Goal: Task Accomplishment & Management: Use online tool/utility

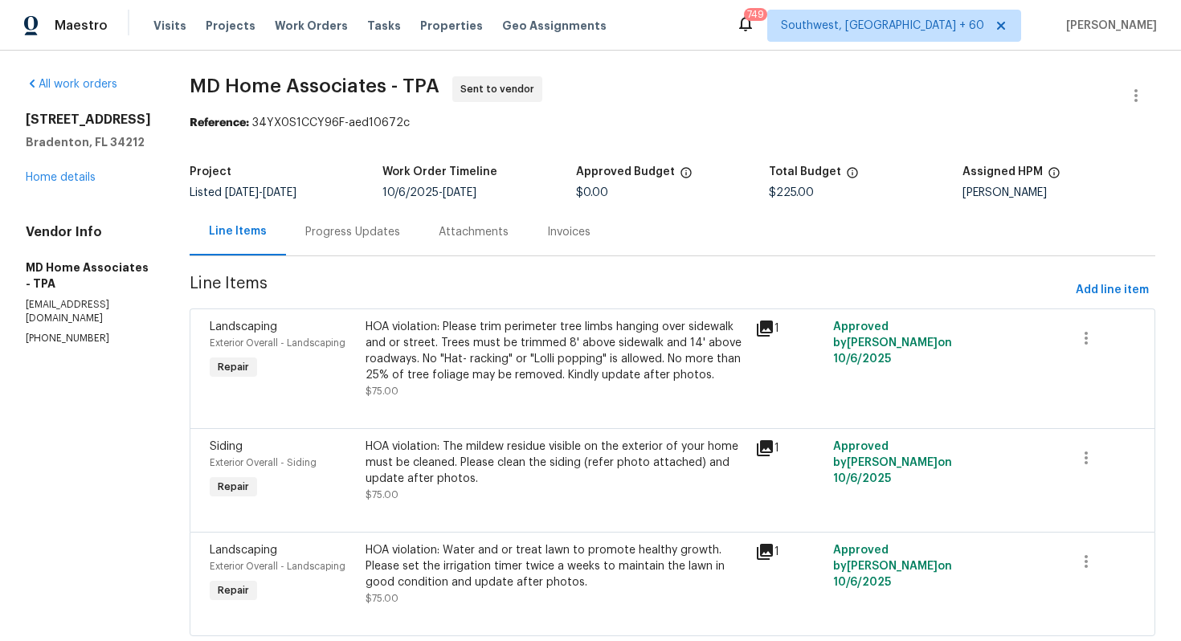
click at [360, 236] on div "Progress Updates" at bounding box center [352, 232] width 95 height 16
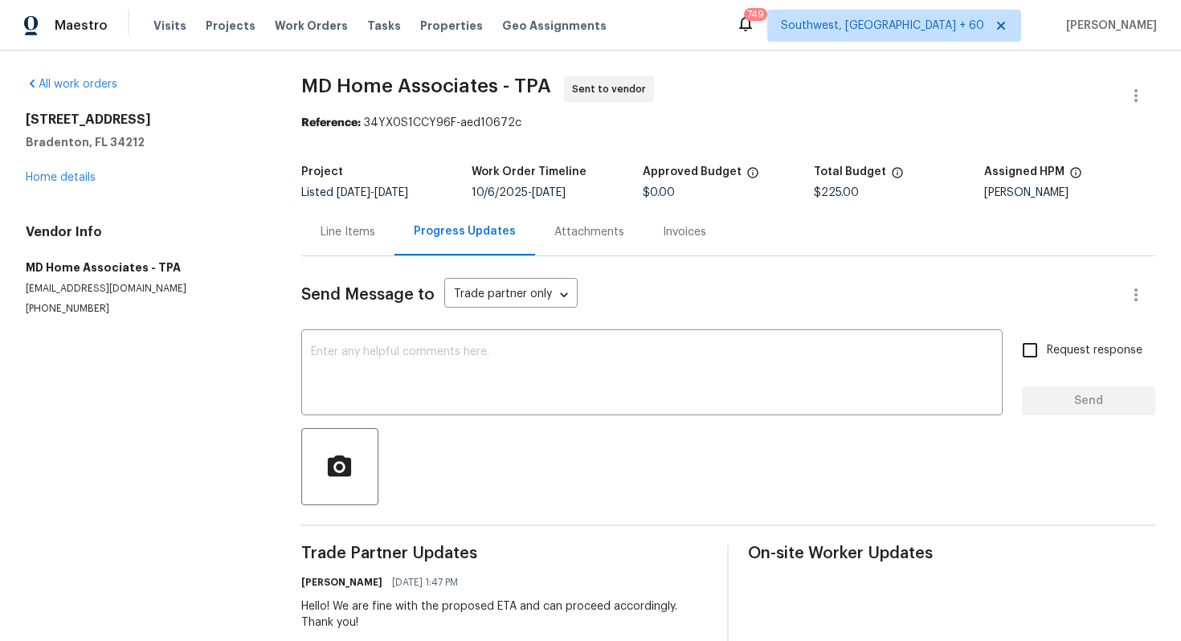
click at [341, 235] on div "Line Items" at bounding box center [348, 232] width 55 height 16
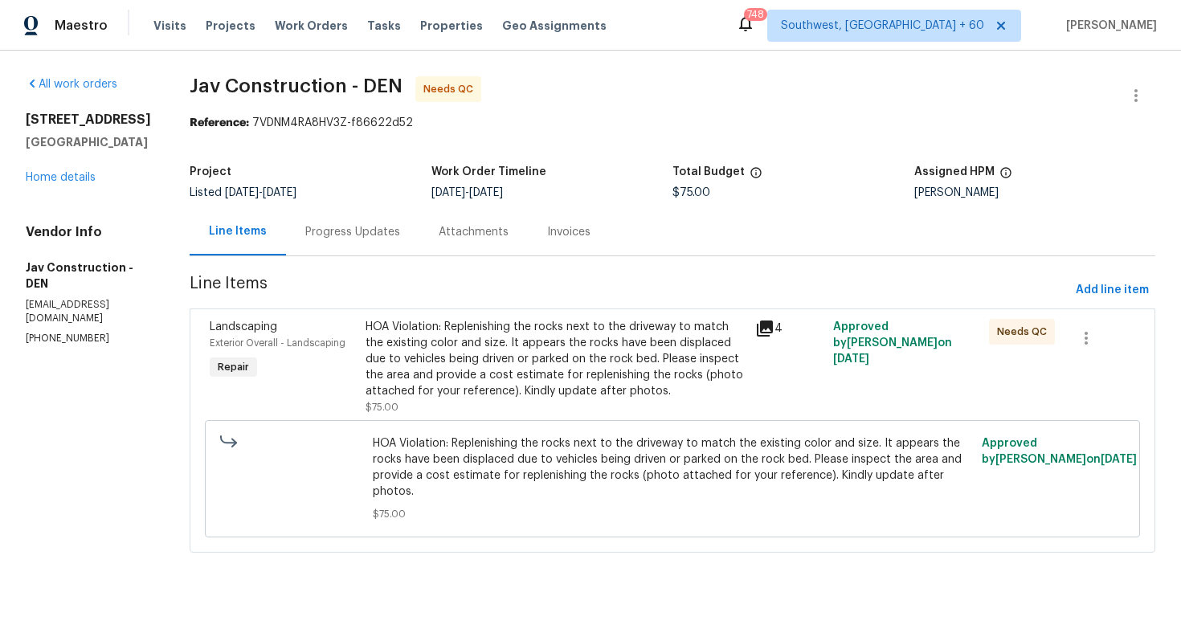
click at [367, 239] on div "Progress Updates" at bounding box center [352, 232] width 95 height 16
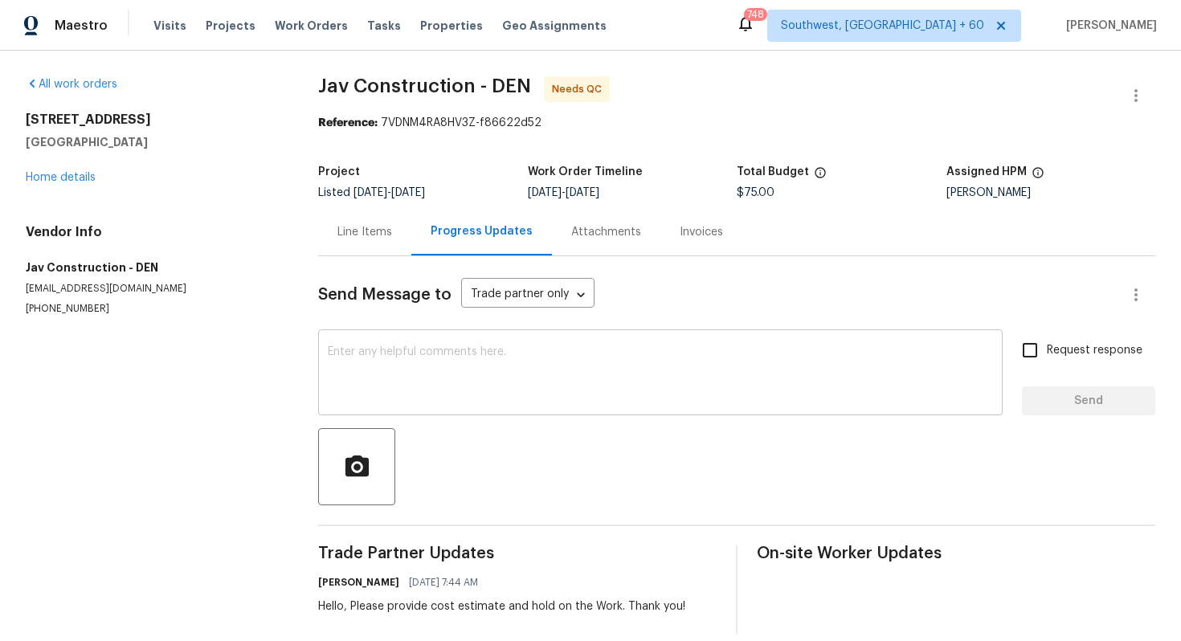
click at [420, 401] on textarea at bounding box center [660, 374] width 665 height 56
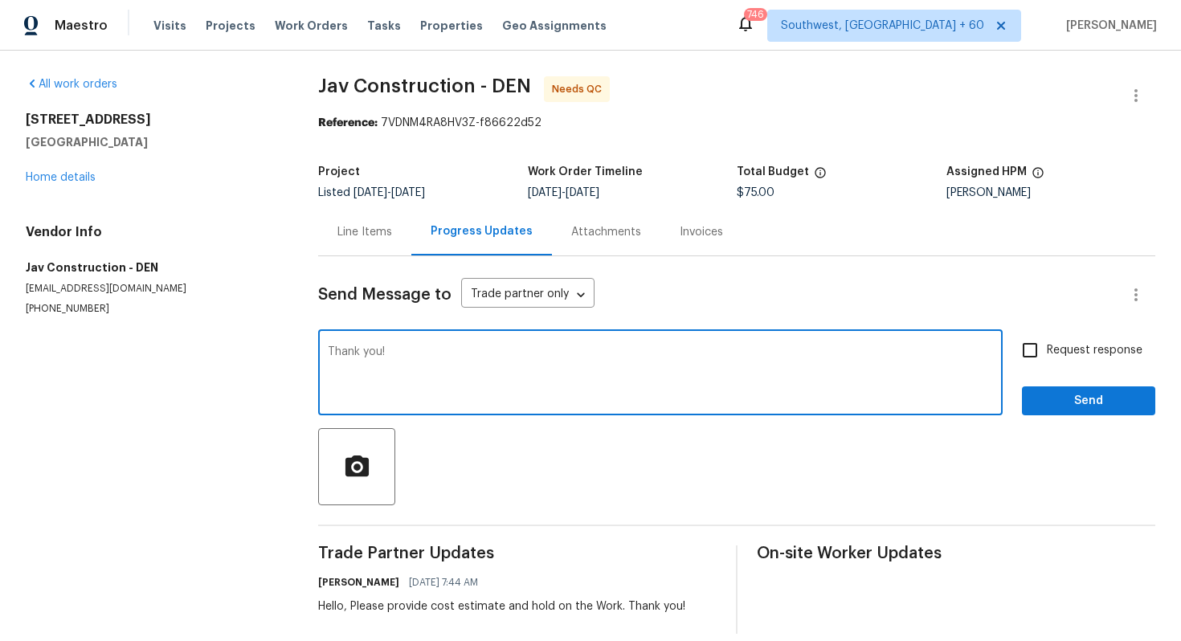
scroll to position [18, 0]
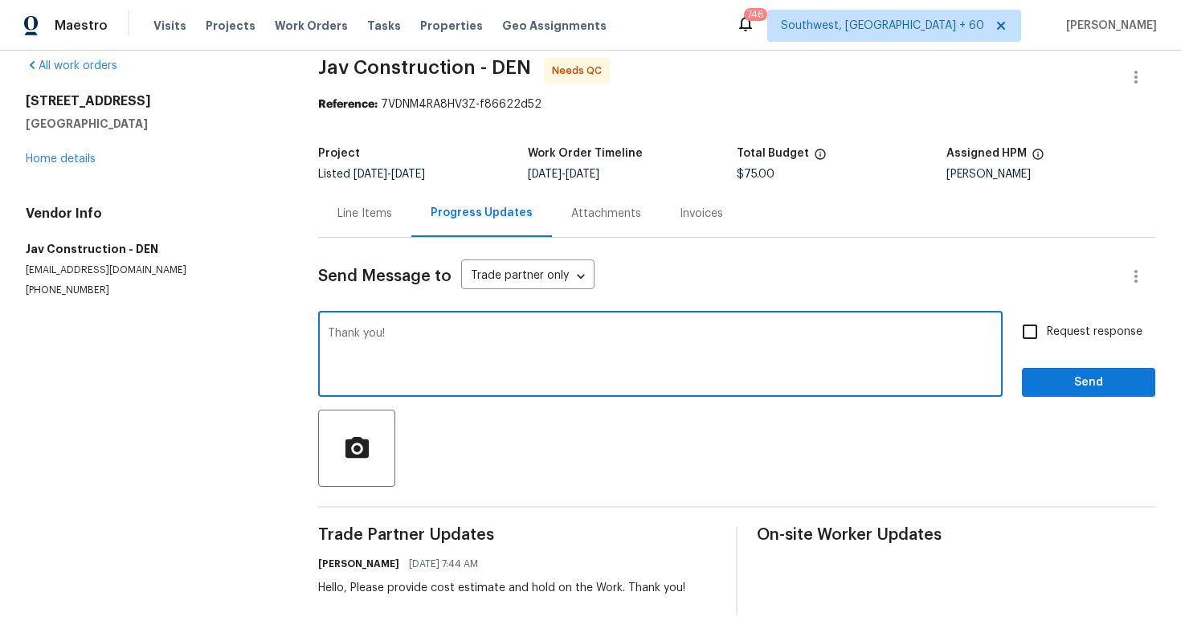
type textarea "Thank you!"
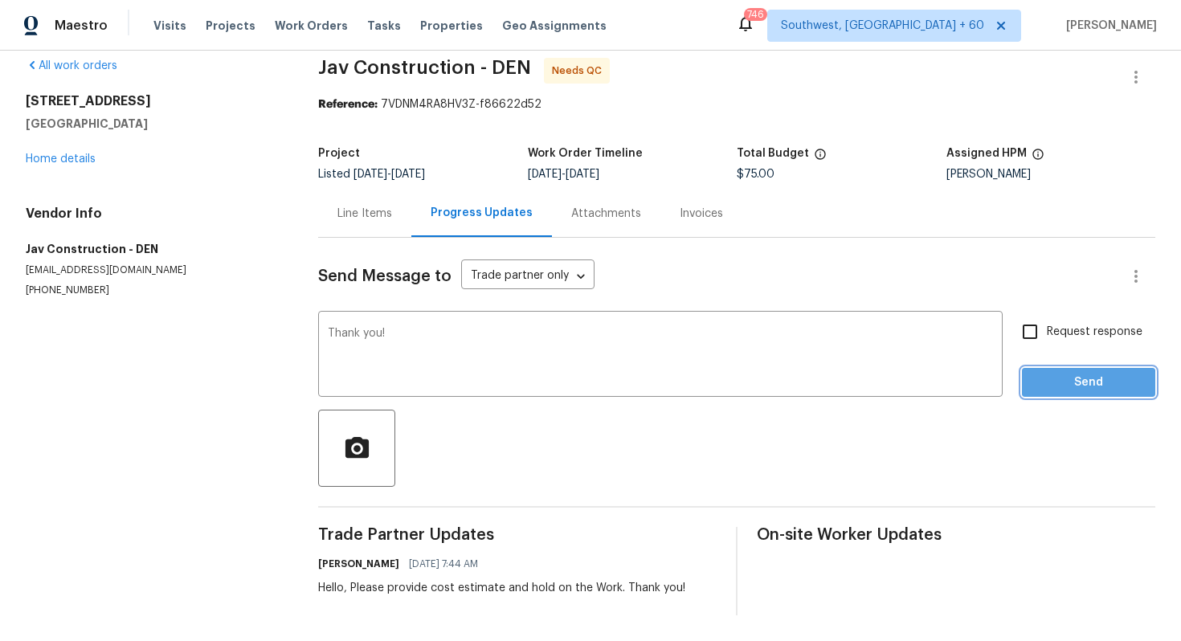
click at [1062, 384] on span "Send" at bounding box center [1089, 383] width 108 height 20
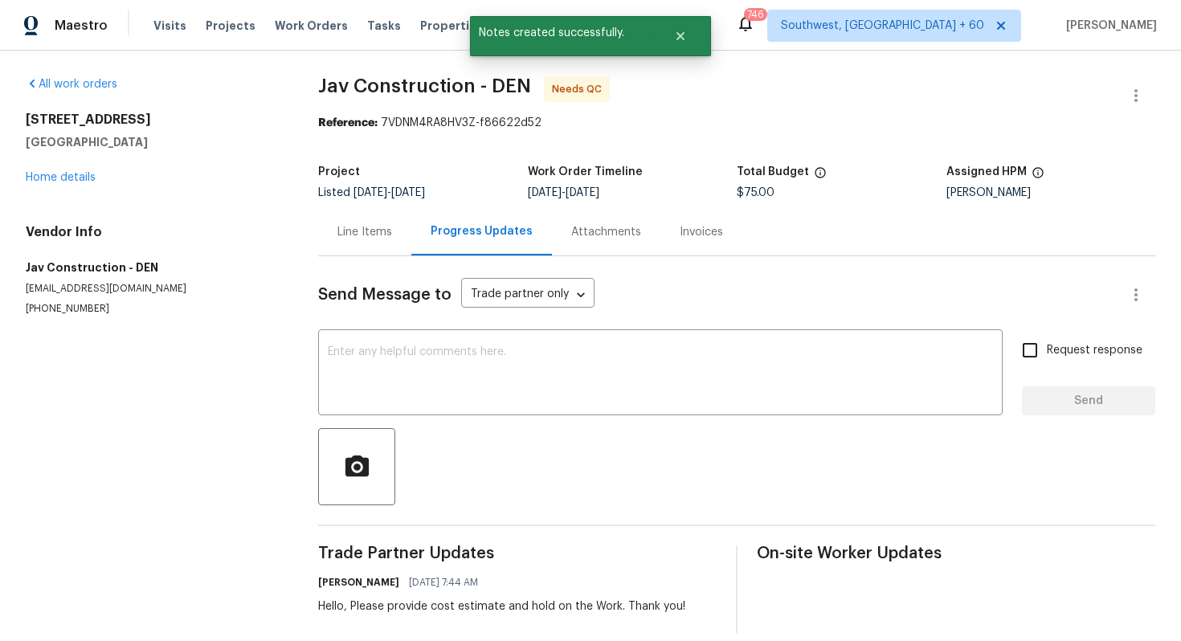
click at [377, 239] on div "Line Items" at bounding box center [364, 232] width 55 height 16
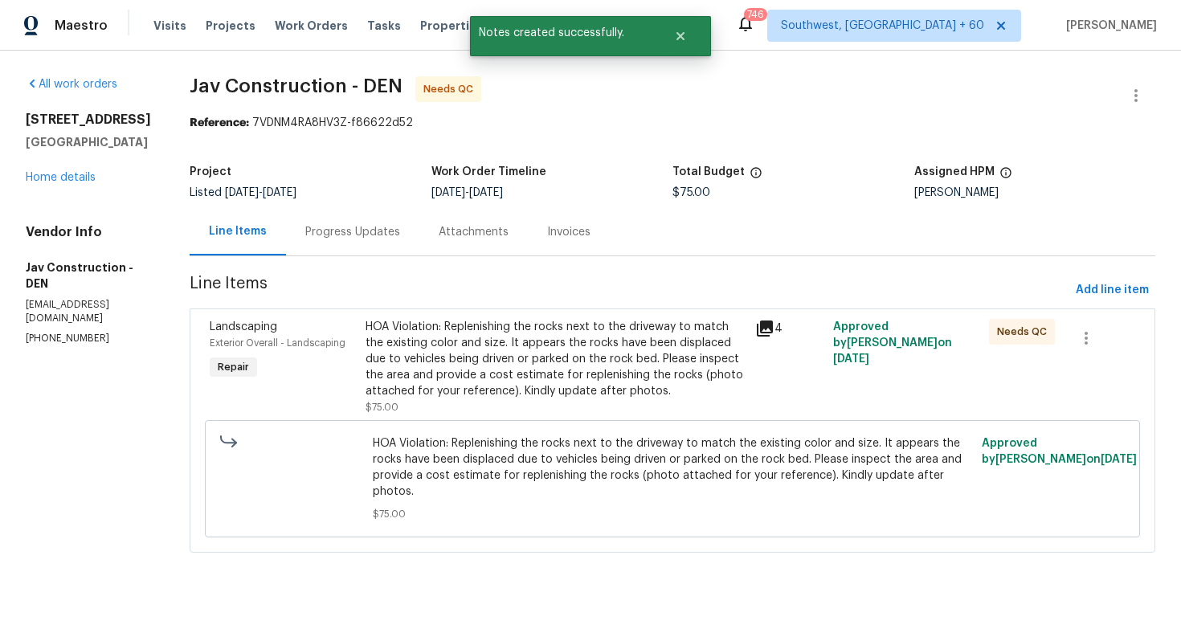
click at [440, 328] on div "HOA Violation: Replenishing the rocks next to the driveway to match the existin…" at bounding box center [556, 359] width 380 height 80
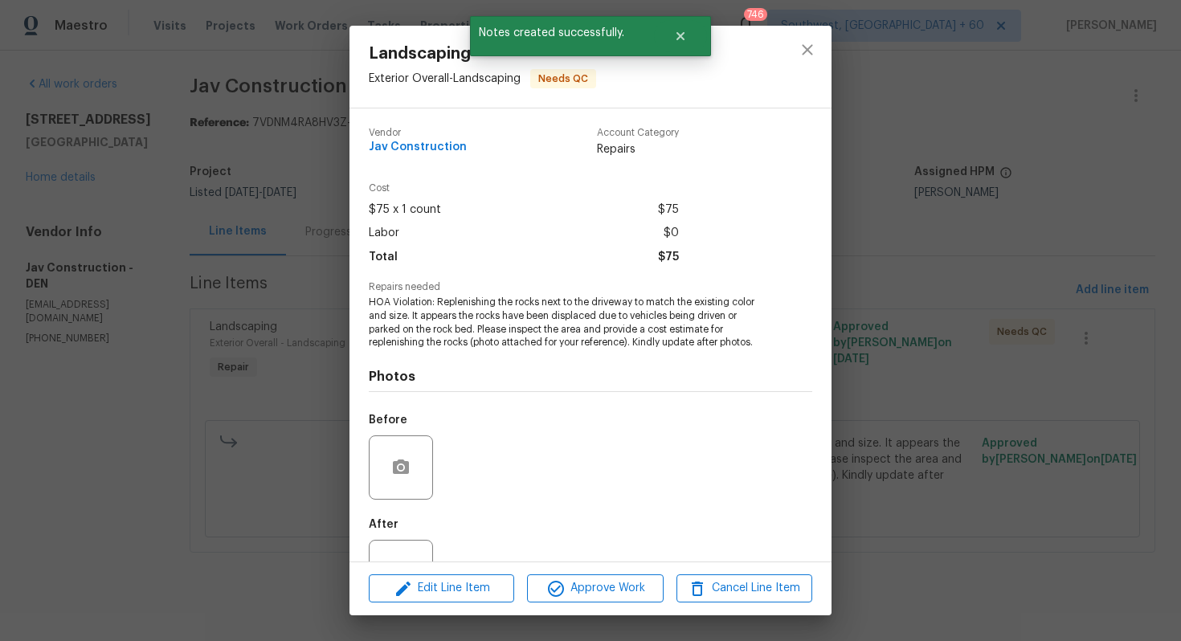
scroll to position [59, 0]
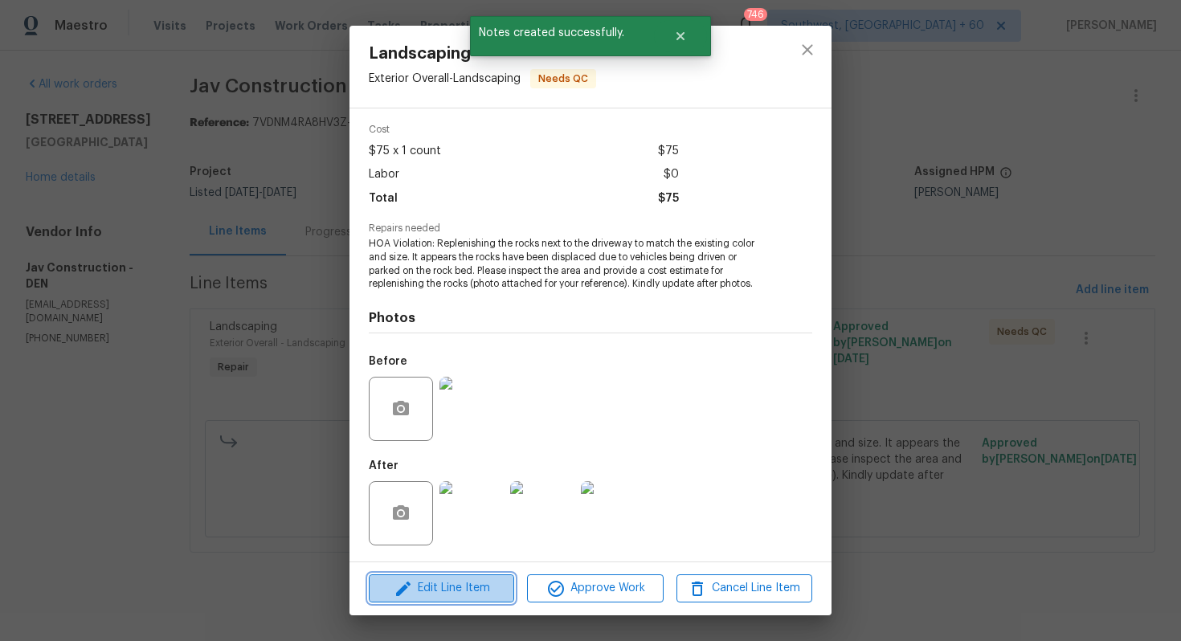
click at [466, 592] on span "Edit Line Item" at bounding box center [442, 588] width 136 height 20
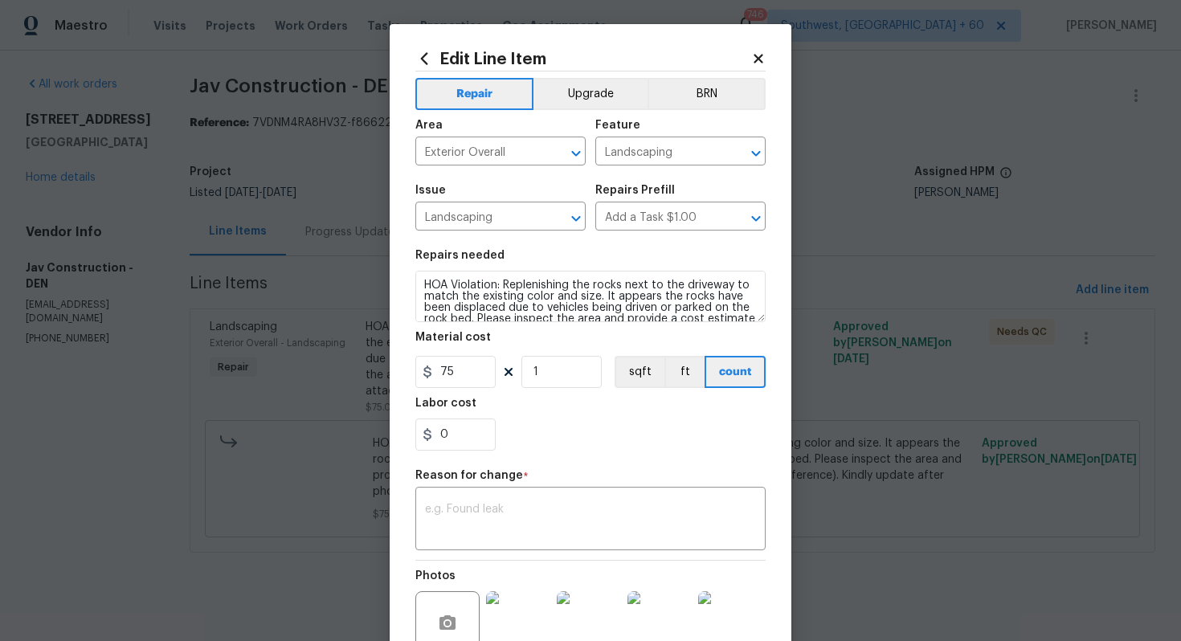
click at [761, 59] on icon at bounding box center [758, 58] width 14 height 14
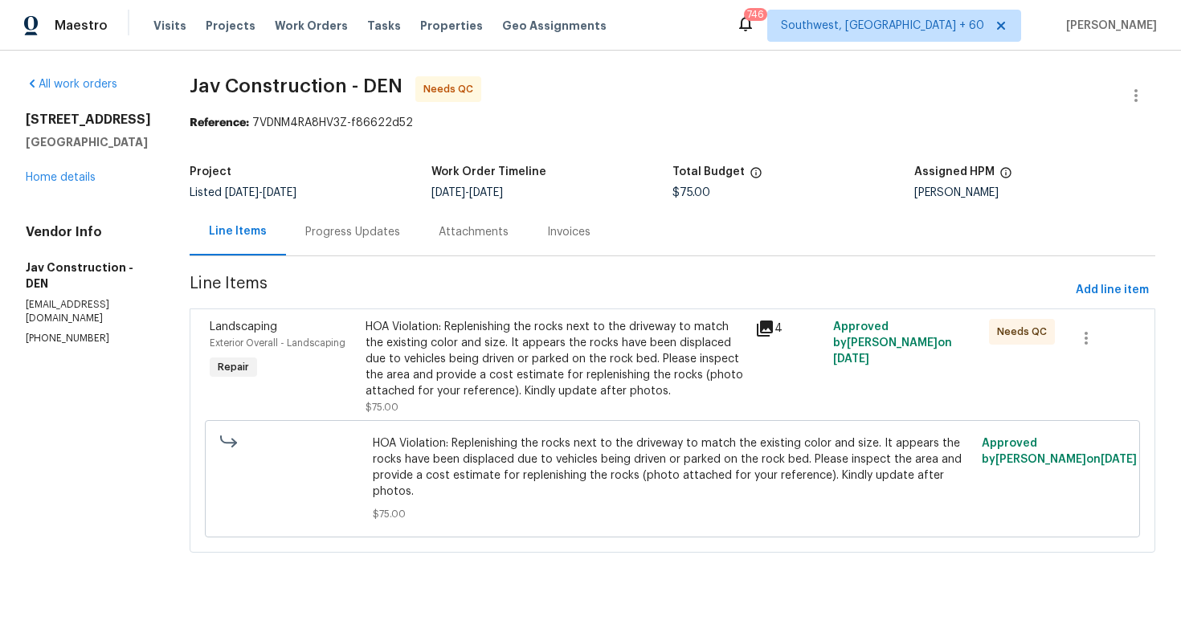
click at [577, 366] on div "HOA Violation: Replenishing the rocks next to the driveway to match the existin…" at bounding box center [556, 359] width 380 height 80
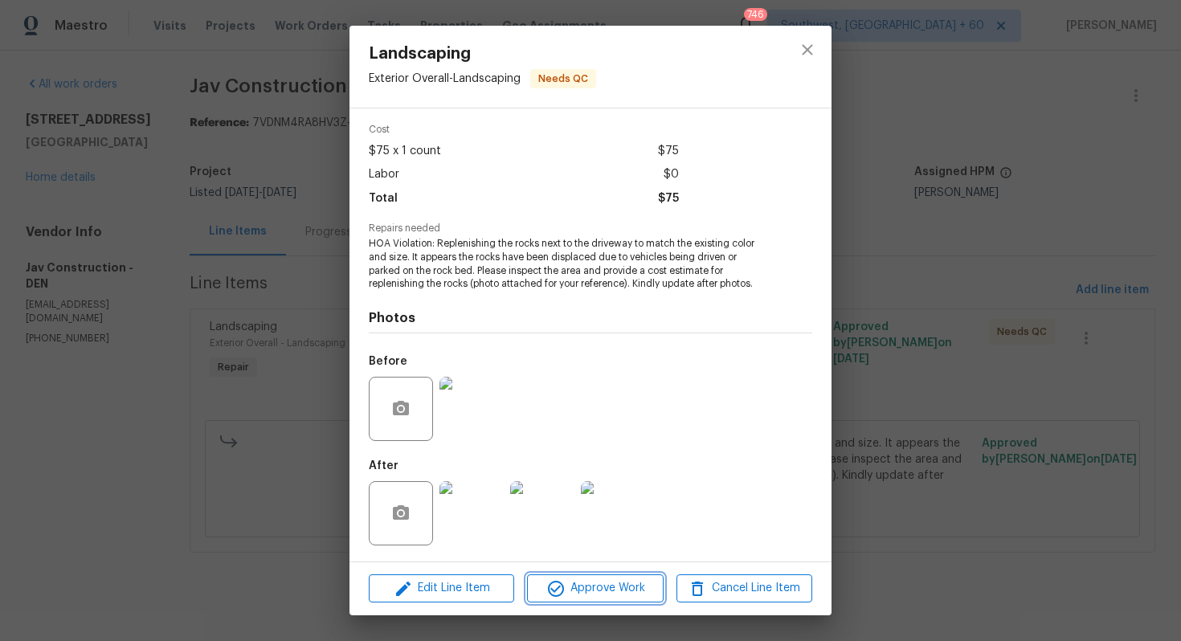
click at [614, 599] on button "Approve Work" at bounding box center [595, 588] width 136 height 28
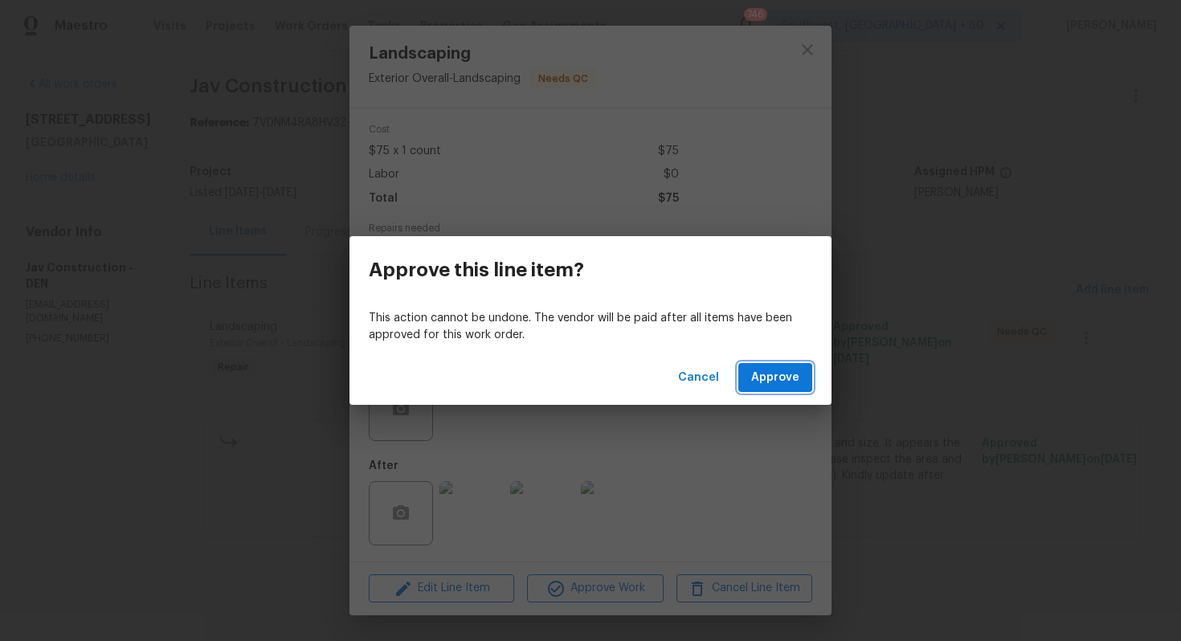
click at [779, 370] on span "Approve" at bounding box center [775, 378] width 48 height 20
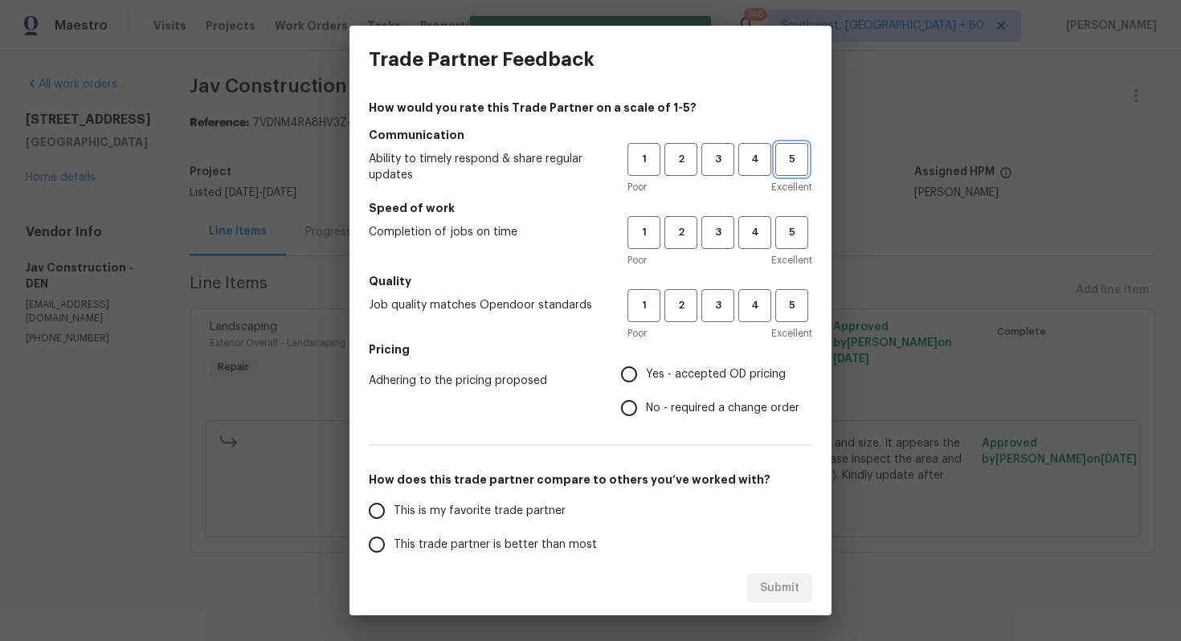
click at [795, 162] on span "5" at bounding box center [792, 159] width 30 height 18
click at [793, 229] on span "5" at bounding box center [792, 232] width 30 height 18
click at [793, 292] on button "5" at bounding box center [791, 305] width 33 height 33
click at [674, 361] on label "Yes - accepted OD pricing" at bounding box center [705, 375] width 187 height 34
click at [646, 361] on input "Yes - accepted OD pricing" at bounding box center [629, 375] width 34 height 34
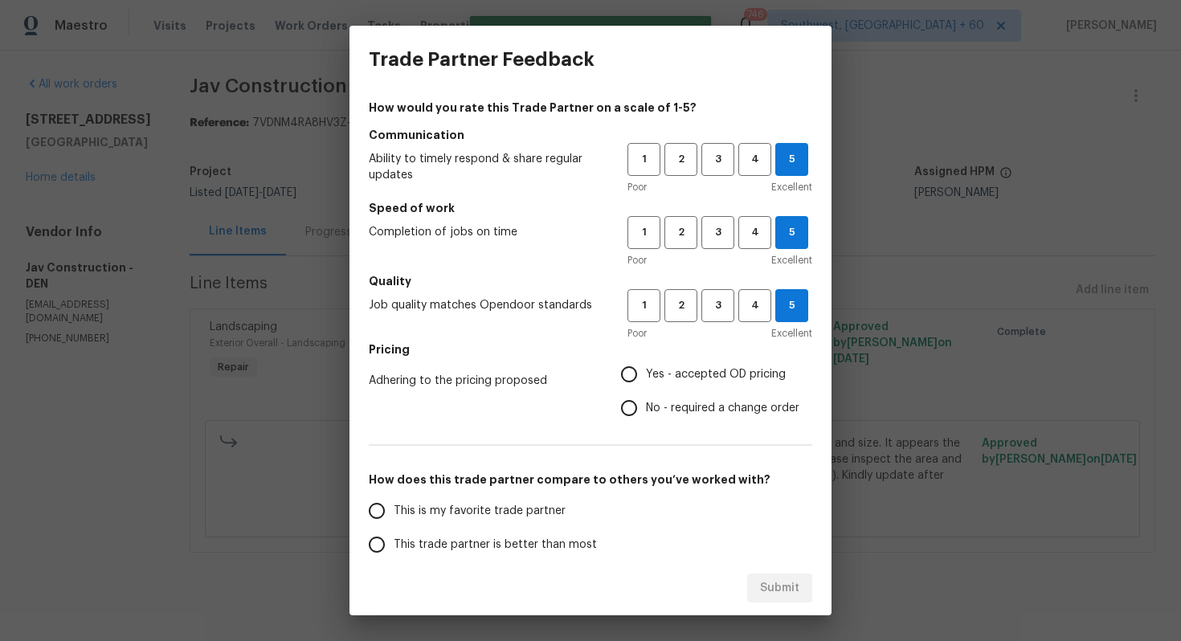
radio input "true"
click at [556, 503] on span "This is my favorite trade partner" at bounding box center [480, 511] width 172 height 17
click at [394, 502] on input "This is my favorite trade partner" at bounding box center [377, 511] width 34 height 34
click at [777, 597] on span "Submit" at bounding box center [779, 588] width 39 height 20
radio input "true"
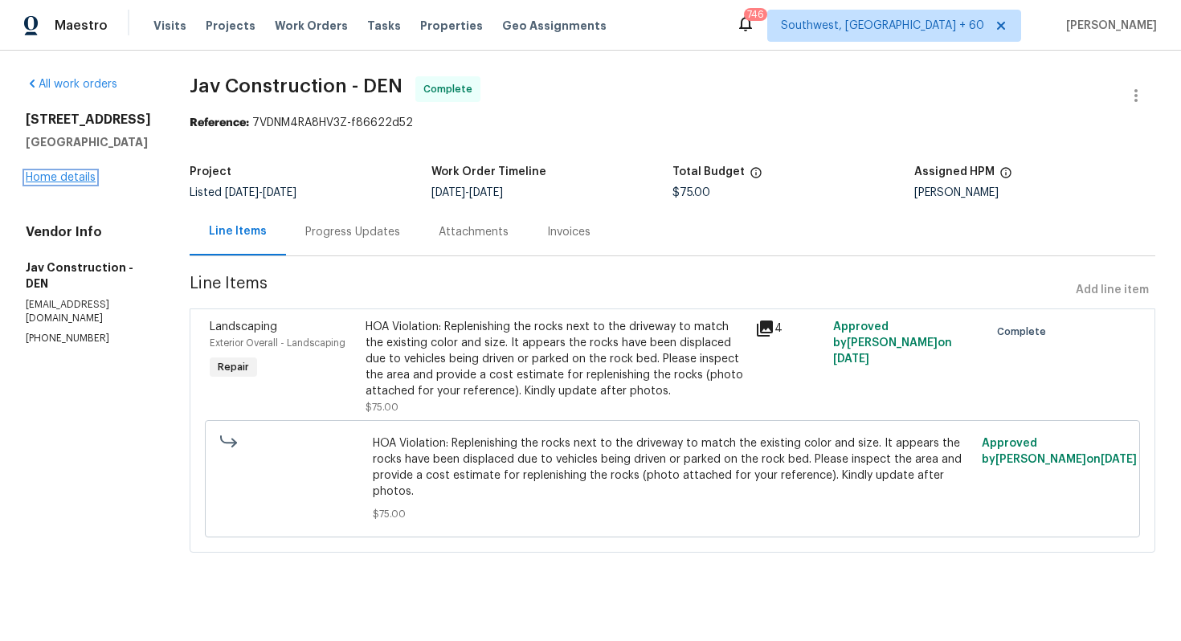
click at [75, 183] on link "Home details" at bounding box center [61, 177] width 70 height 11
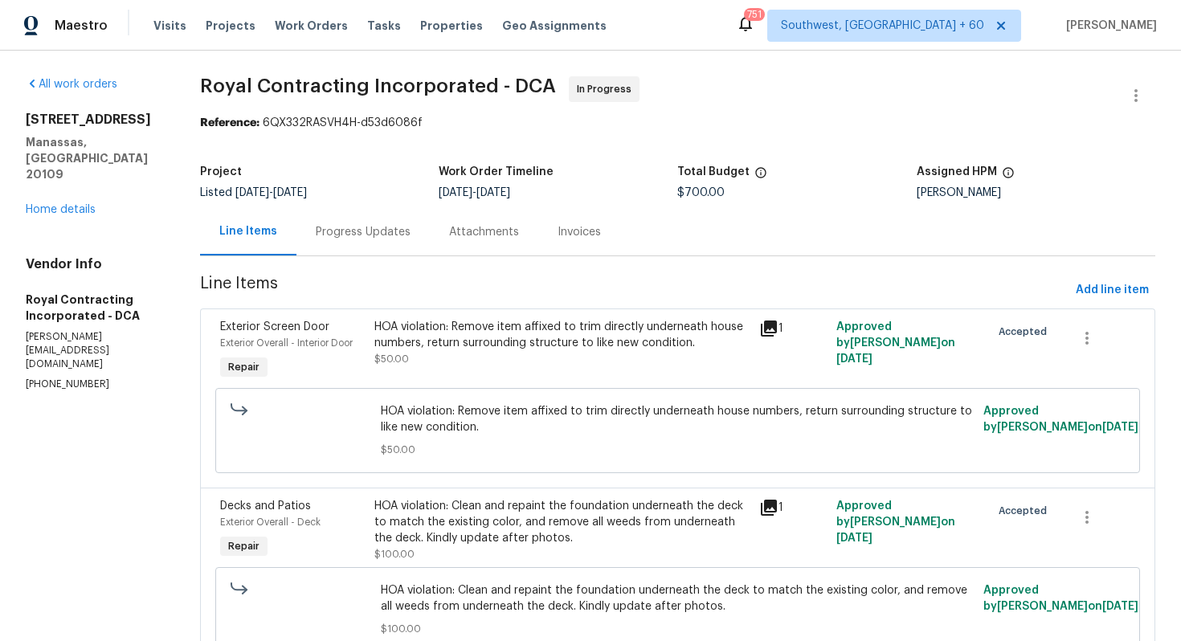
click at [374, 239] on div "Progress Updates" at bounding box center [363, 232] width 95 height 16
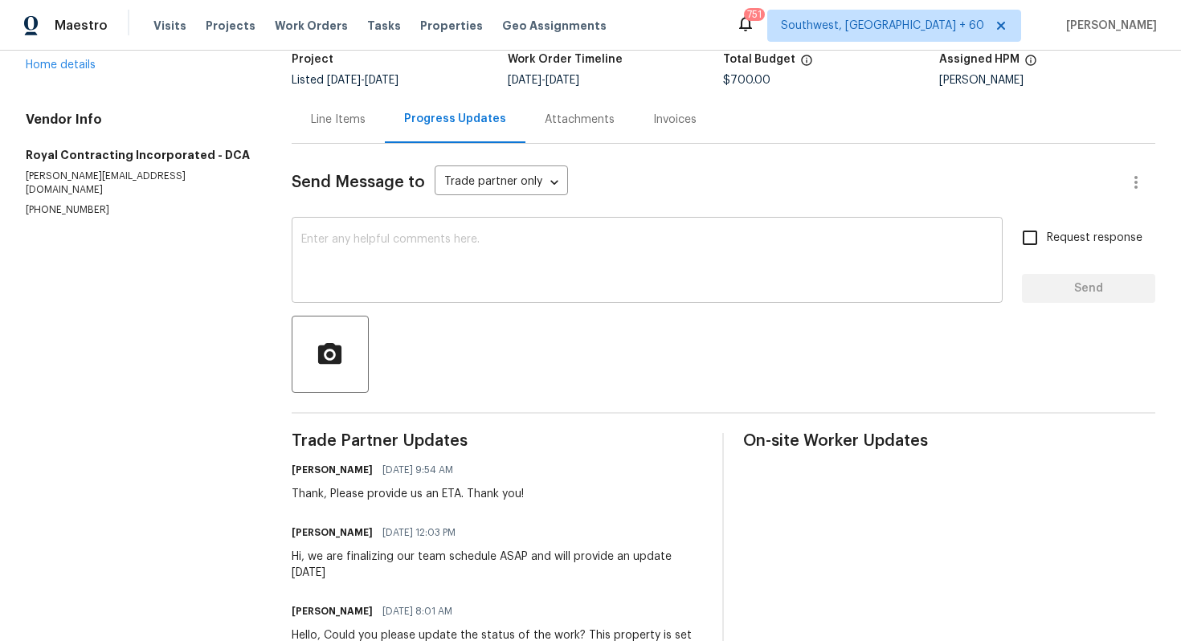
scroll to position [116, 0]
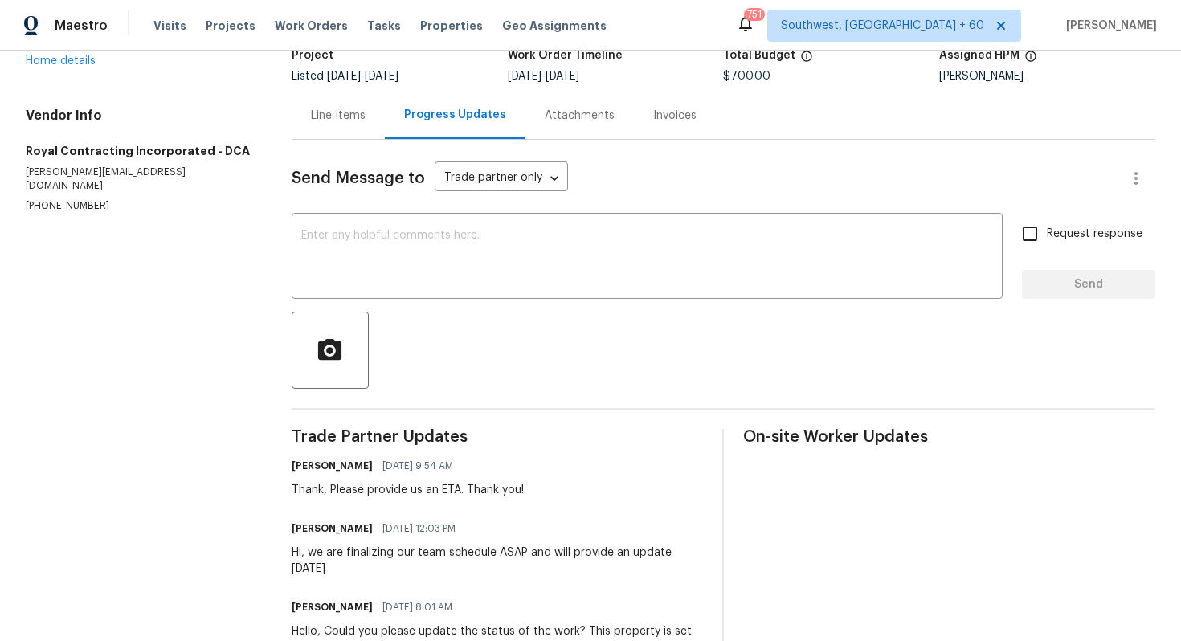
click at [76, 199] on p "(703) 498-9323" at bounding box center [139, 206] width 227 height 14
copy p "(703) 498-9323"
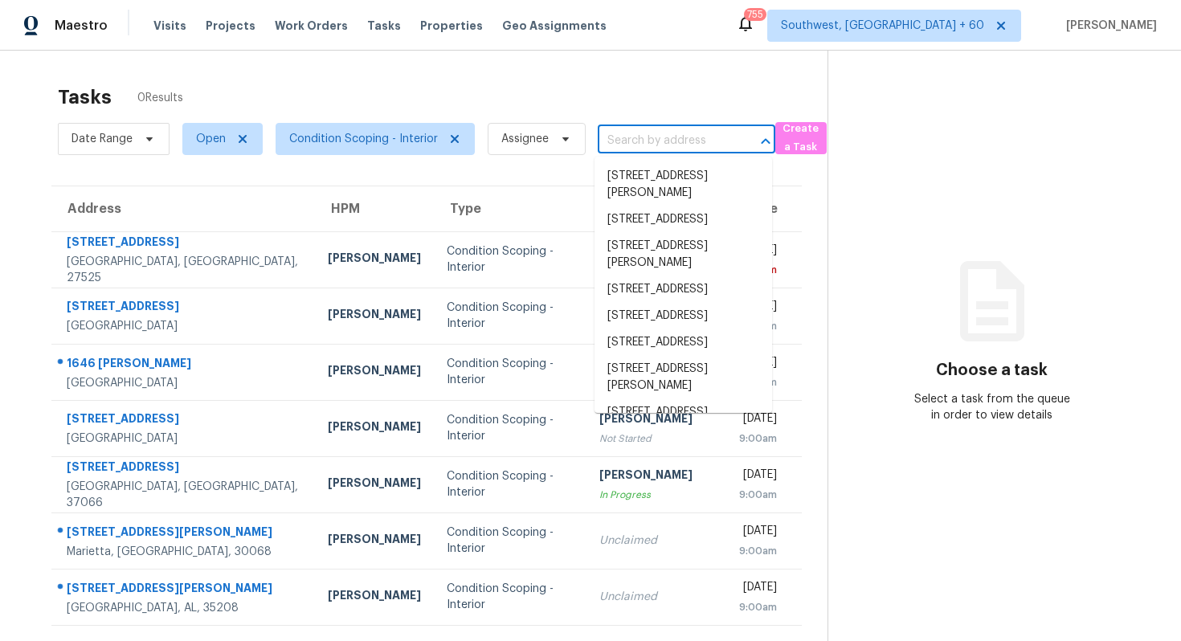
click at [655, 142] on input "text" at bounding box center [664, 141] width 133 height 25
paste input "[STREET_ADDRESS]"
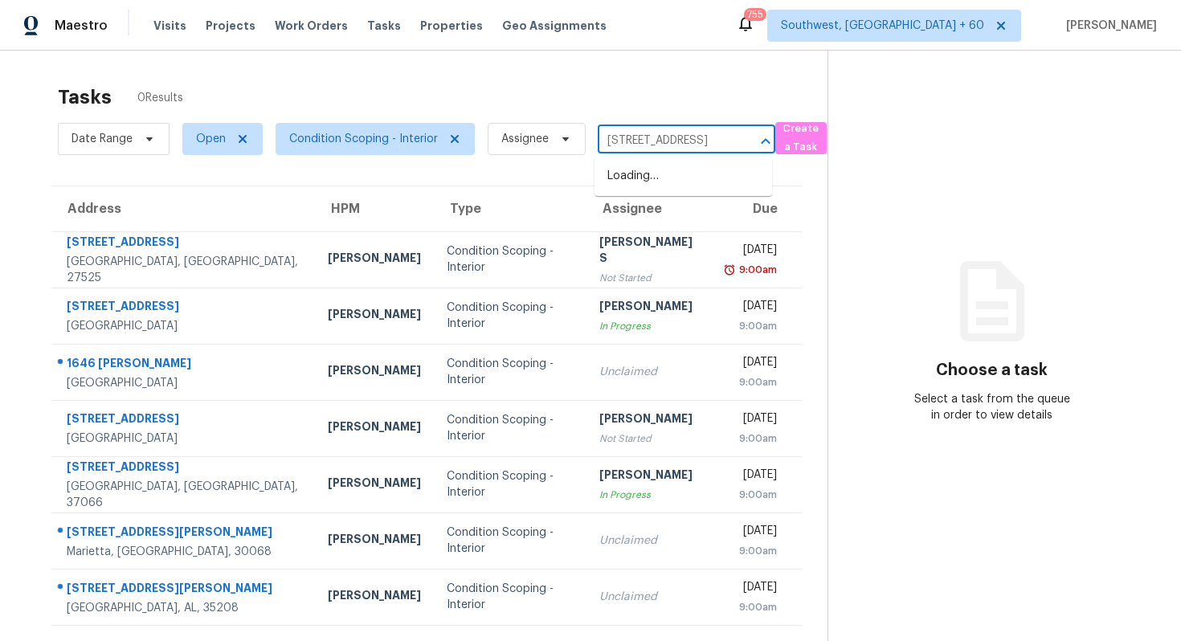
scroll to position [0, 79]
type input "563 Becks Pl # 563 Gallatin, TN, 37066"
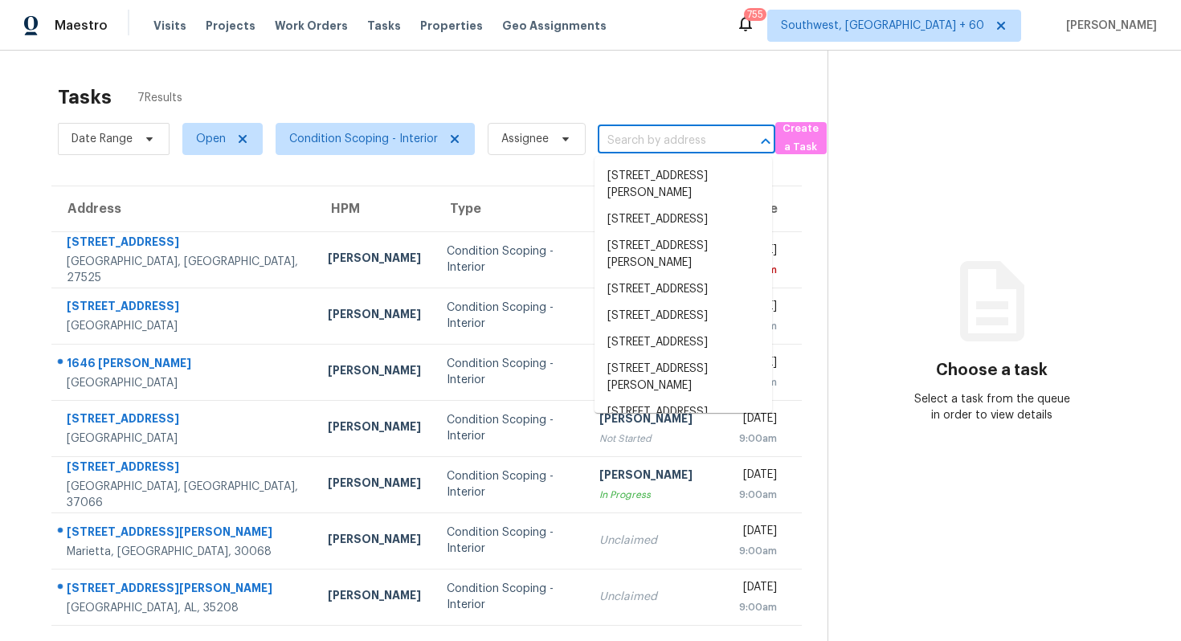
click at [664, 146] on input "text" at bounding box center [664, 141] width 133 height 25
paste input "563 Becks Pl # 563 Gallatin, TN, 37066"
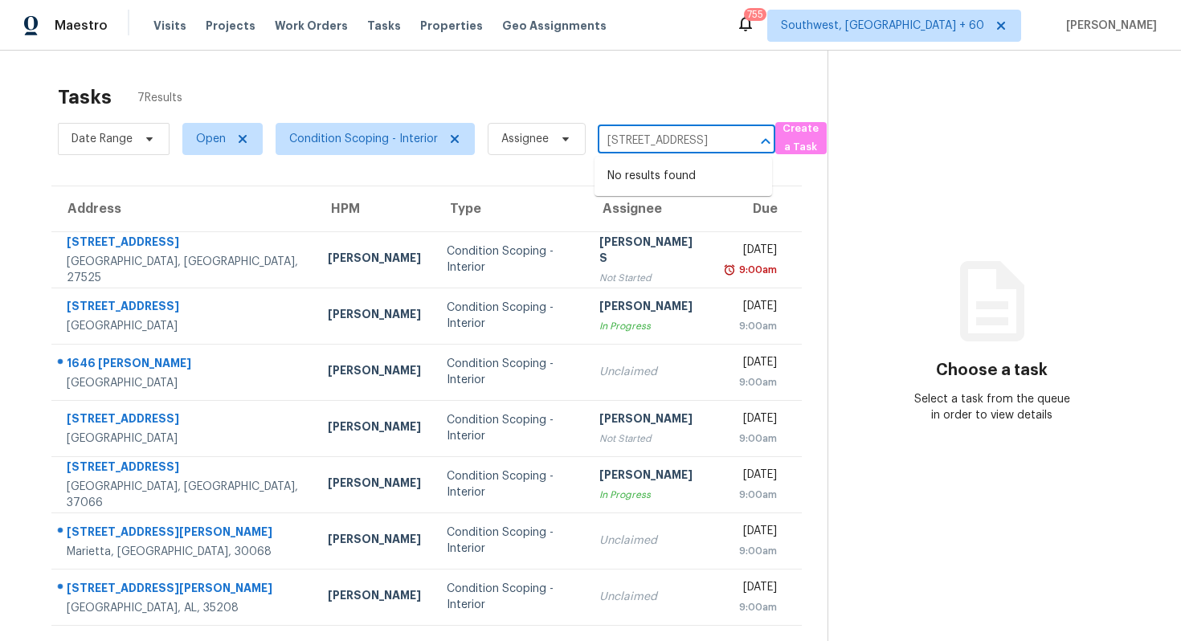
type input "563 Becks Pl # 563 Gallatin, TN, 37066"
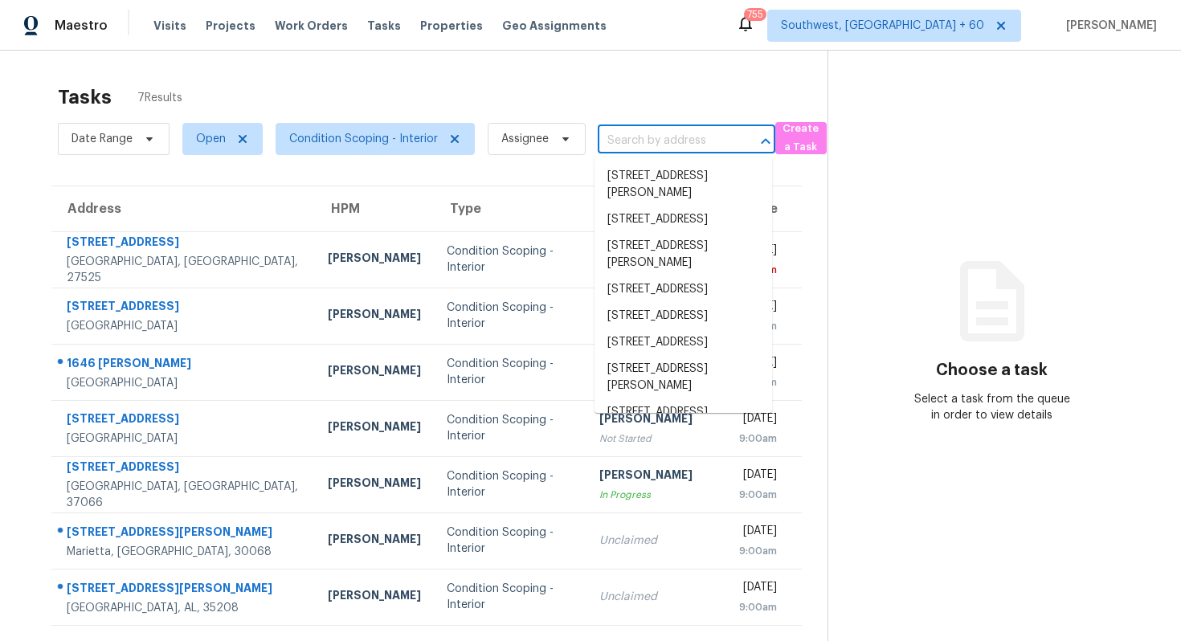
scroll to position [0, 0]
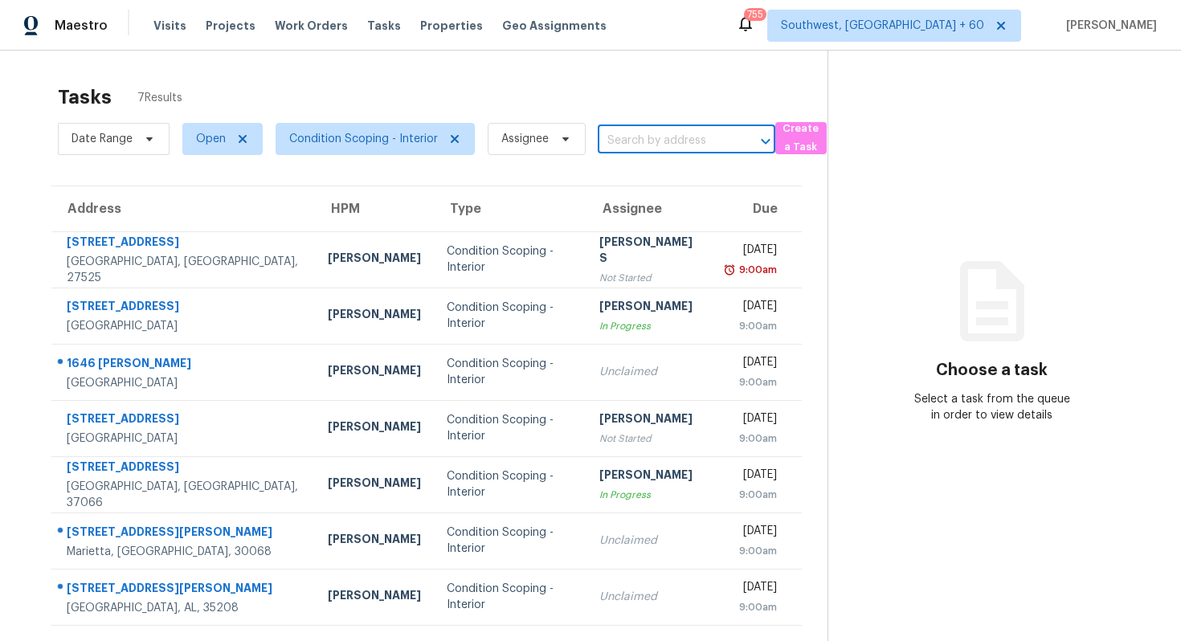
click at [665, 133] on input "text" at bounding box center [664, 141] width 133 height 25
paste input "563 Becks Pl # 563, Gallatin, TN 37066"
type input "563 Becks Pl # 563, Gallatin, TN 37066"
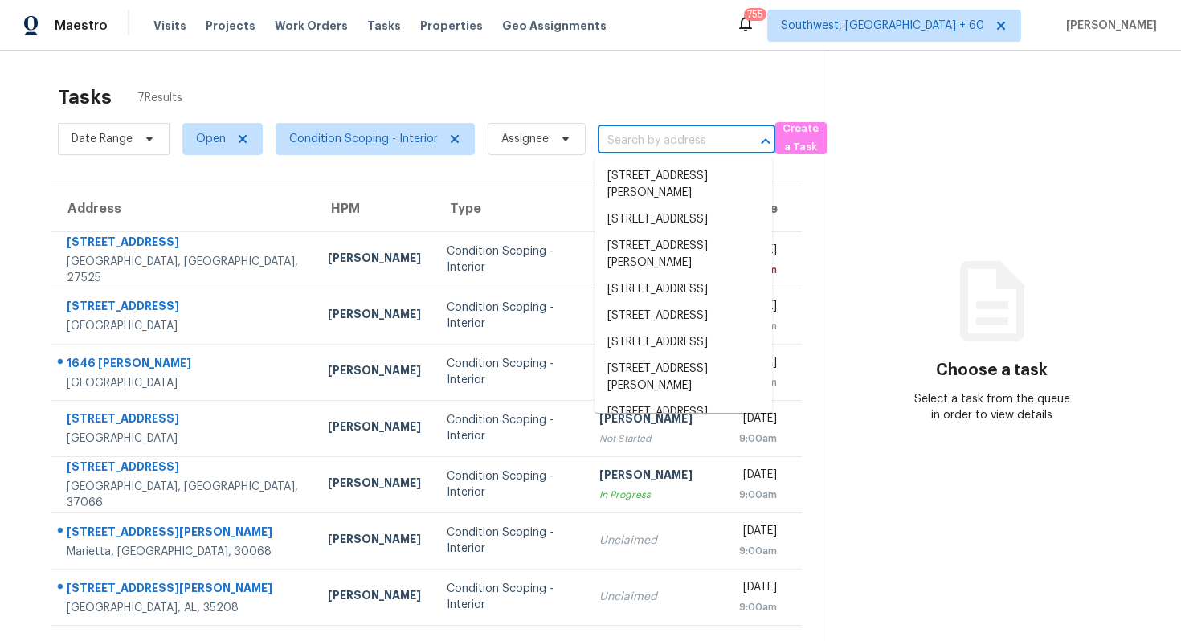
scroll to position [0, 0]
click at [728, 84] on div "Tasks 7 Results" at bounding box center [443, 97] width 770 height 42
click at [687, 144] on input "text" at bounding box center [664, 141] width 133 height 25
paste input "563 Becks Pl # 563, Gallatin, TN 37066"
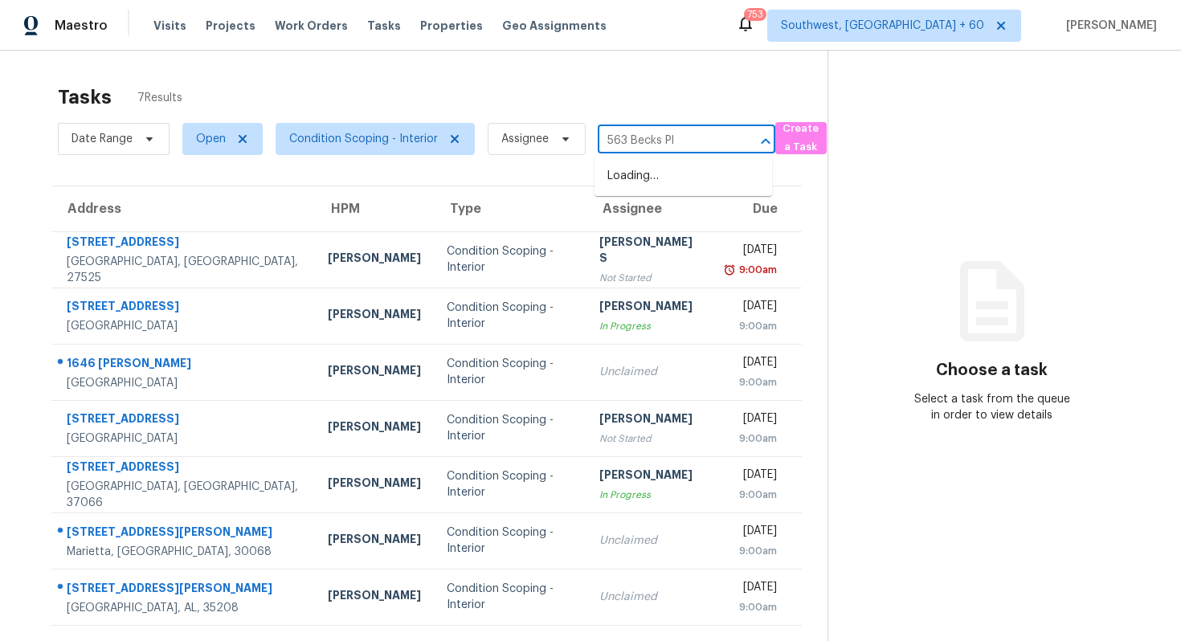
type input "563 Becks Pl"
click at [701, 188] on li "563 Becks Pl # 563, Gallatin, TN 37066" at bounding box center [684, 176] width 178 height 27
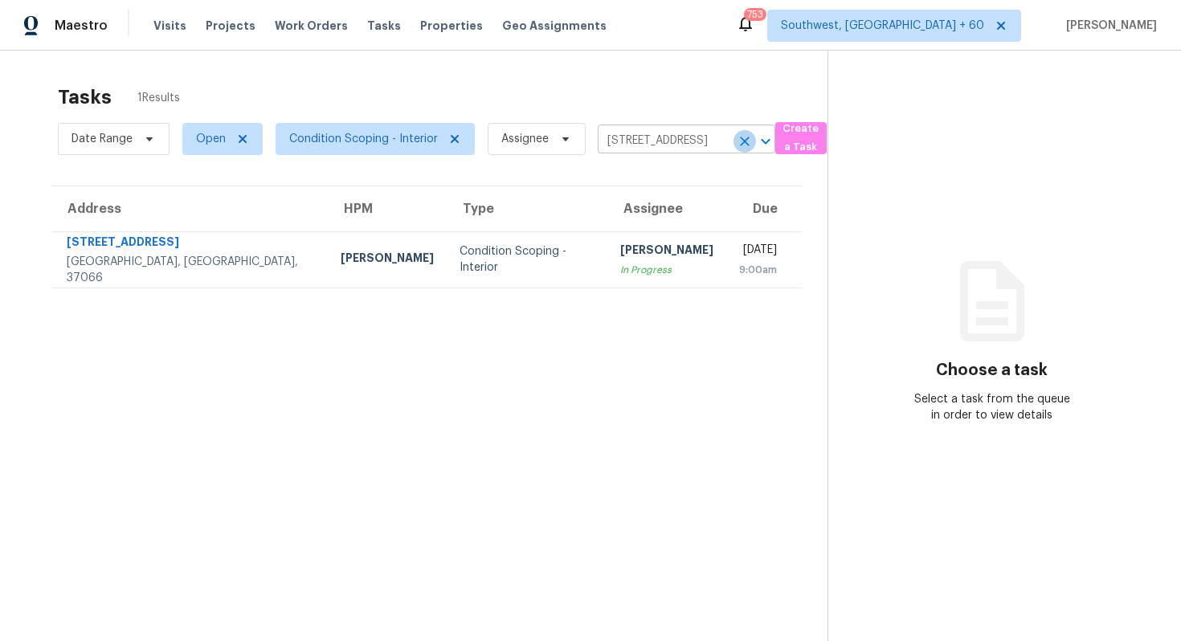
click at [740, 144] on icon "Clear" at bounding box center [745, 141] width 16 height 16
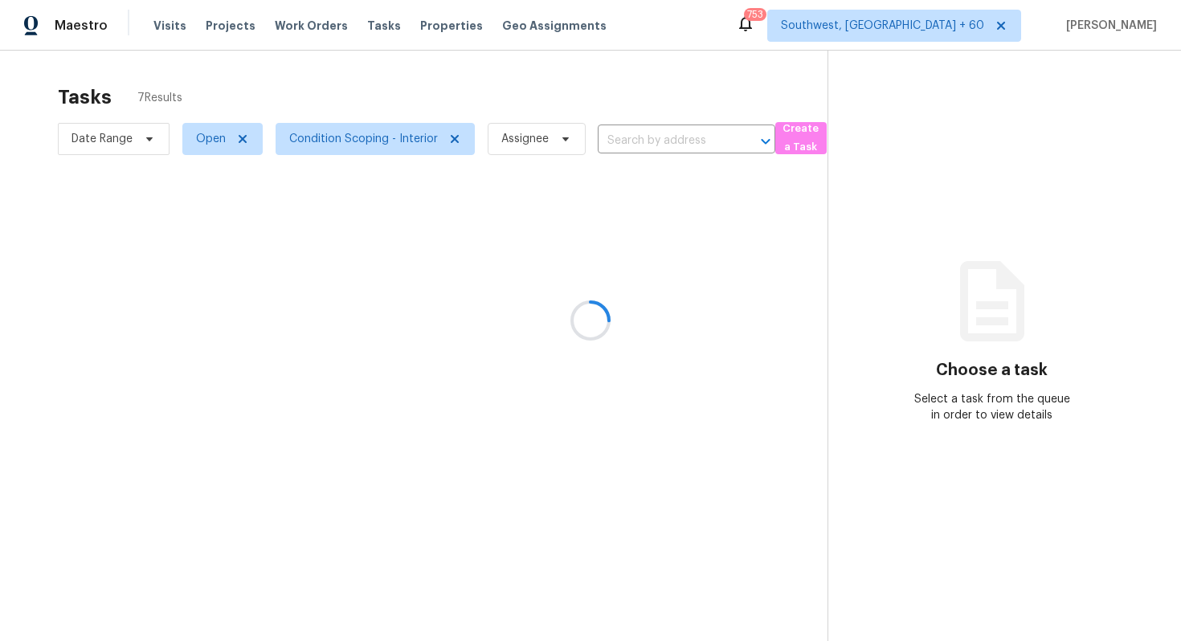
click at [411, 99] on div at bounding box center [590, 320] width 1181 height 641
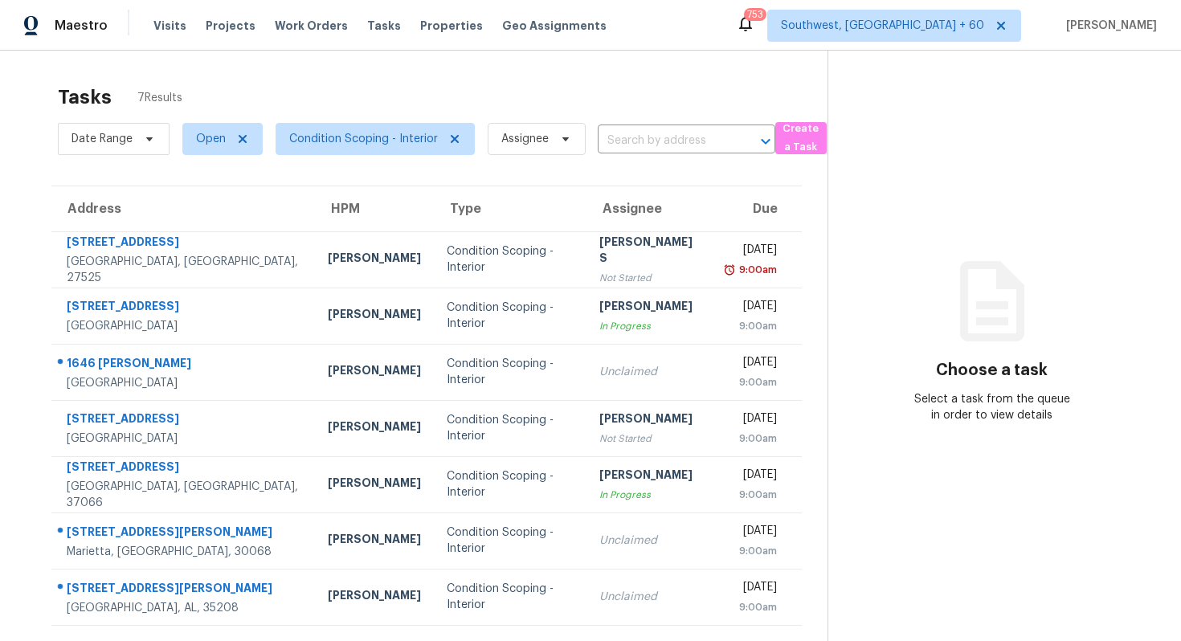
scroll to position [51, 0]
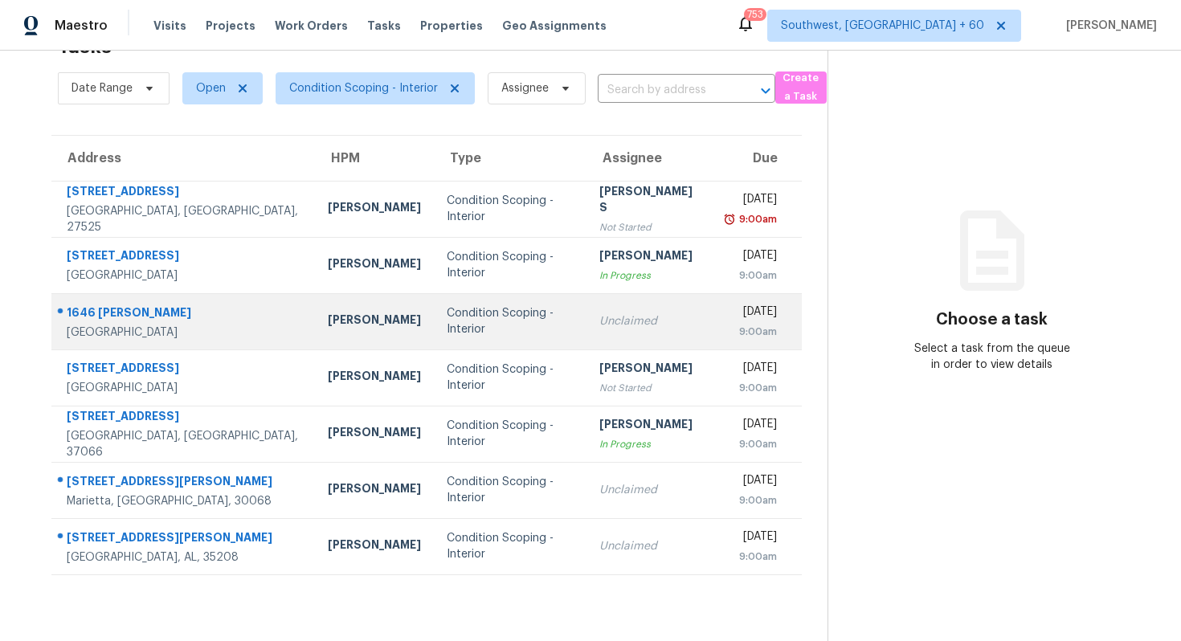
click at [599, 317] on div "Unclaimed" at bounding box center [649, 321] width 101 height 16
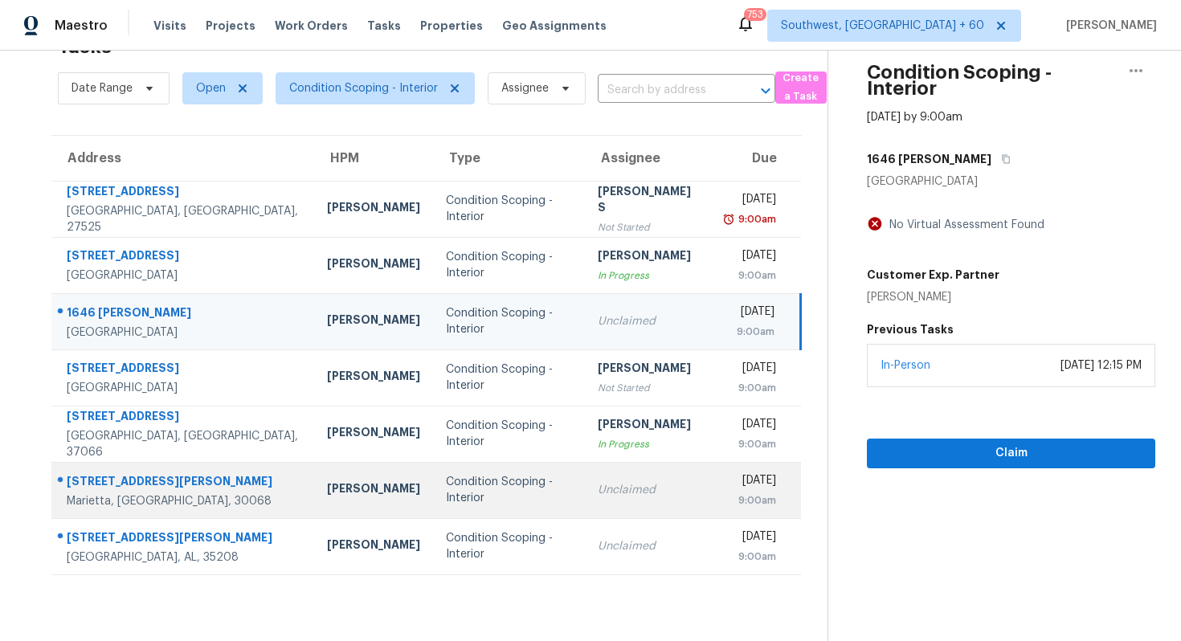
click at [598, 486] on div "Unclaimed" at bounding box center [648, 490] width 101 height 16
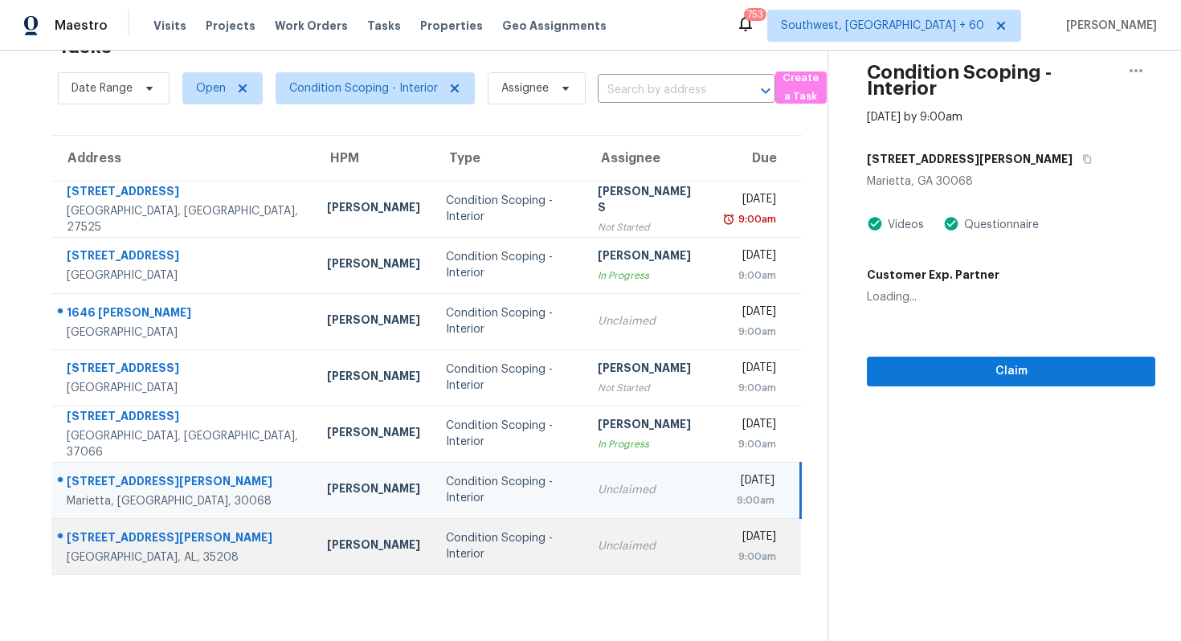
click at [585, 535] on td "Unclaimed" at bounding box center [648, 546] width 127 height 56
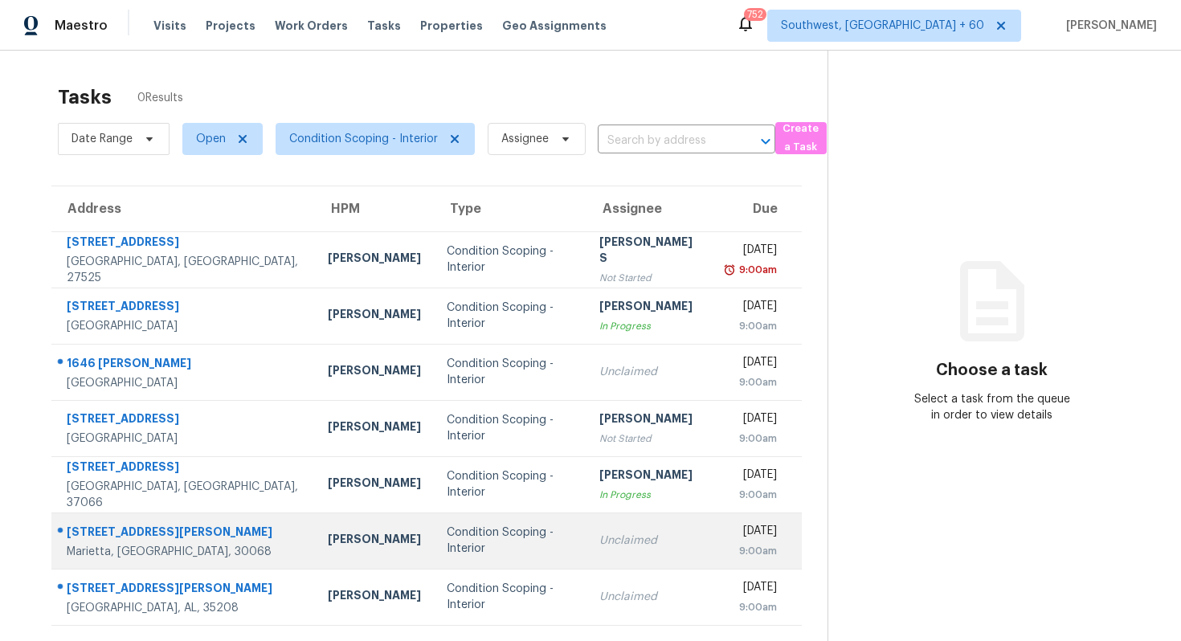
click at [599, 538] on div "Unclaimed" at bounding box center [649, 541] width 101 height 16
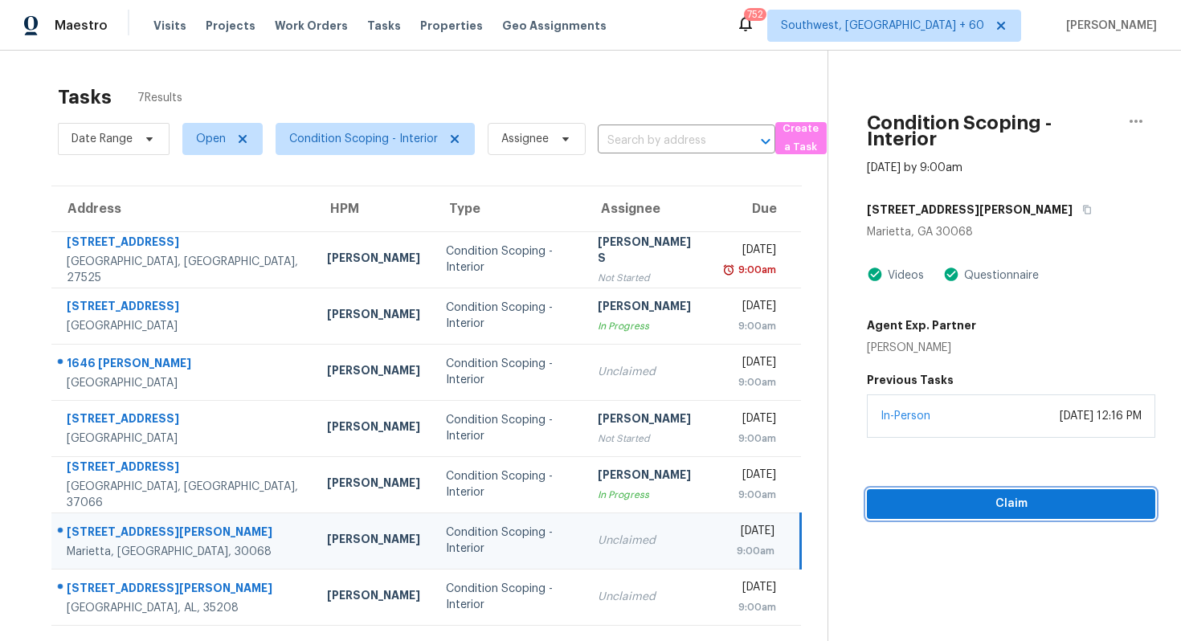
click at [969, 510] on span "Claim" at bounding box center [1011, 504] width 263 height 20
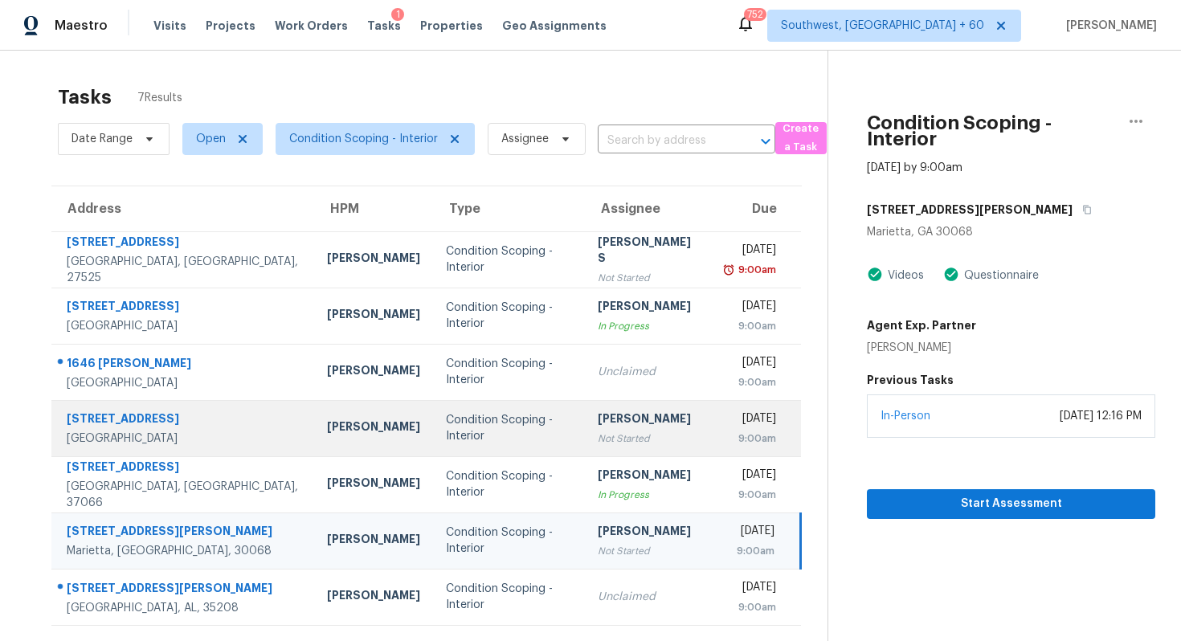
click at [598, 414] on div "[PERSON_NAME]" at bounding box center [648, 421] width 101 height 20
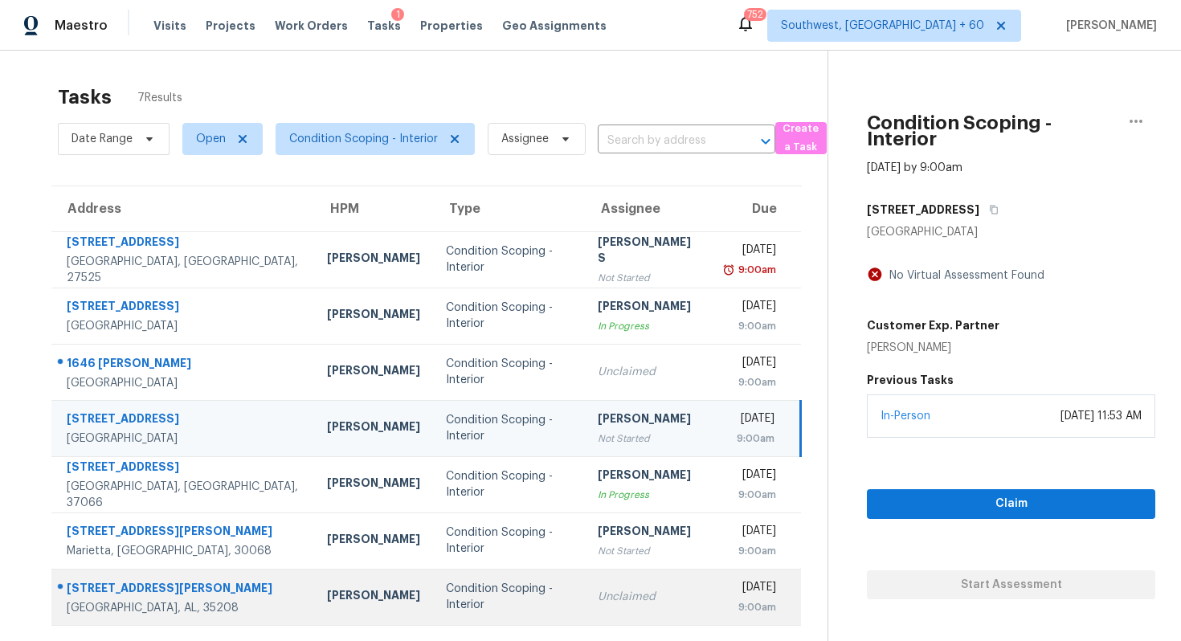
click at [598, 593] on div "Unclaimed" at bounding box center [648, 597] width 101 height 16
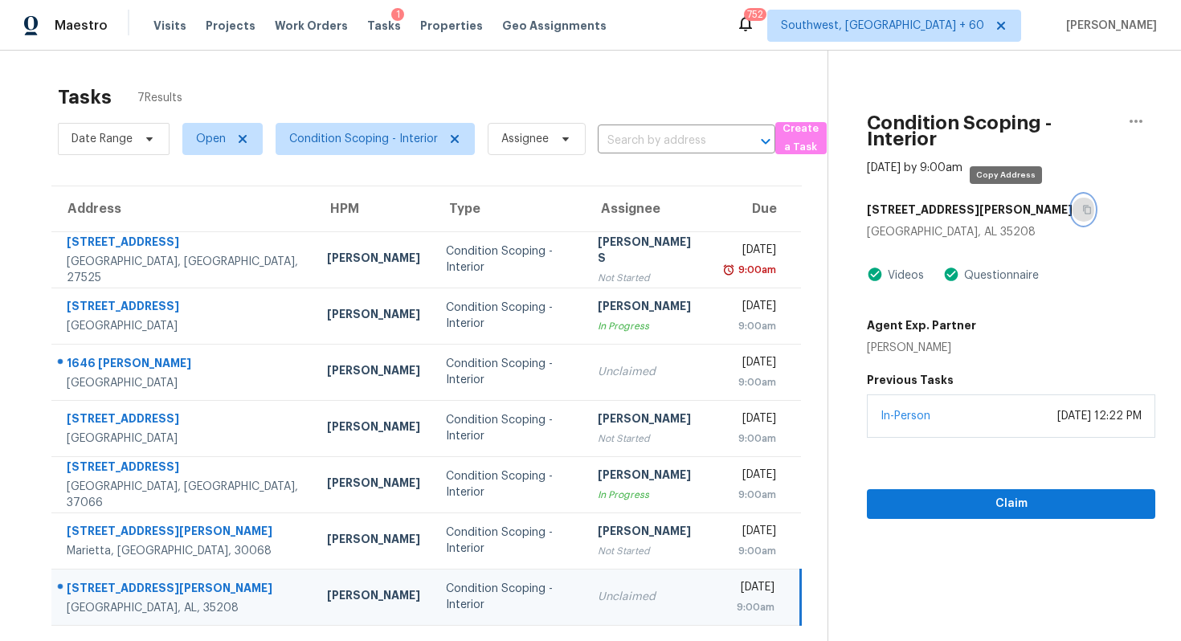
click at [1082, 208] on icon "button" at bounding box center [1087, 210] width 10 height 10
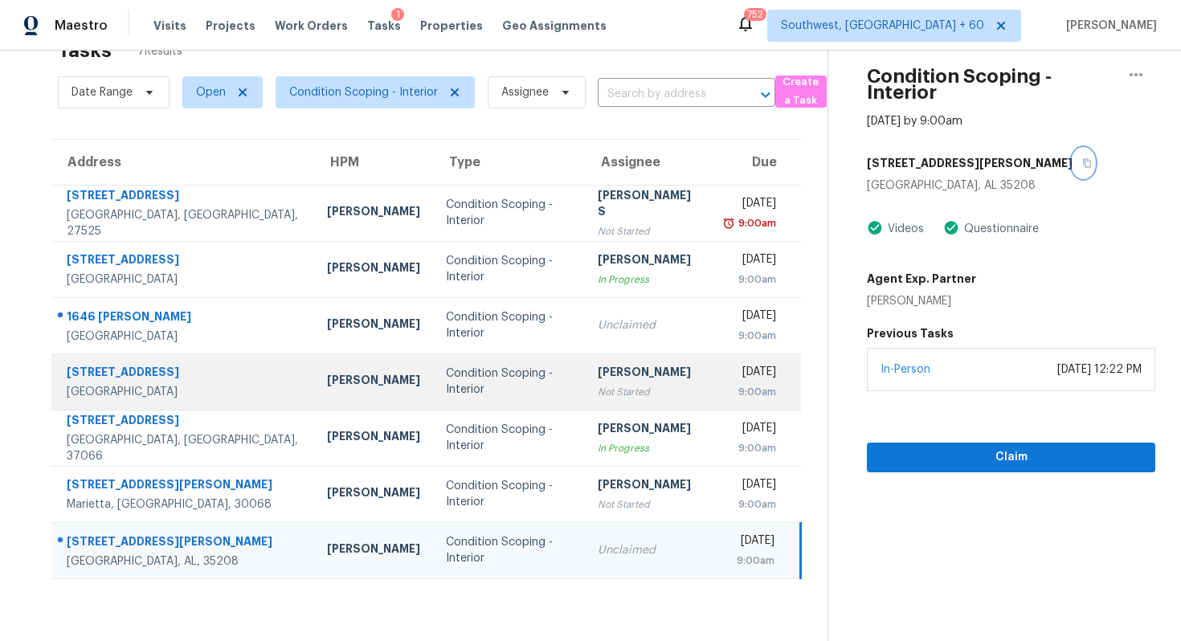
scroll to position [51, 0]
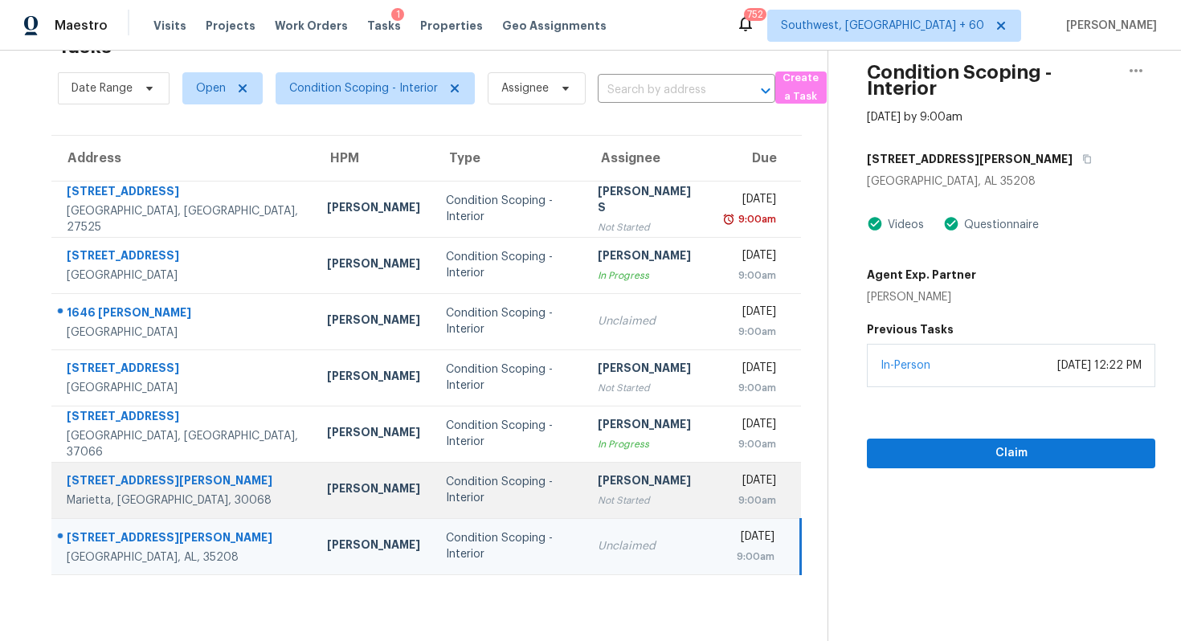
click at [585, 485] on td "Udhaya Kumari Not Started" at bounding box center [648, 490] width 127 height 56
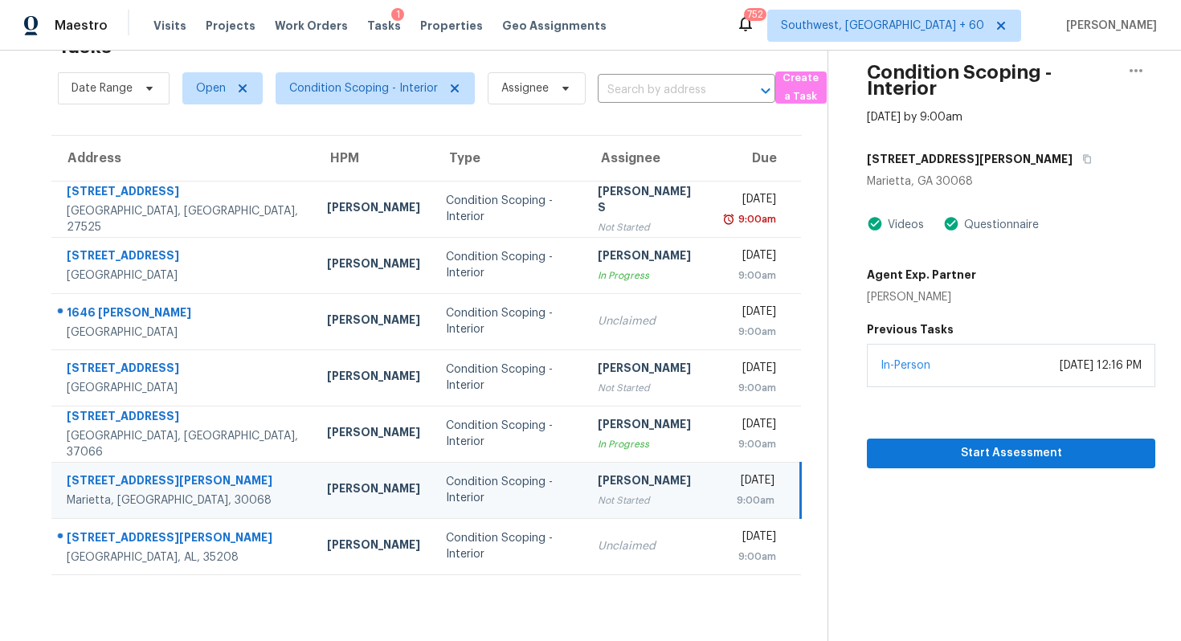
scroll to position [0, 0]
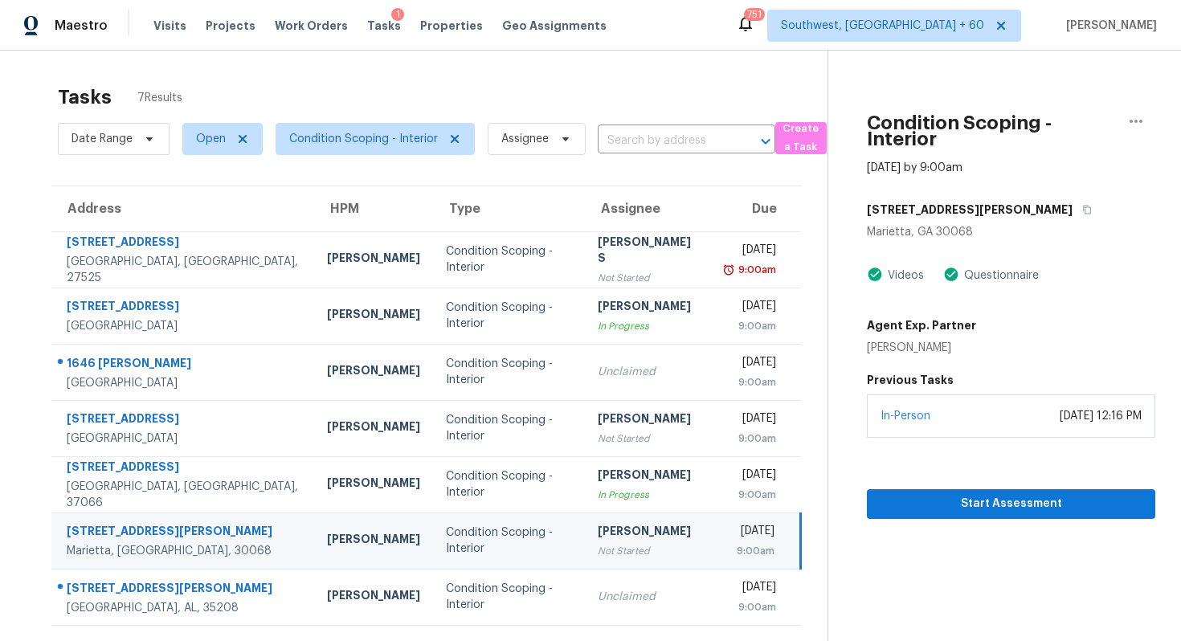
click at [422, 95] on div "Tasks 7 Results" at bounding box center [443, 97] width 770 height 42
drag, startPoint x: 171, startPoint y: 525, endPoint x: 62, endPoint y: 525, distance: 109.3
click at [62, 525] on div "61 Holt Rd NE Marietta, GA, 30068" at bounding box center [176, 541] width 249 height 36
copy div "[STREET_ADDRESS][PERSON_NAME]"
click at [836, 276] on div "Condition Scoping - Interior Oct 16th 2025 by 9:00am 61 Holt Rd NE Marietta, GA…" at bounding box center [991, 285] width 327 height 468
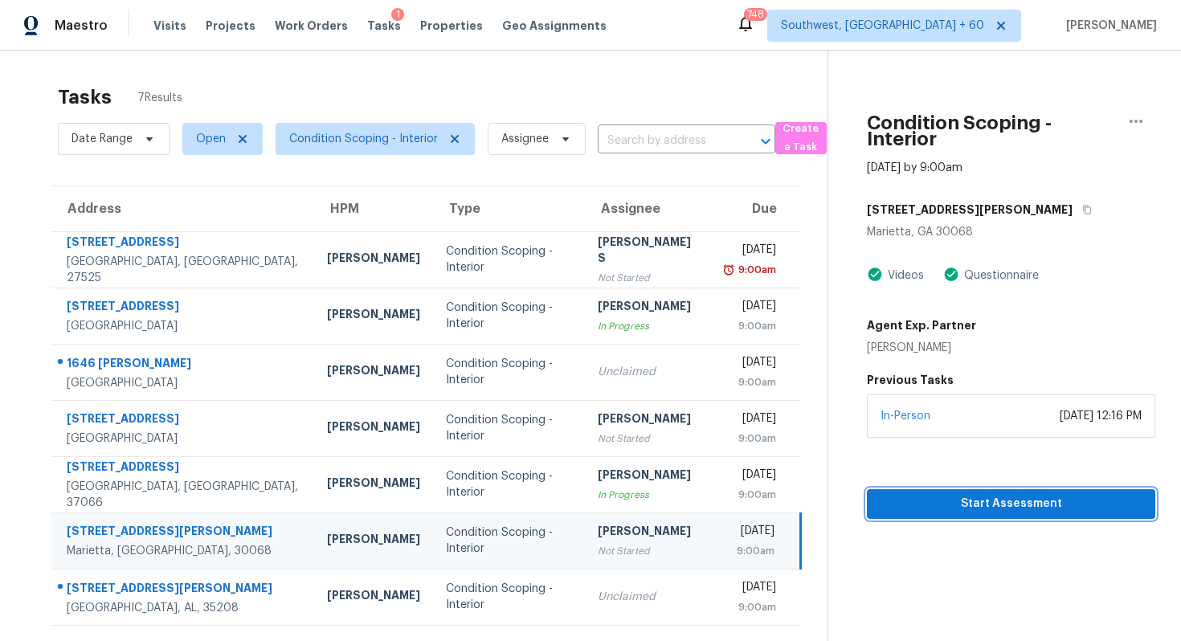
click at [1015, 511] on span "Start Assessment" at bounding box center [1011, 504] width 263 height 20
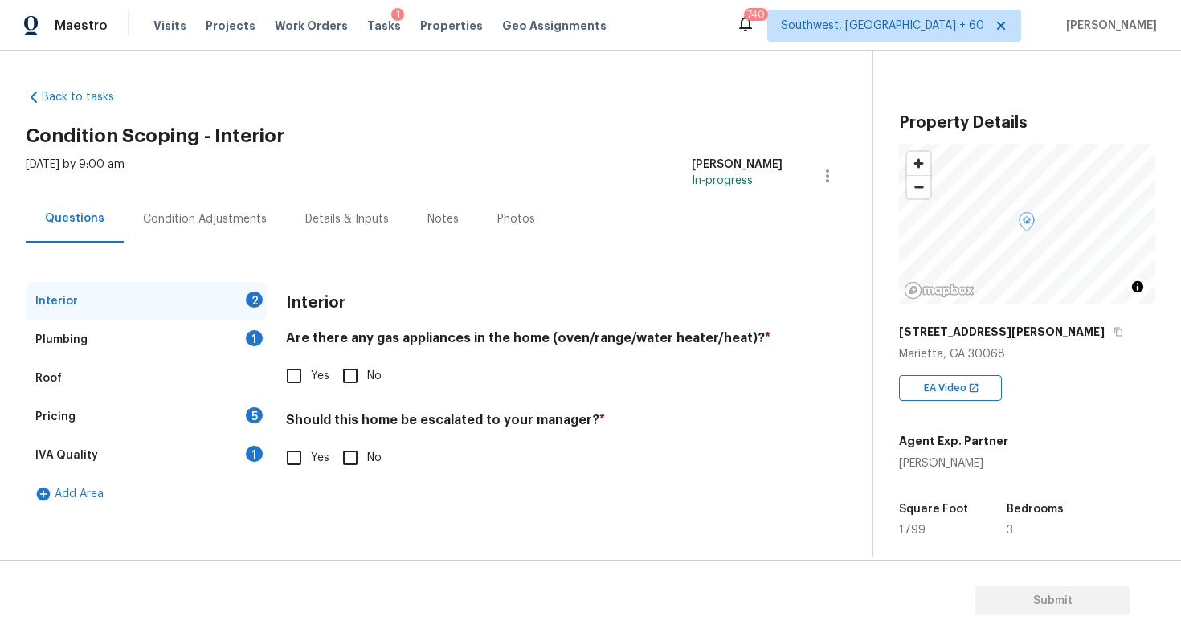
click at [296, 378] on input "Yes" at bounding box center [294, 376] width 34 height 34
checkbox input "true"
click at [357, 458] on input "No" at bounding box center [350, 458] width 34 height 34
checkbox input "true"
click at [165, 340] on div "Plumbing 1" at bounding box center [146, 340] width 241 height 39
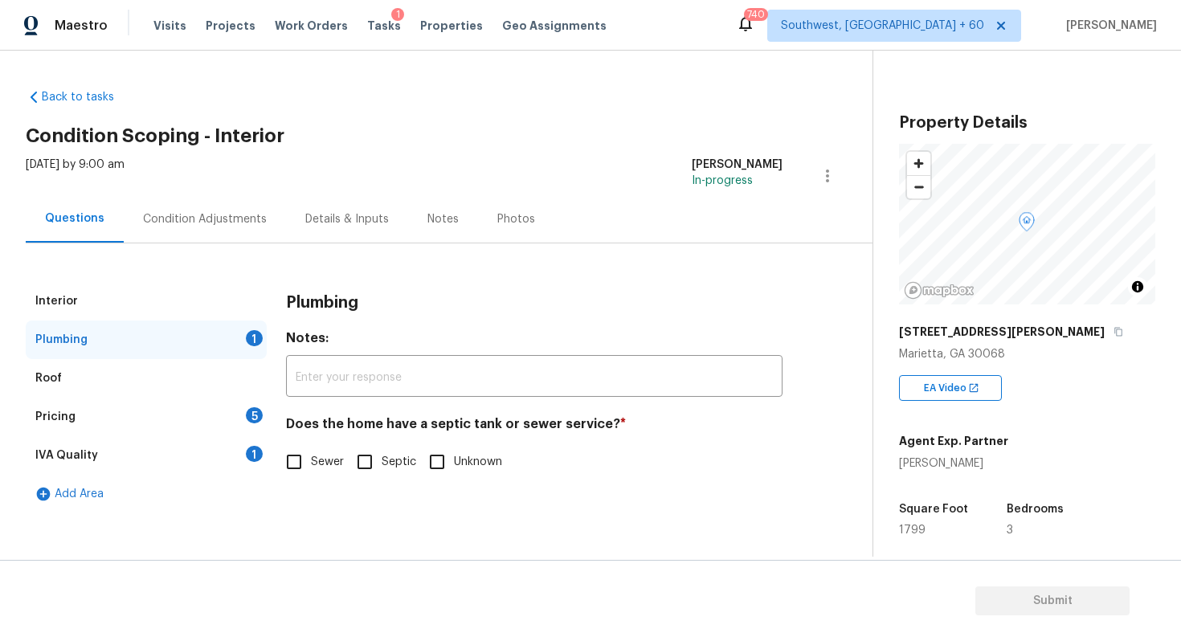
click at [313, 464] on span "Sewer" at bounding box center [327, 462] width 33 height 17
click at [311, 464] on input "Sewer" at bounding box center [294, 462] width 34 height 34
checkbox input "true"
click at [202, 411] on div "Pricing 5" at bounding box center [146, 417] width 241 height 39
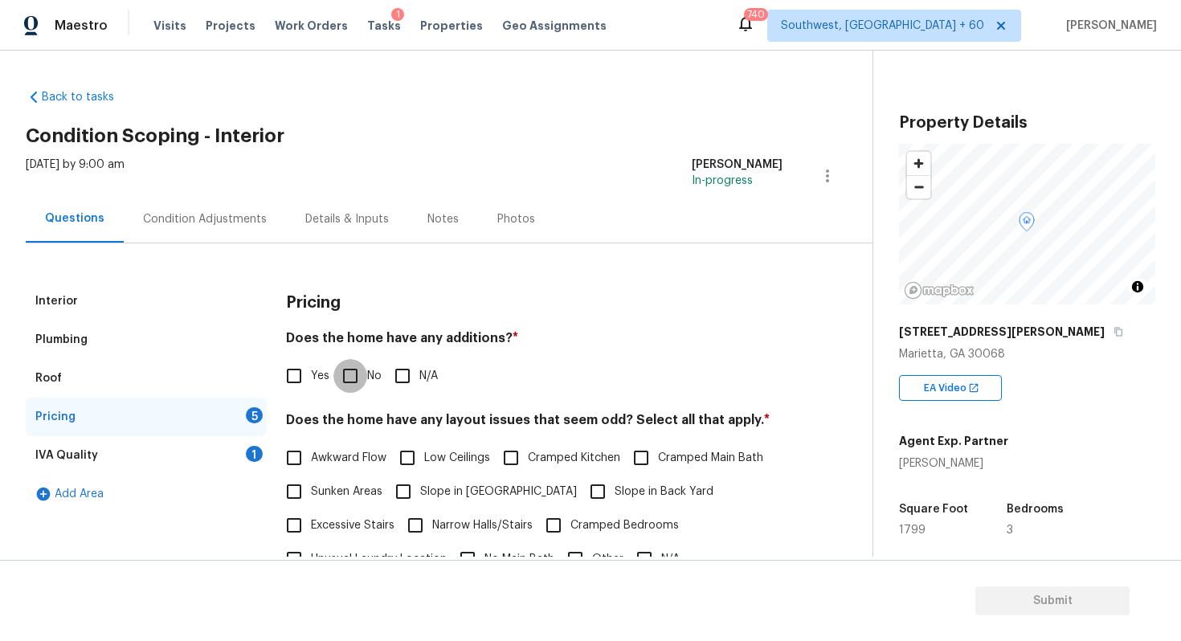
click at [362, 367] on input "No" at bounding box center [350, 376] width 34 height 34
checkbox input "true"
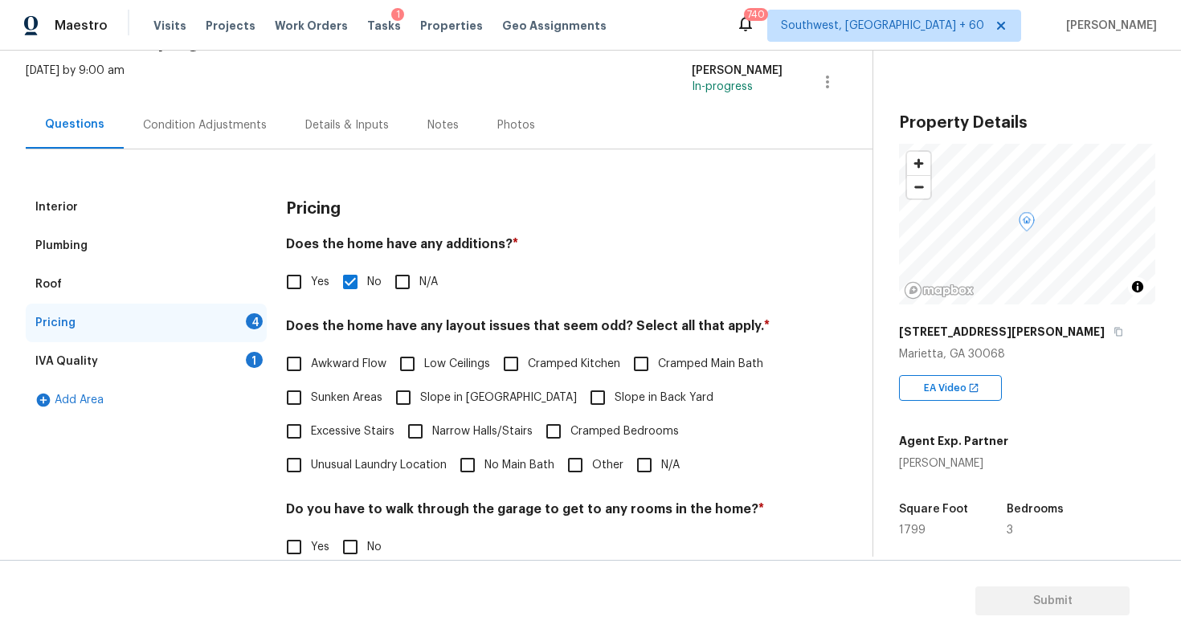
scroll to position [118, 0]
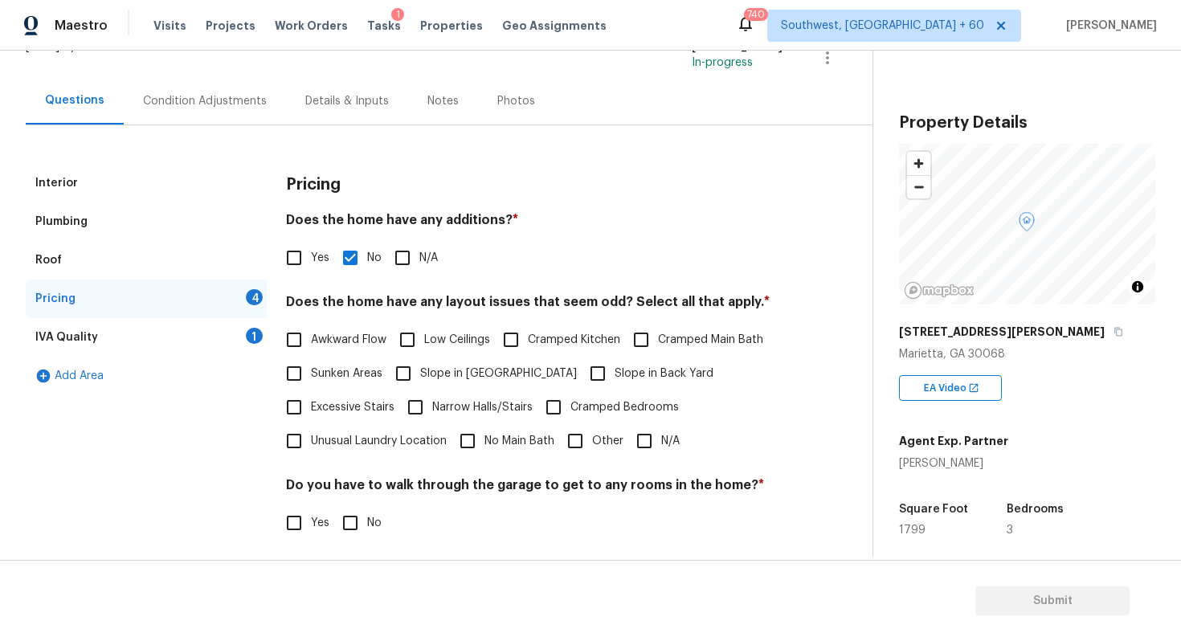
click at [647, 441] on input "N/A" at bounding box center [644, 441] width 34 height 34
checkbox input "true"
click at [353, 528] on input "No" at bounding box center [350, 523] width 34 height 34
checkbox input "true"
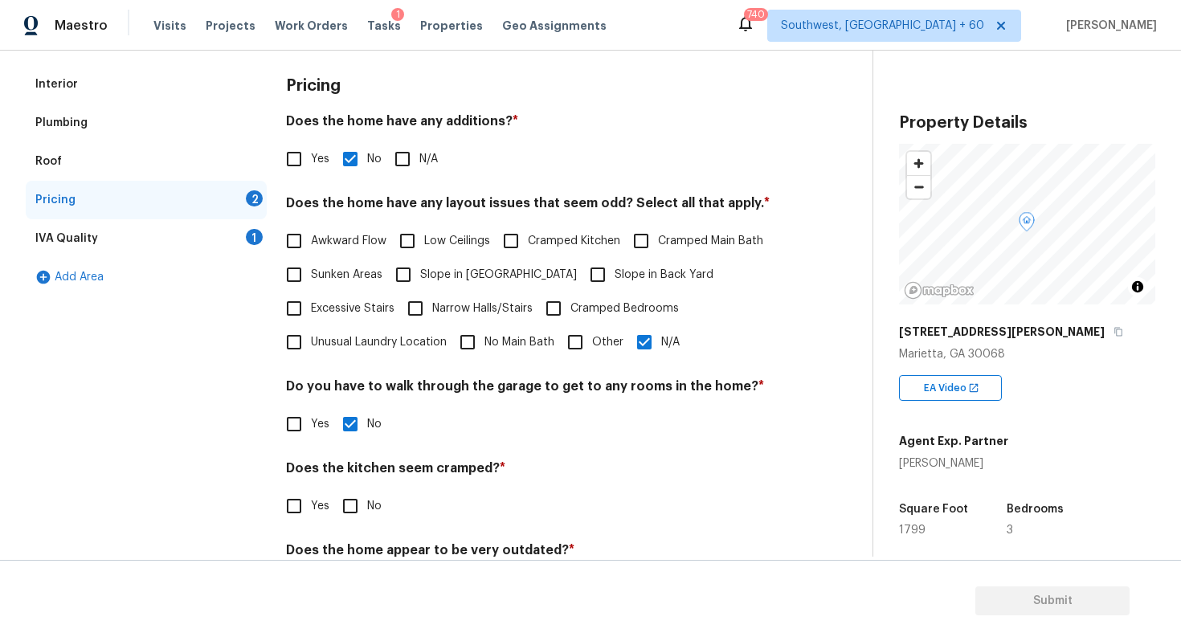
scroll to position [235, 0]
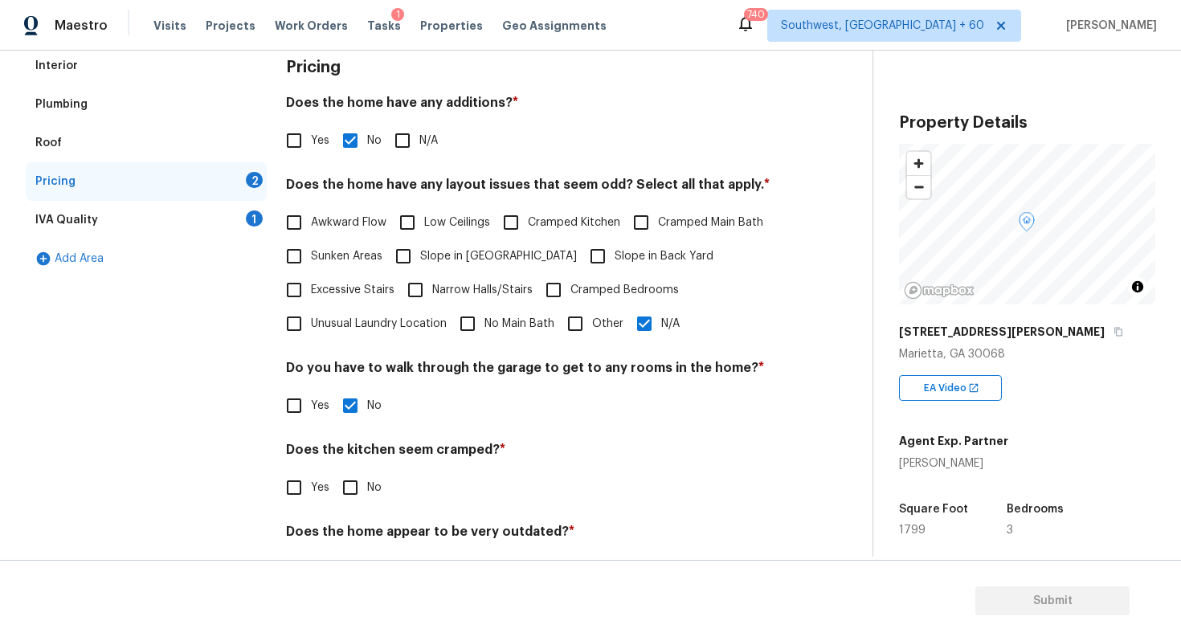
click at [349, 488] on input "No" at bounding box center [350, 488] width 34 height 34
checkbox input "true"
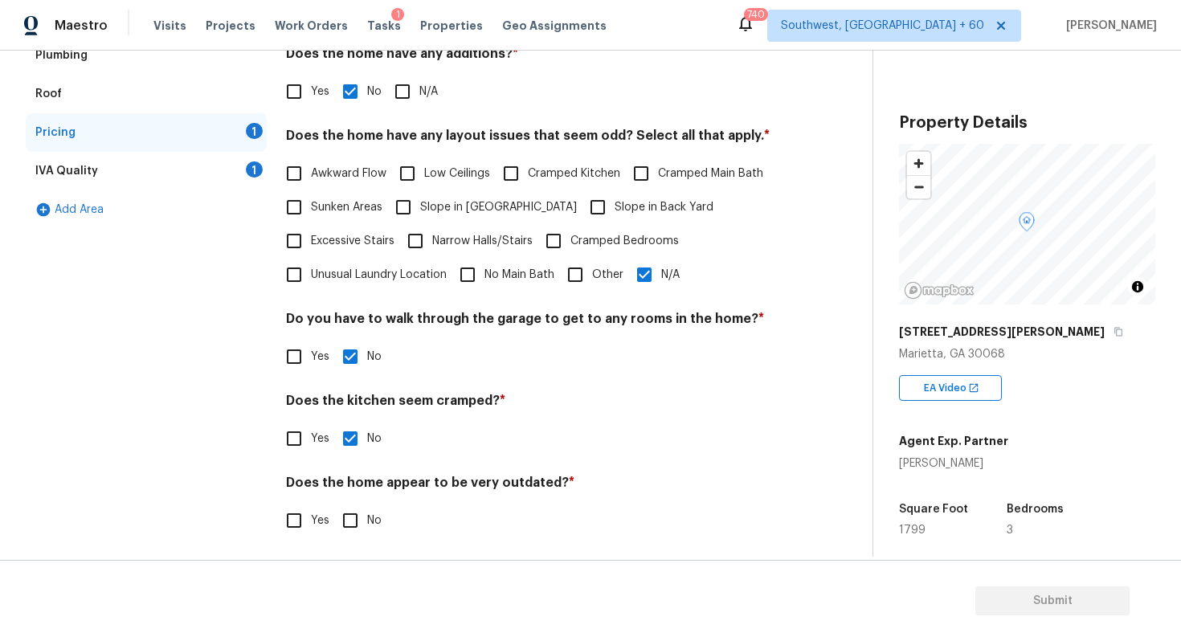
scroll to position [289, 0]
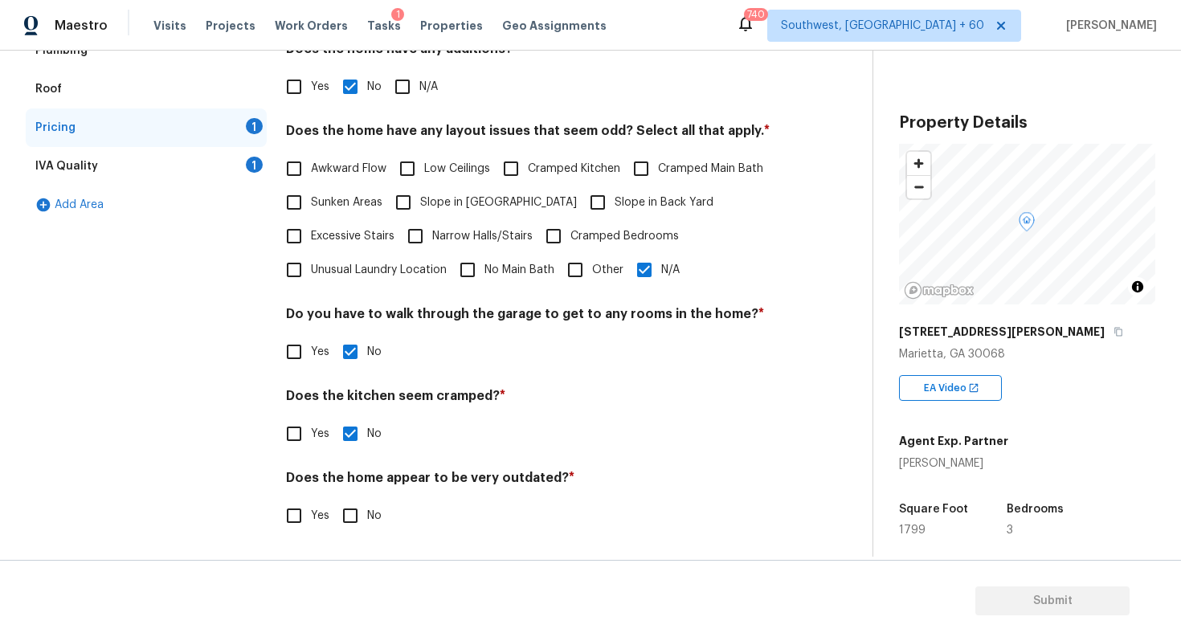
click at [353, 516] on input "No" at bounding box center [350, 516] width 34 height 34
checkbox input "true"
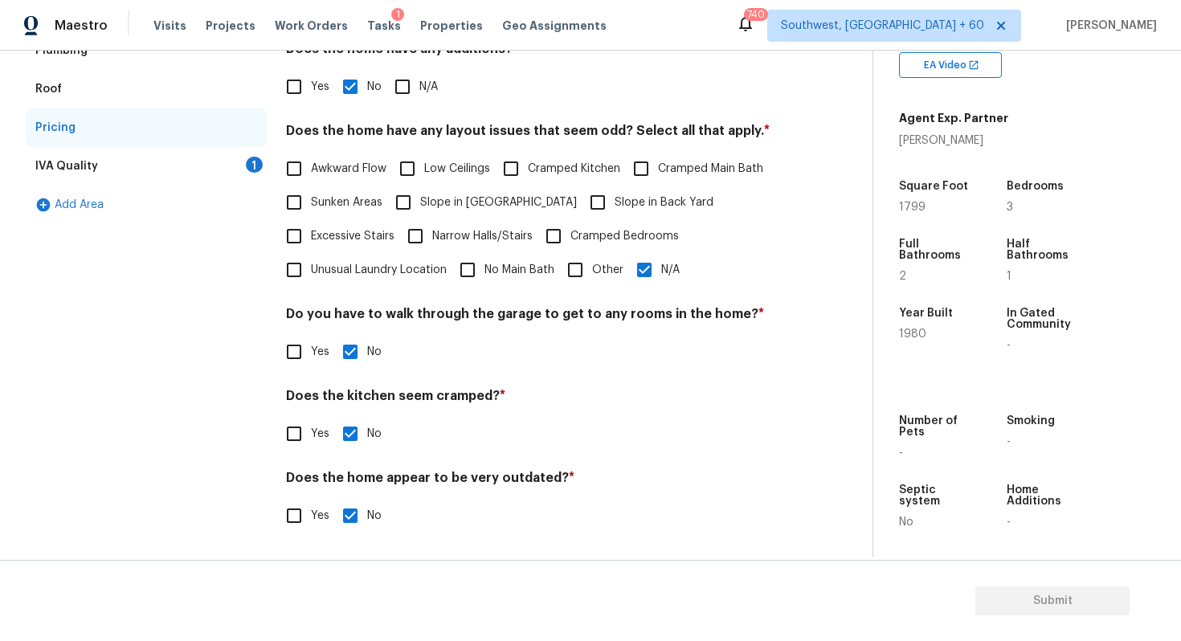
scroll to position [325, 0]
click at [136, 171] on div "IVA Quality 1" at bounding box center [146, 166] width 241 height 39
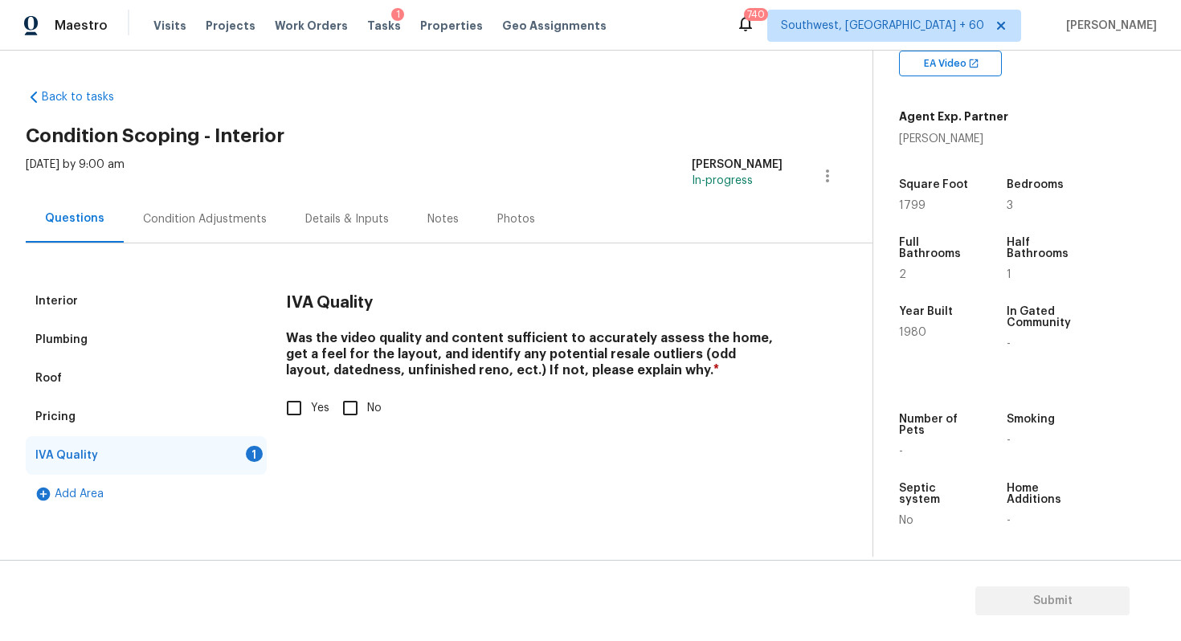
scroll to position [0, 0]
click at [296, 415] on input "Yes" at bounding box center [294, 408] width 34 height 34
checkbox input "true"
click at [227, 223] on div "Condition Adjustments" at bounding box center [205, 219] width 124 height 16
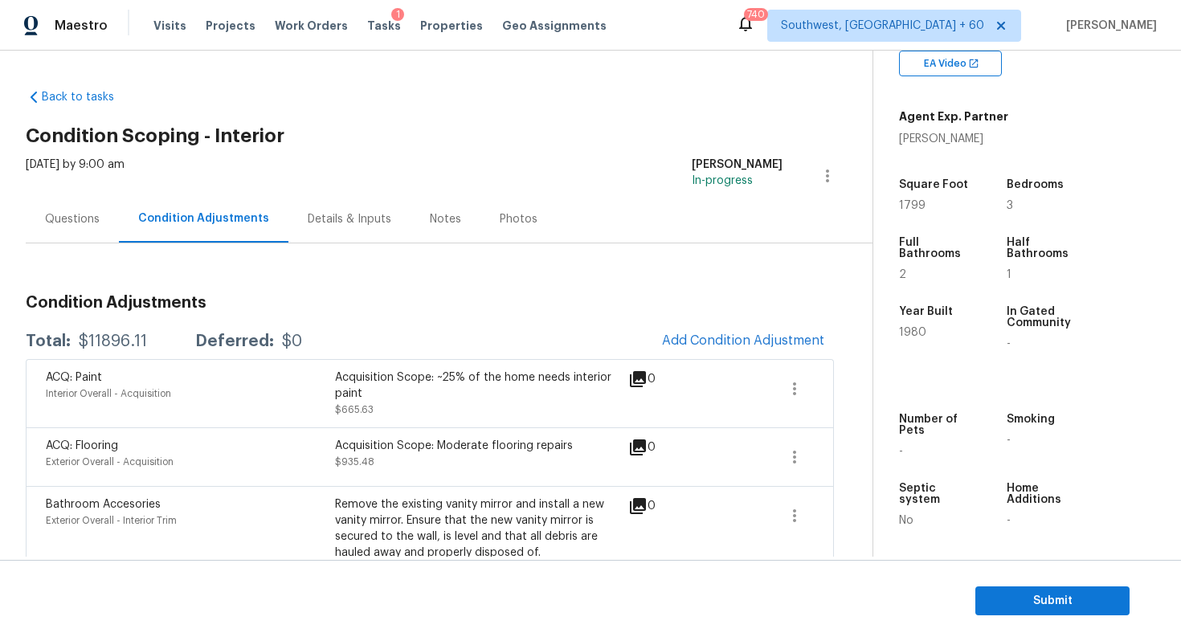
click at [75, 224] on div "Questions" at bounding box center [72, 219] width 55 height 16
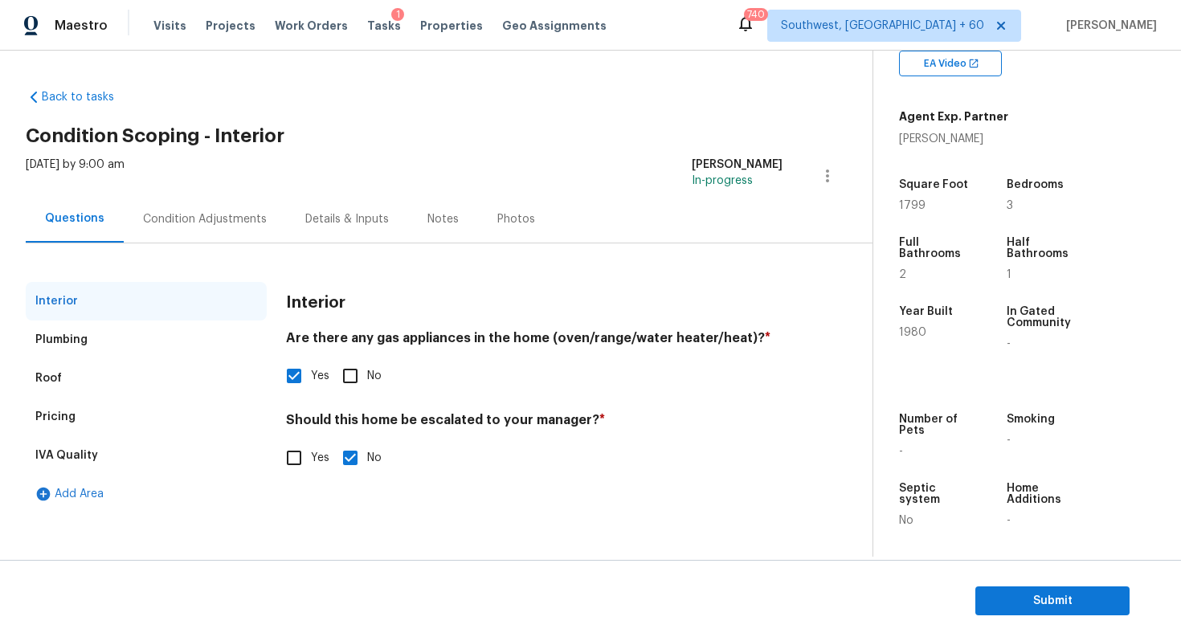
click at [121, 341] on div "Plumbing" at bounding box center [146, 340] width 241 height 39
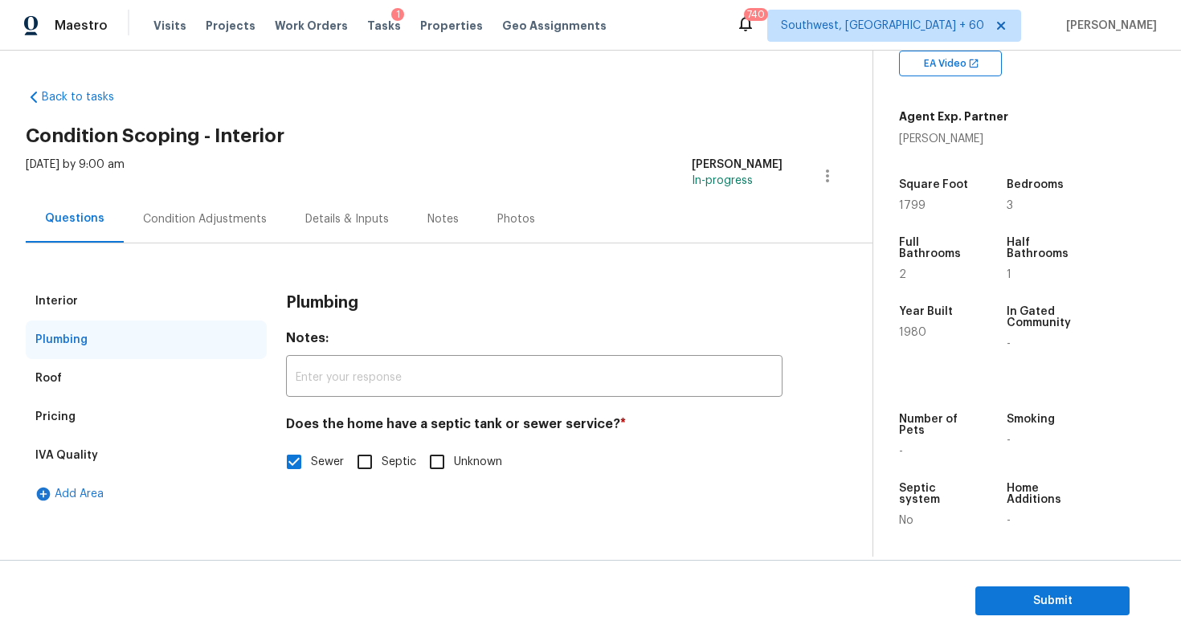
click at [109, 374] on div "Roof" at bounding box center [146, 378] width 241 height 39
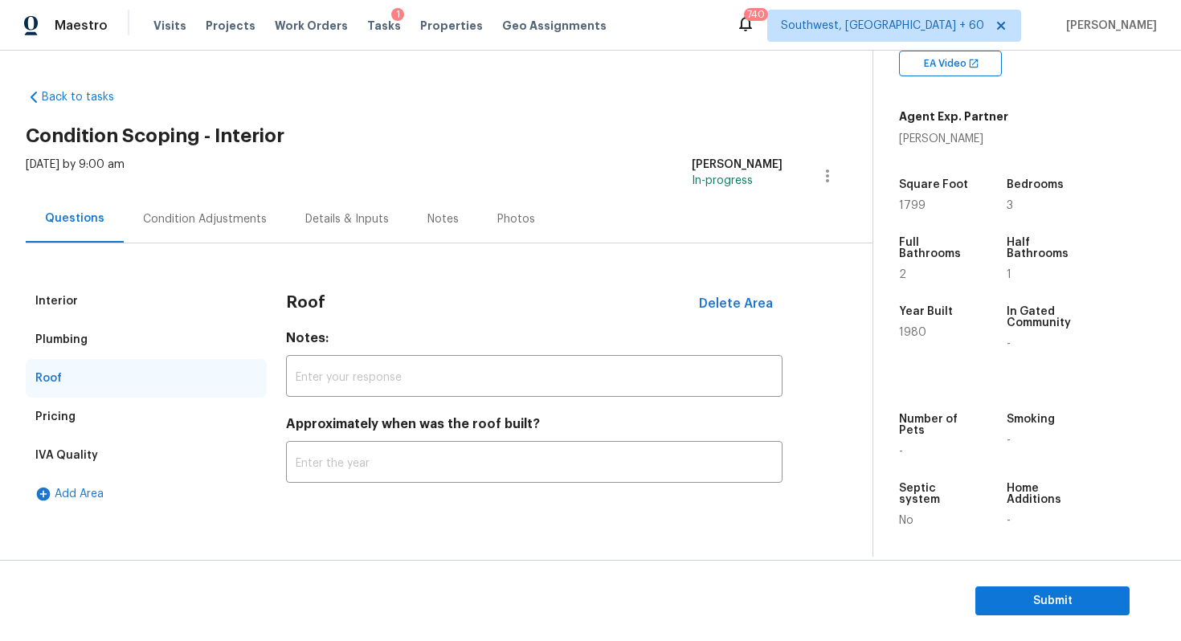
click at [119, 308] on div "Interior" at bounding box center [146, 301] width 241 height 39
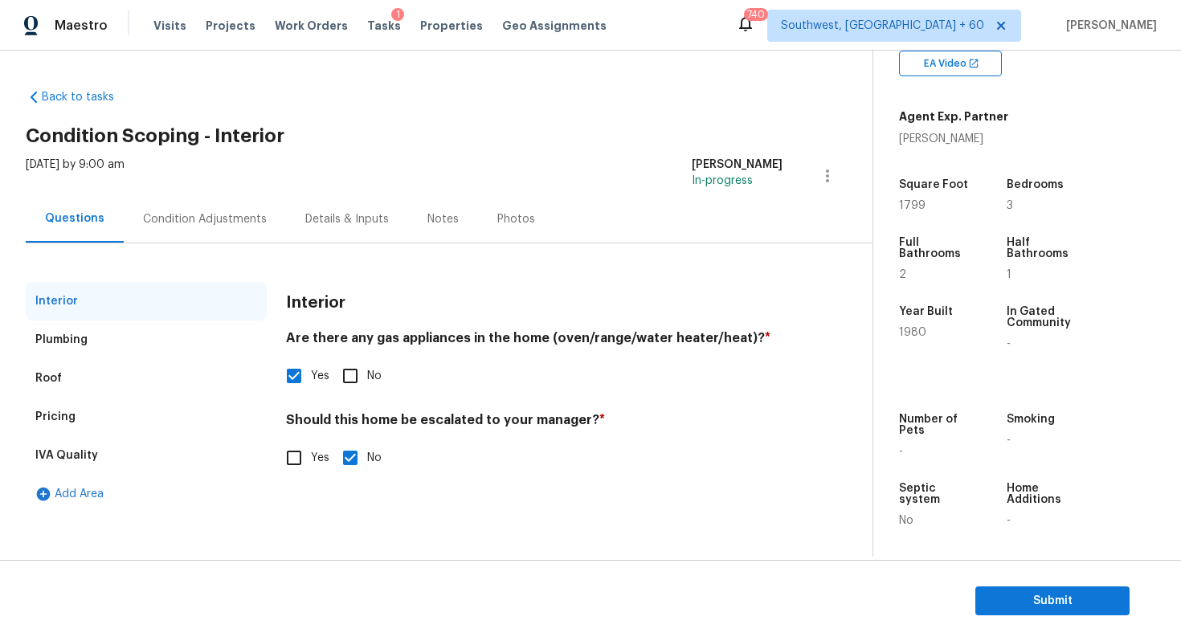
click at [99, 404] on div "Pricing" at bounding box center [146, 417] width 241 height 39
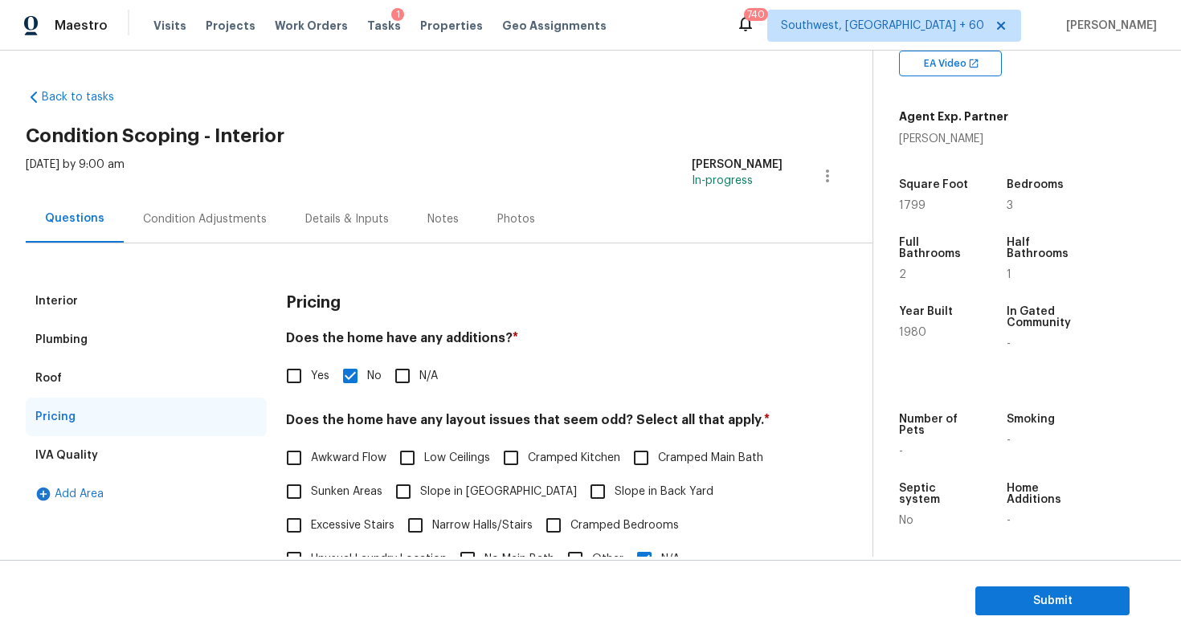
click at [90, 457] on div "IVA Quality" at bounding box center [66, 455] width 63 height 16
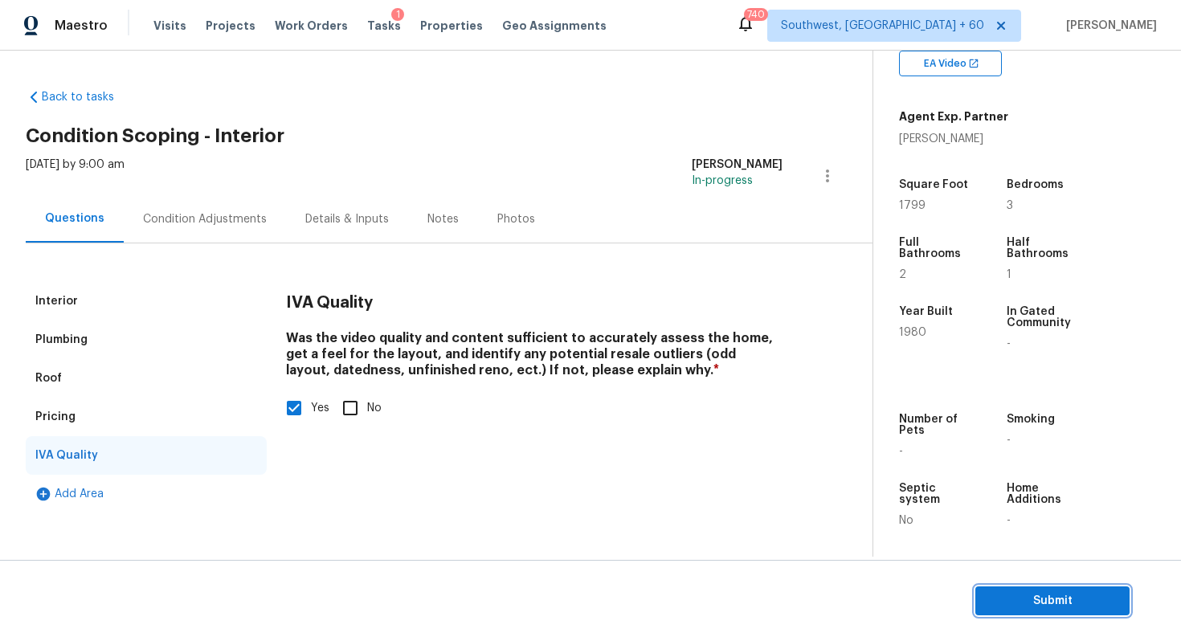
click at [1085, 605] on span "Submit" at bounding box center [1052, 601] width 129 height 20
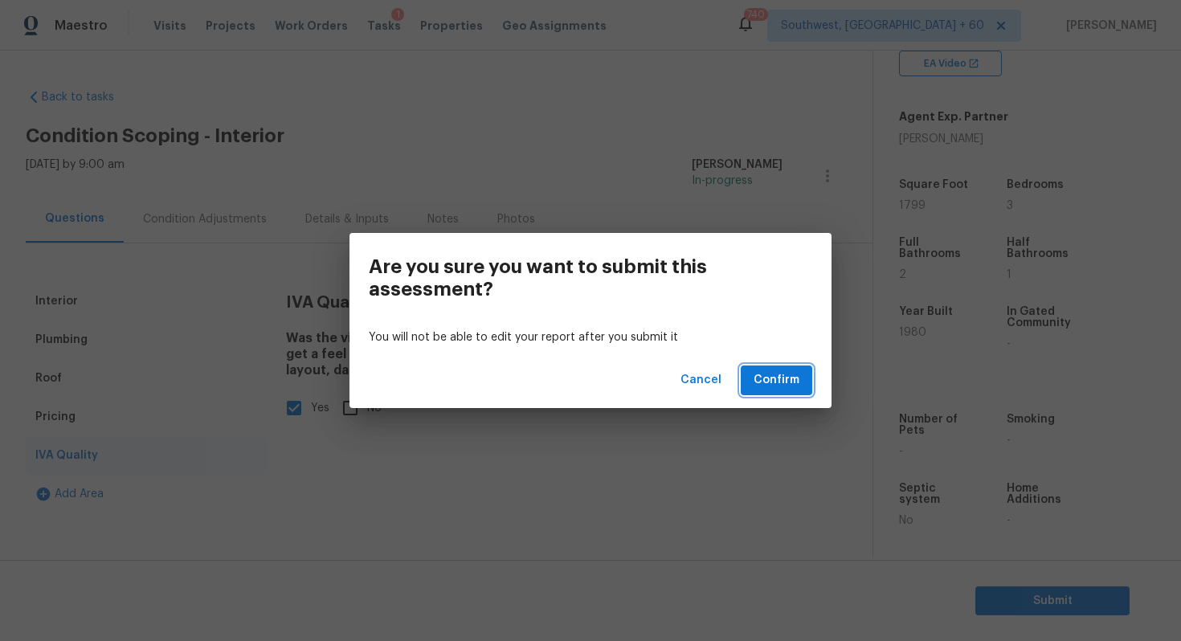
click at [778, 380] on span "Confirm" at bounding box center [777, 380] width 46 height 20
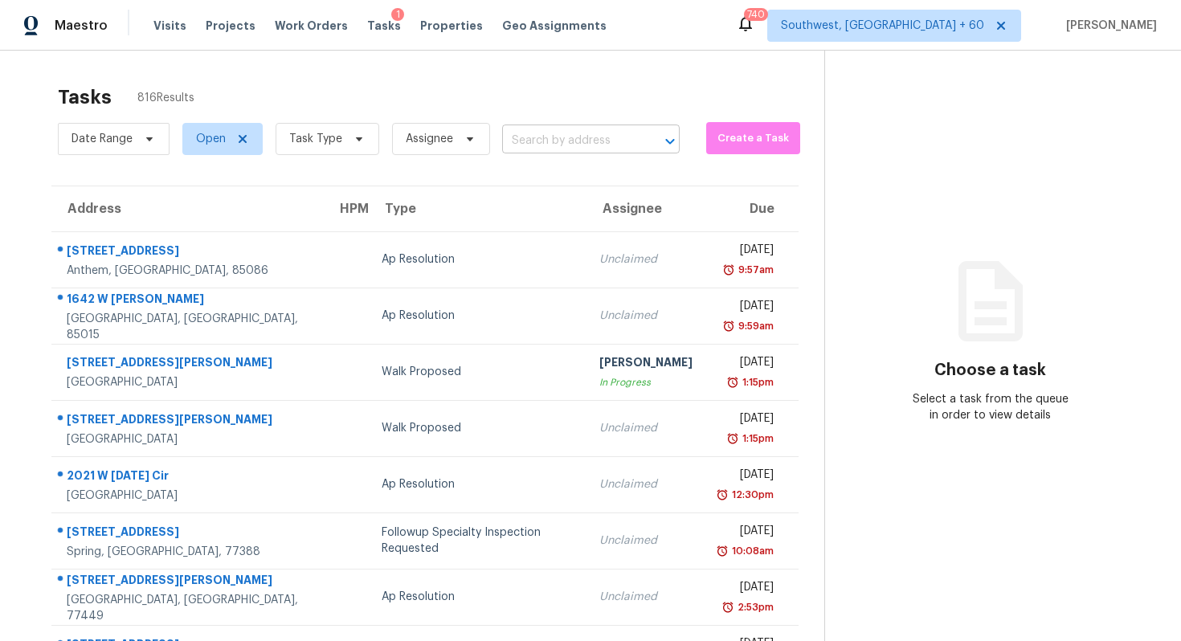
click at [586, 141] on input "text" at bounding box center [568, 141] width 133 height 25
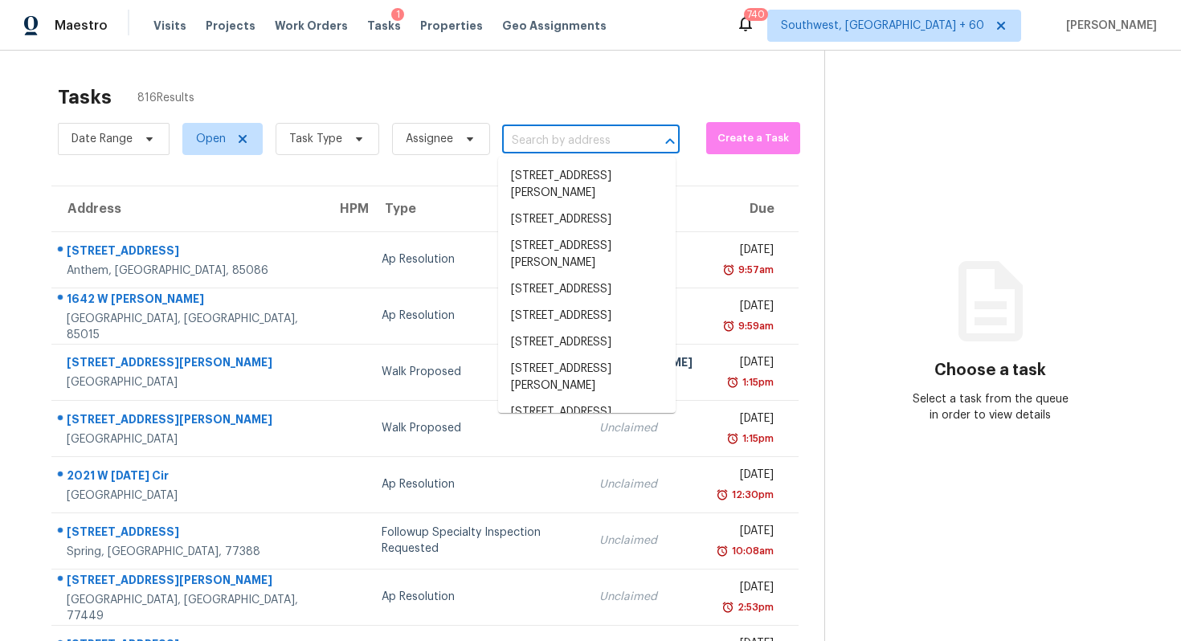
paste input "[STREET_ADDRESS][PERSON_NAME]"
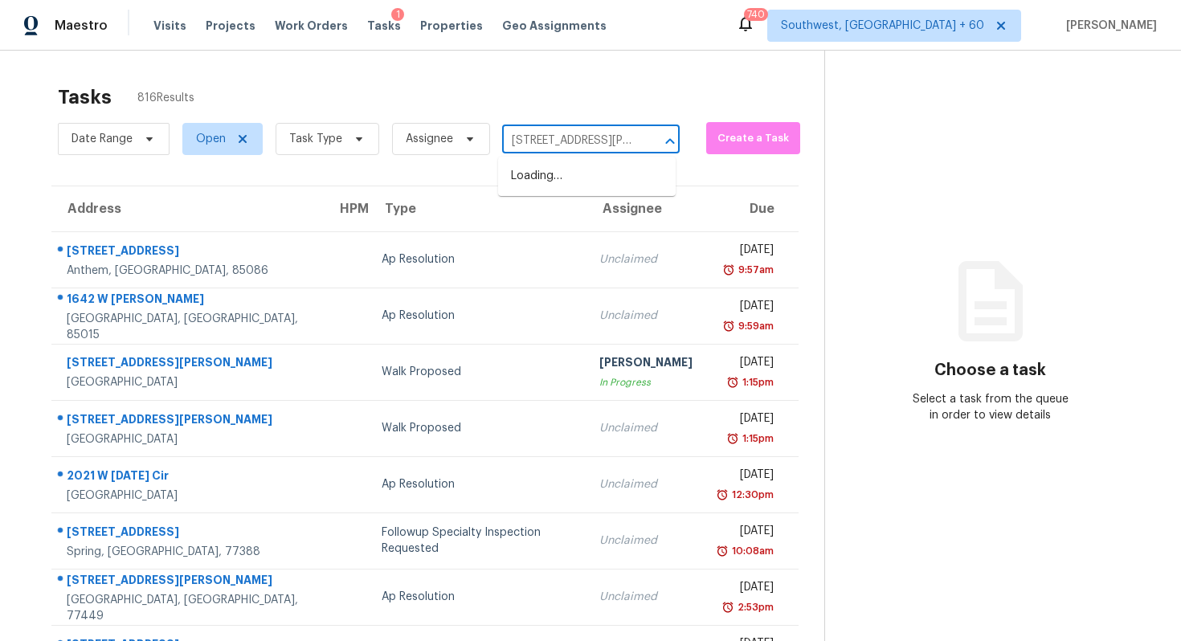
scroll to position [0, 59]
type input "[STREET_ADDRESS][PERSON_NAME]"
click at [578, 186] on li "[STREET_ADDRESS][PERSON_NAME]" at bounding box center [587, 184] width 178 height 43
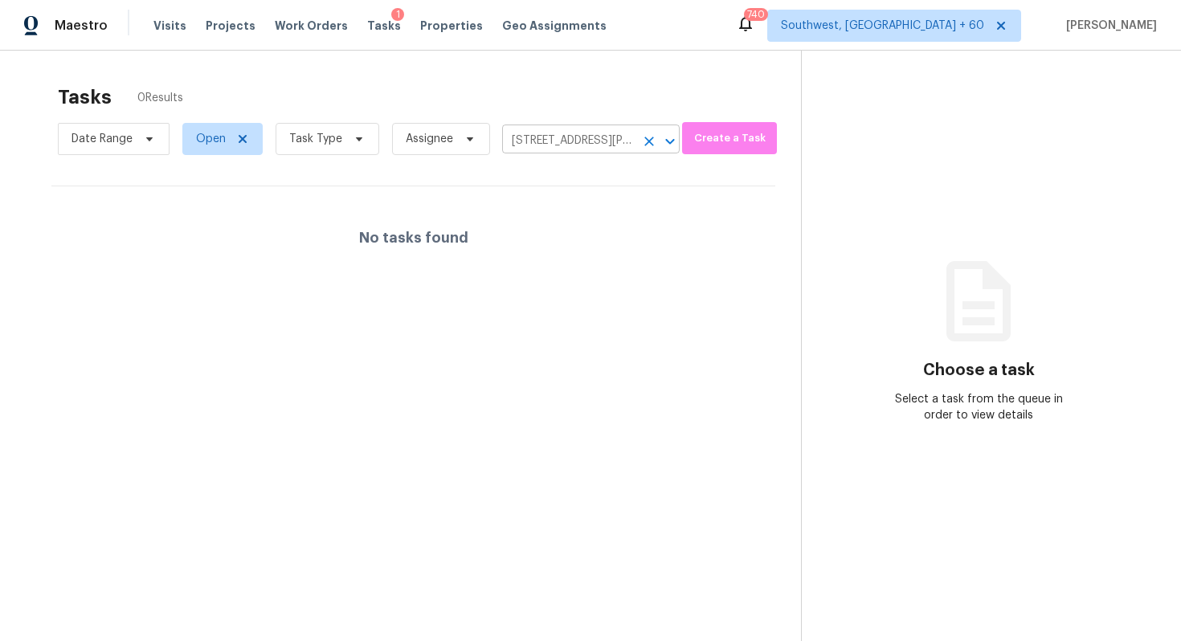
click at [603, 139] on input "[STREET_ADDRESS][PERSON_NAME]" at bounding box center [568, 141] width 133 height 25
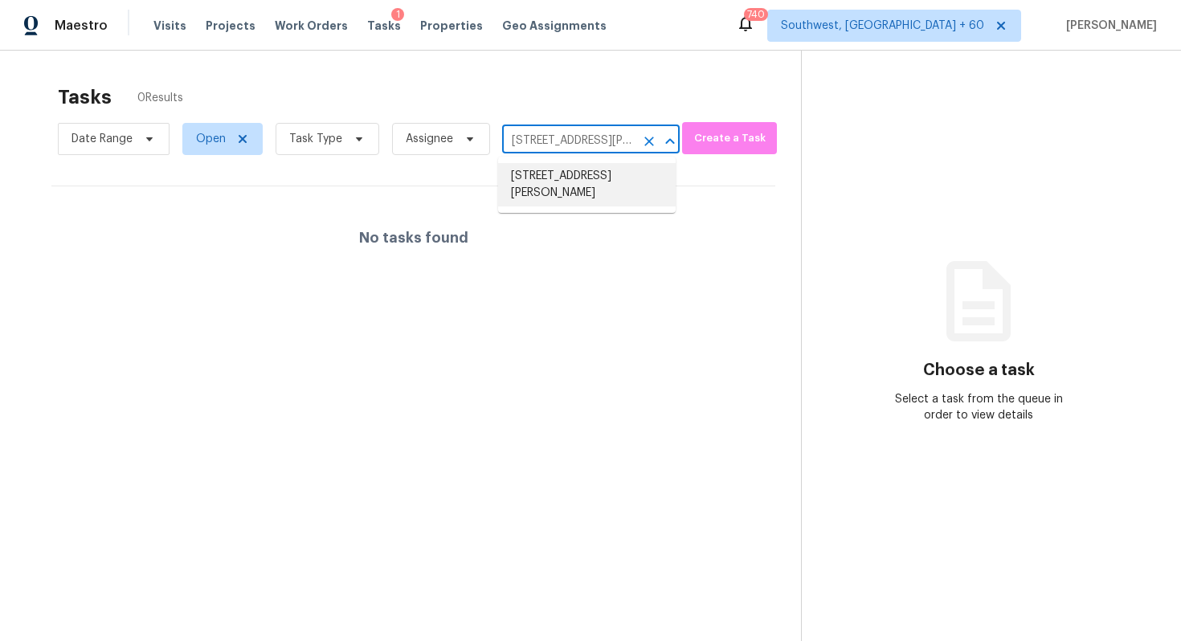
click at [568, 202] on li "[STREET_ADDRESS][PERSON_NAME]" at bounding box center [587, 184] width 178 height 43
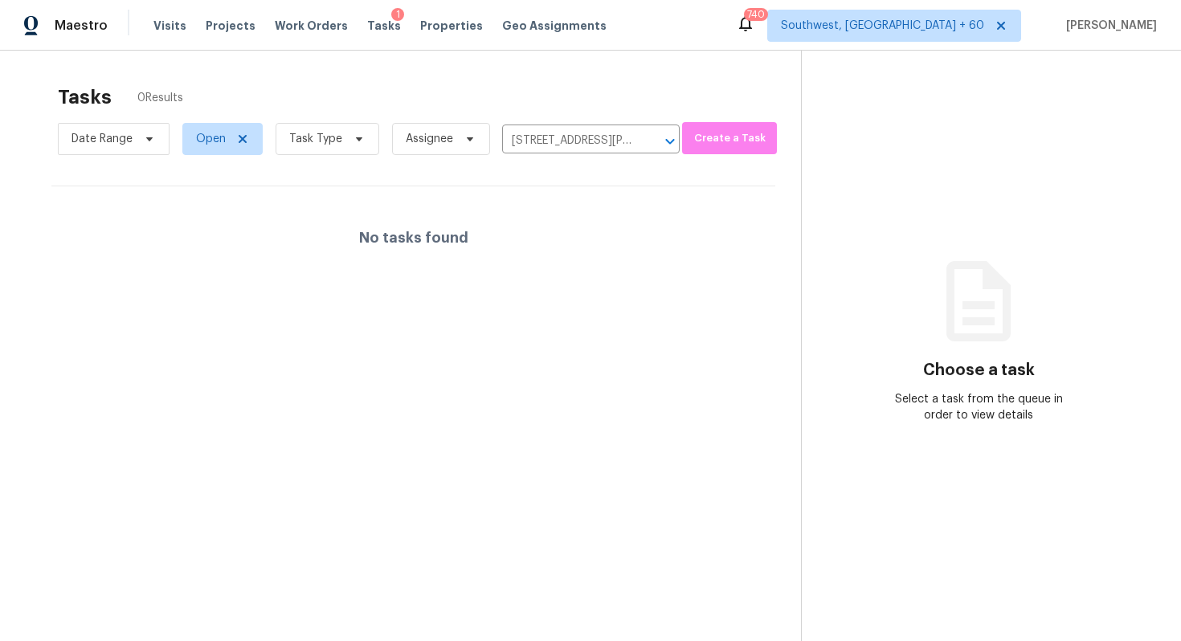
click at [514, 235] on div "No tasks found" at bounding box center [413, 237] width 724 height 103
click at [337, 141] on span "Task Type" at bounding box center [315, 139] width 53 height 16
click at [237, 138] on icon at bounding box center [242, 139] width 13 height 13
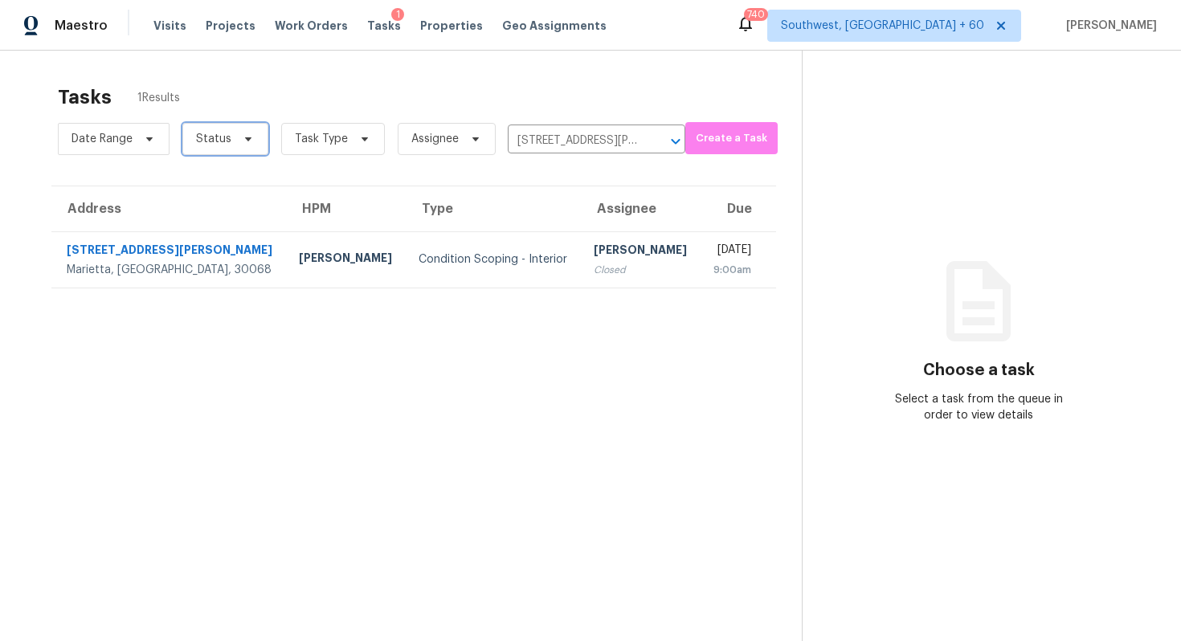
click at [234, 141] on span "Status" at bounding box center [225, 139] width 86 height 32
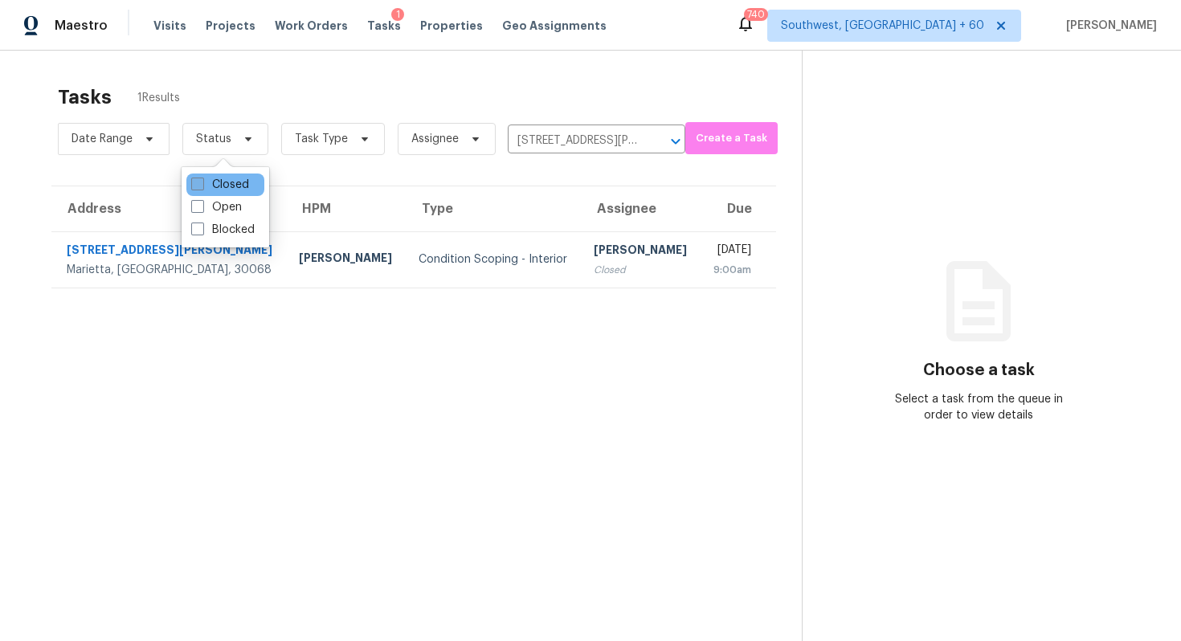
click at [227, 182] on label "Closed" at bounding box center [220, 185] width 58 height 16
click at [202, 182] on input "Closed" at bounding box center [196, 182] width 10 height 10
checkbox input "true"
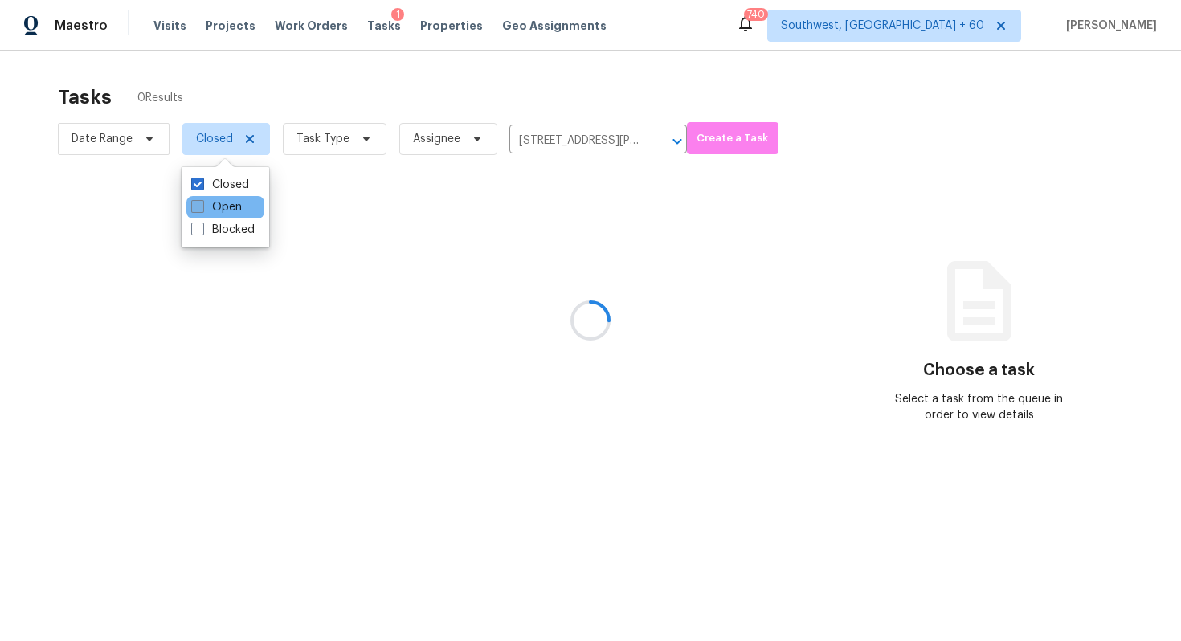
click at [227, 199] on label "Open" at bounding box center [216, 207] width 51 height 16
click at [202, 199] on input "Open" at bounding box center [196, 204] width 10 height 10
checkbox input "true"
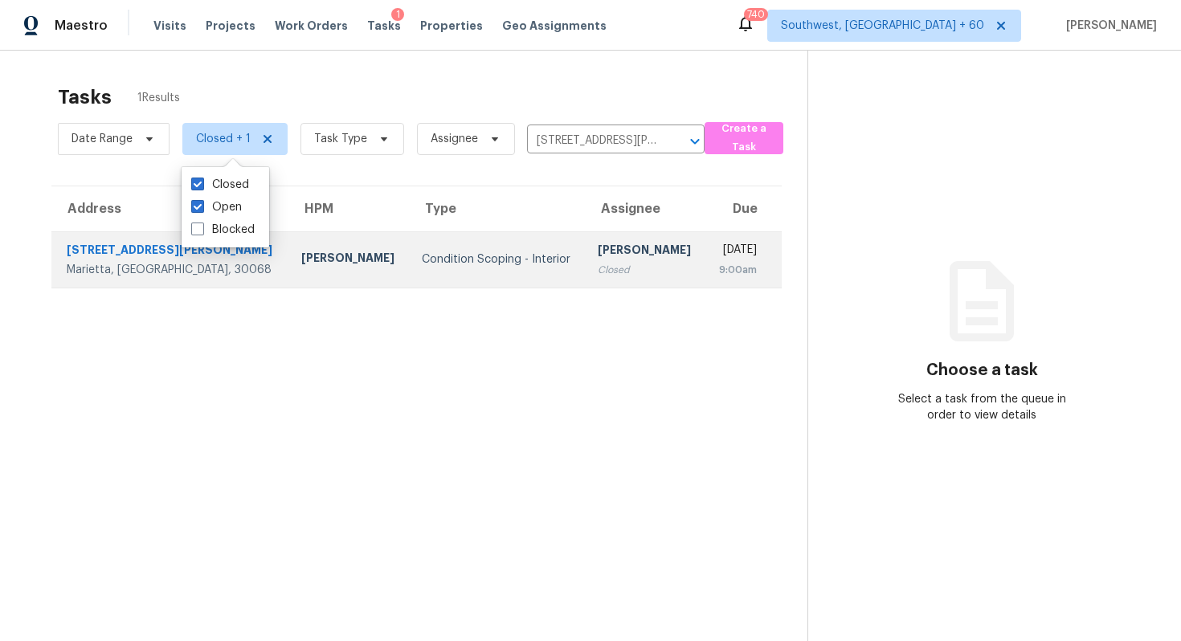
click at [409, 279] on td "Condition Scoping - Interior" at bounding box center [497, 259] width 177 height 56
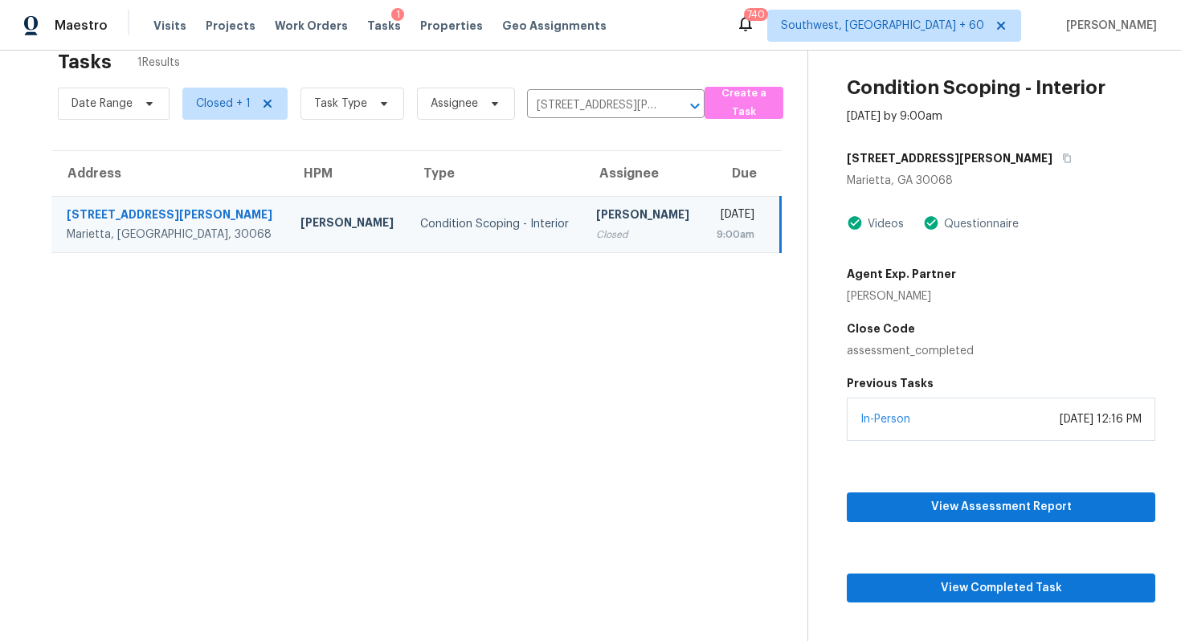
scroll to position [51, 0]
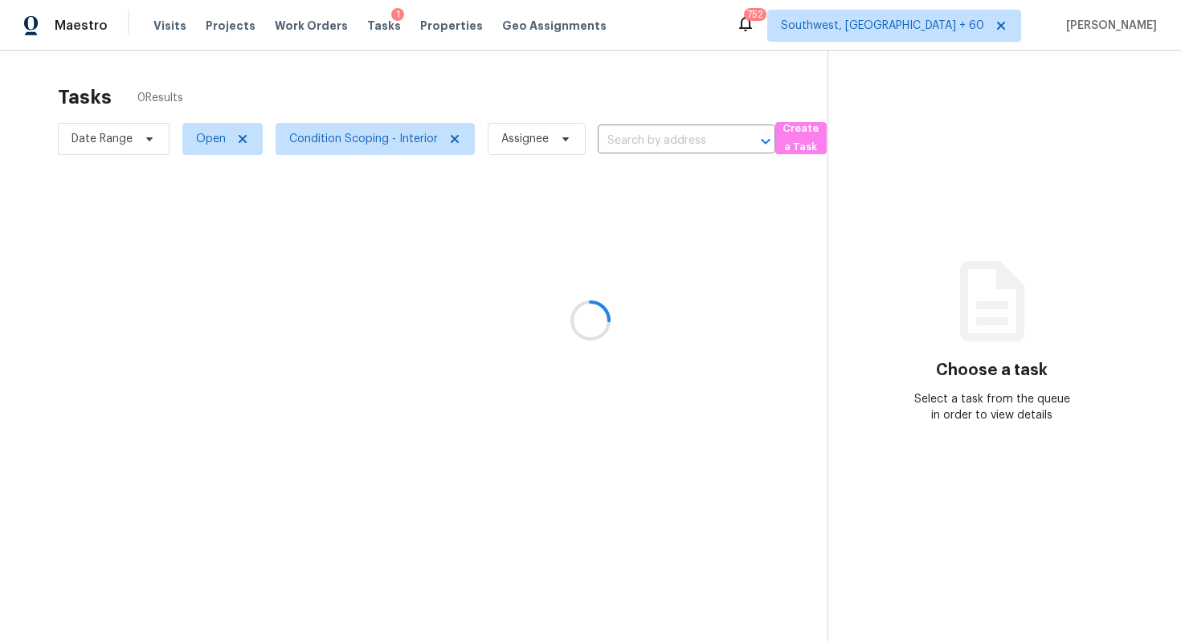
click at [163, 30] on div at bounding box center [590, 320] width 1181 height 641
click at [174, 27] on div at bounding box center [590, 320] width 1181 height 641
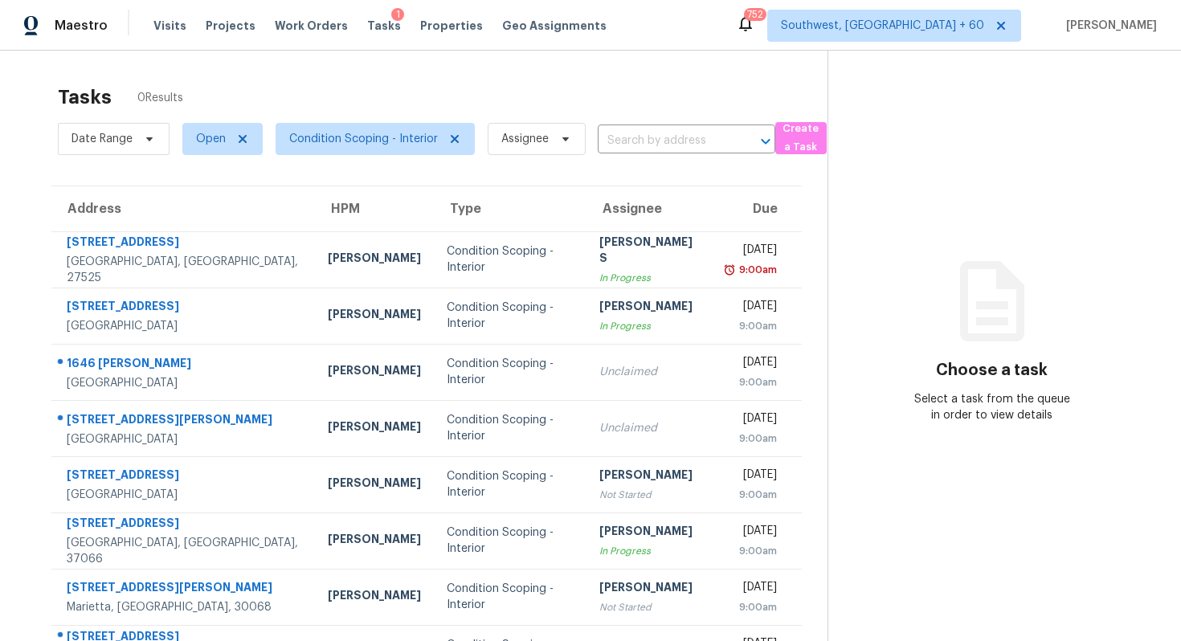
click at [174, 27] on span "Visits" at bounding box center [169, 26] width 33 height 16
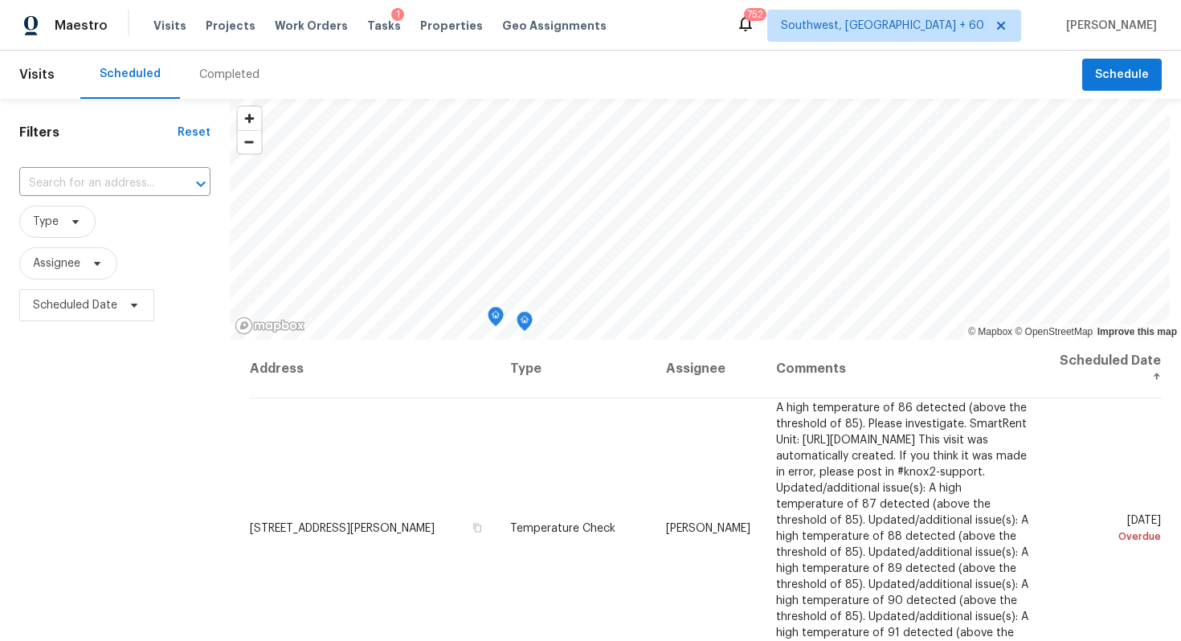
click at [219, 74] on div "Completed" at bounding box center [229, 75] width 60 height 16
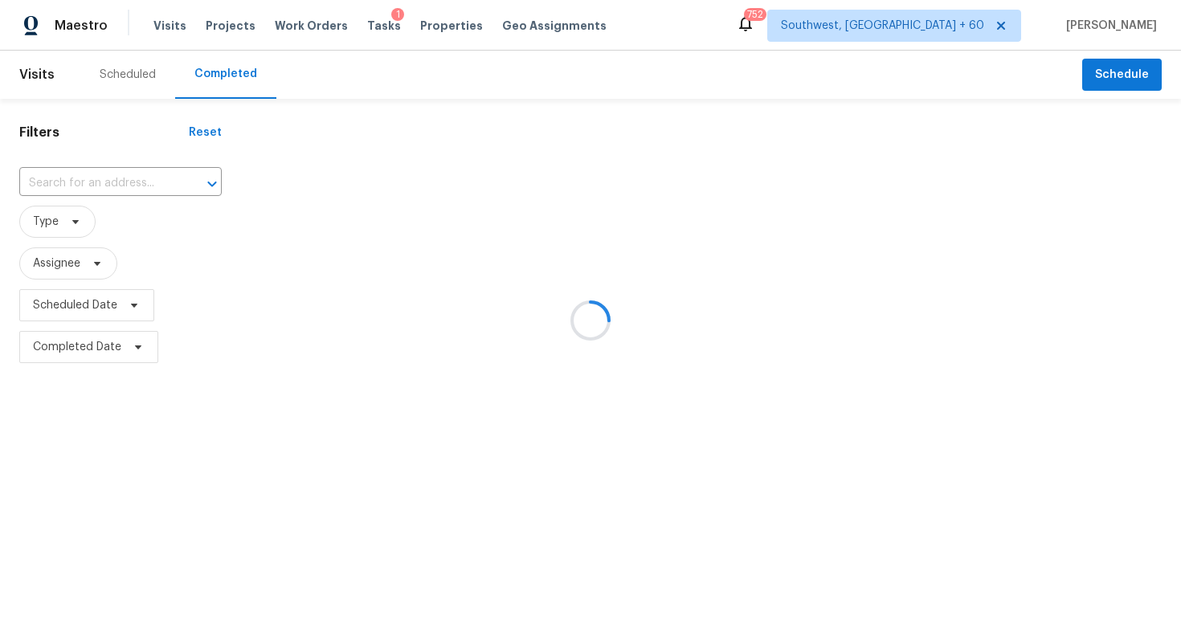
click at [125, 176] on div at bounding box center [590, 320] width 1181 height 641
click at [105, 178] on div at bounding box center [590, 320] width 1181 height 641
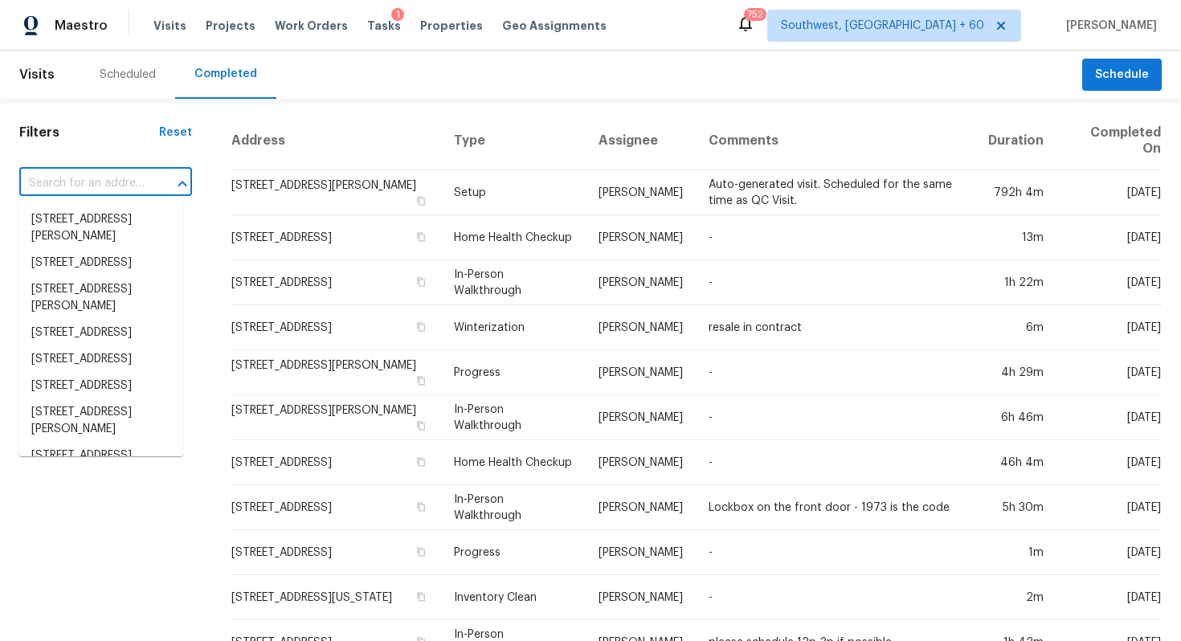
click at [105, 178] on input "text" at bounding box center [83, 183] width 128 height 25
paste input "[STREET_ADDRESS][PERSON_NAME]"
type input "[STREET_ADDRESS][PERSON_NAME]"
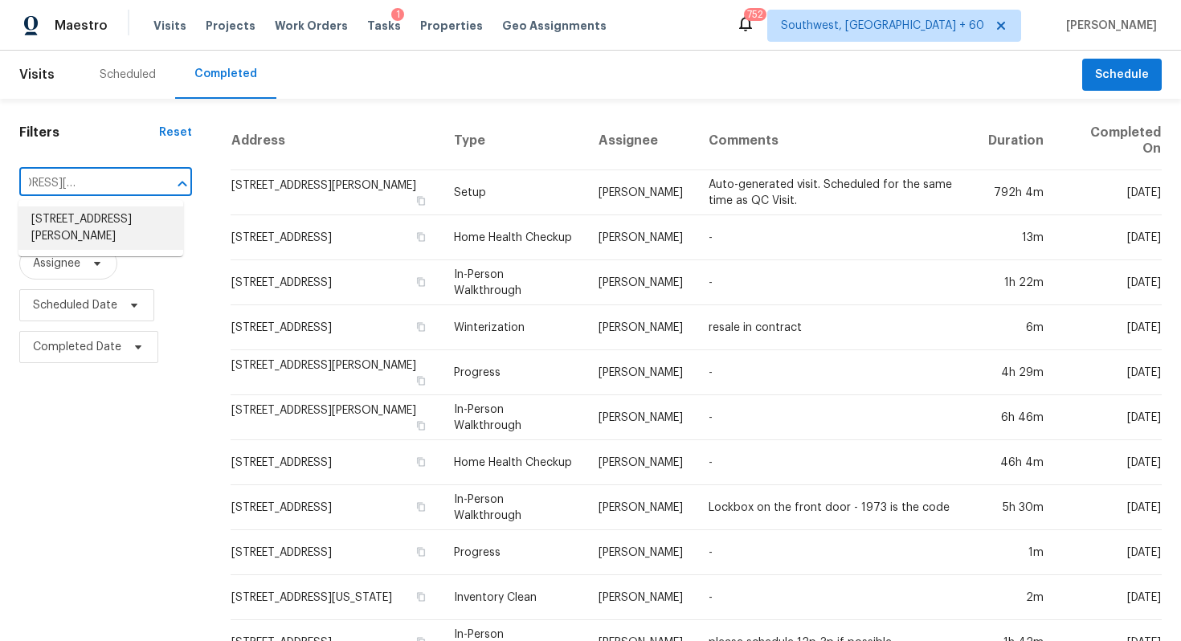
click at [102, 217] on li "[STREET_ADDRESS][PERSON_NAME]" at bounding box center [100, 227] width 165 height 43
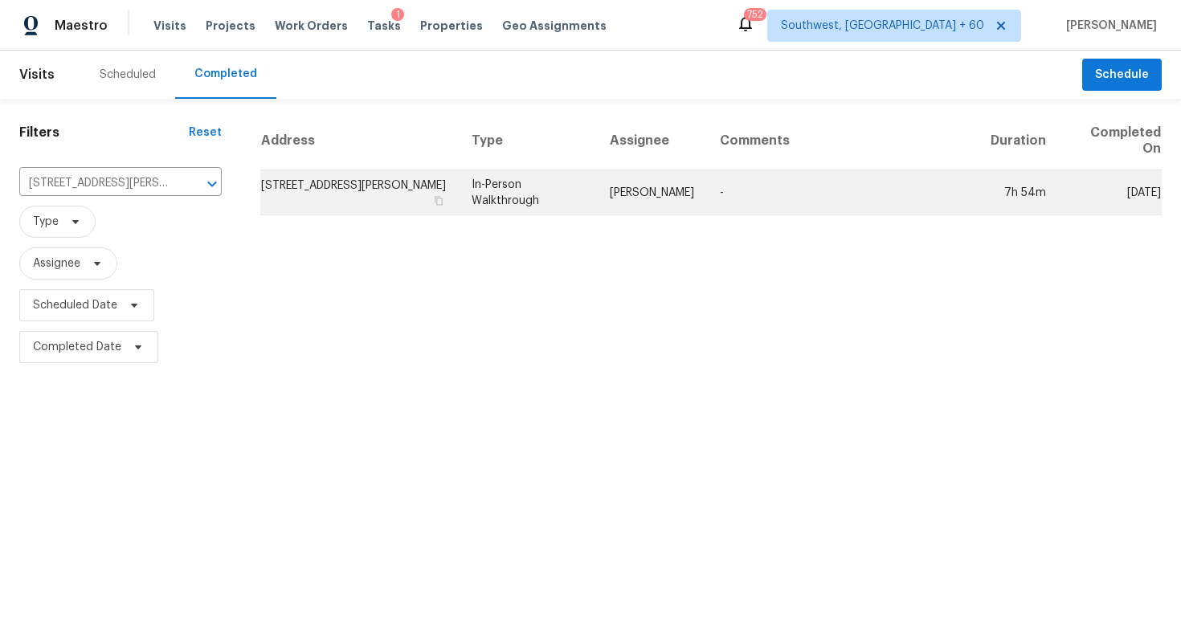
click at [366, 185] on td "[STREET_ADDRESS][PERSON_NAME]" at bounding box center [359, 192] width 198 height 45
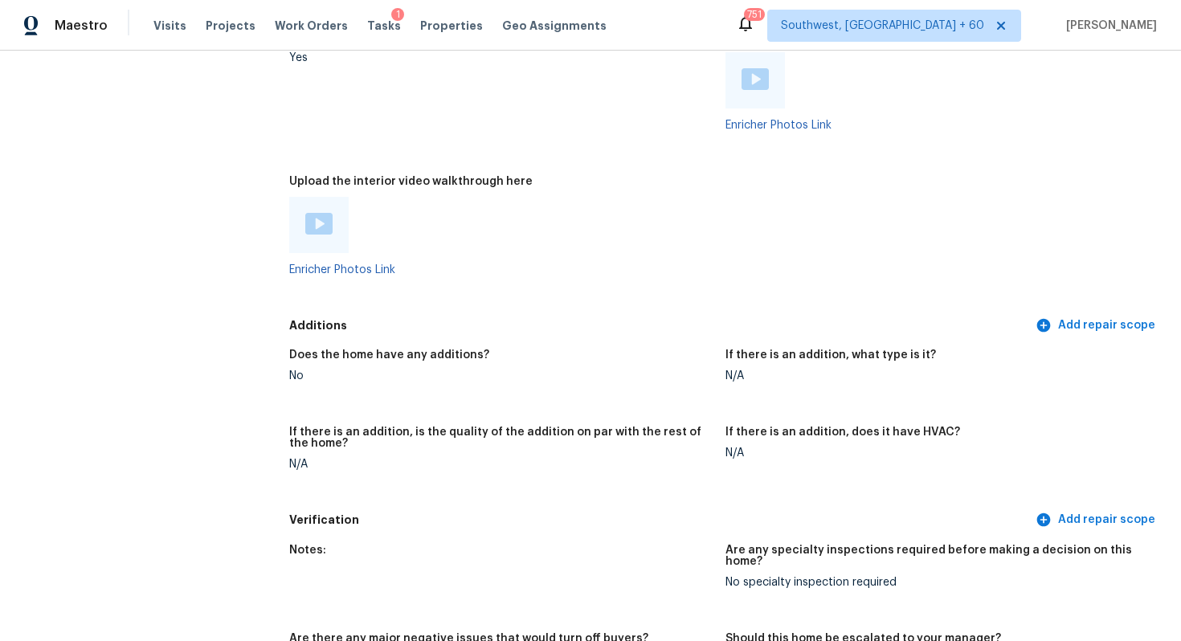
scroll to position [3293, 0]
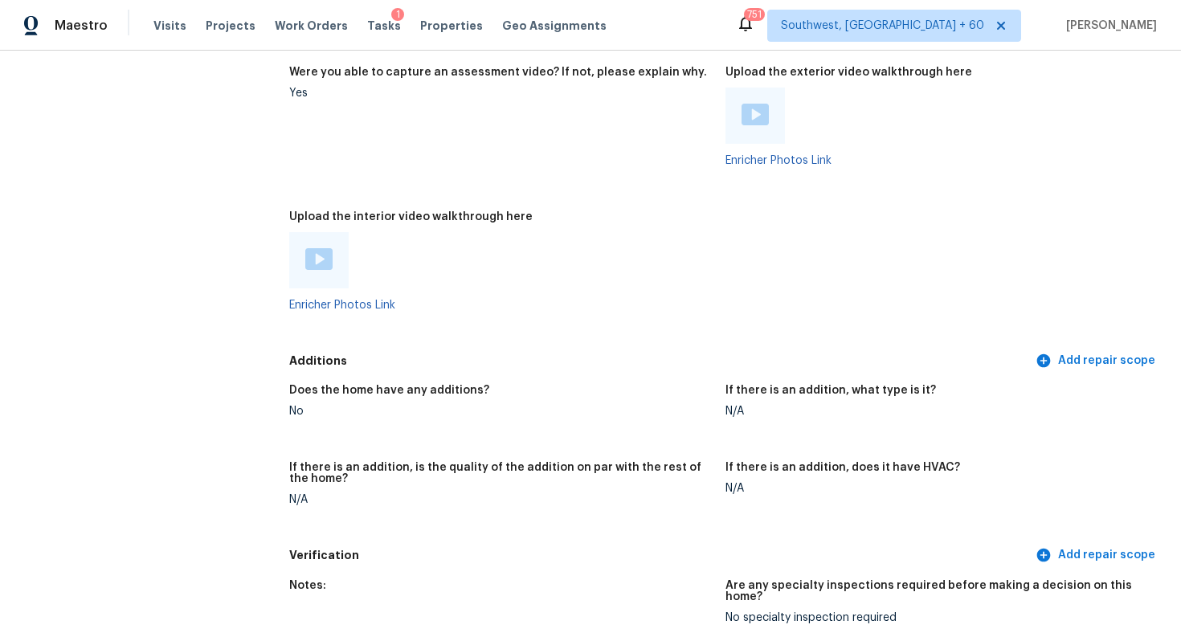
click at [754, 104] on img at bounding box center [755, 115] width 27 height 22
click at [341, 245] on div at bounding box center [318, 260] width 59 height 56
click at [321, 248] on img at bounding box center [318, 259] width 27 height 22
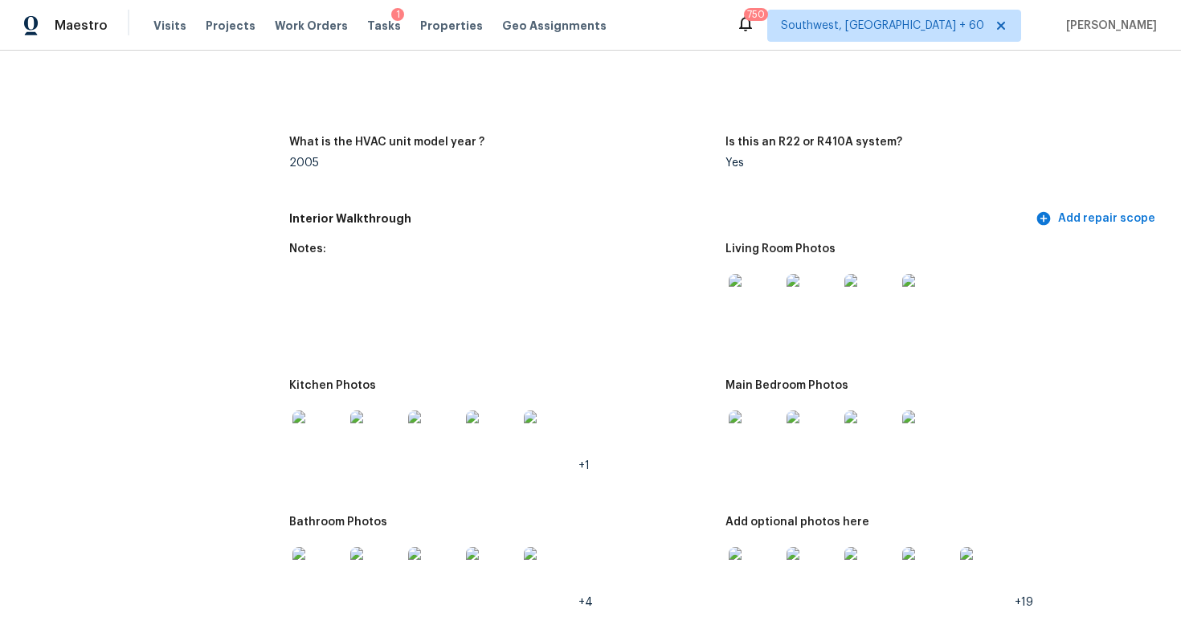
scroll to position [1805, 0]
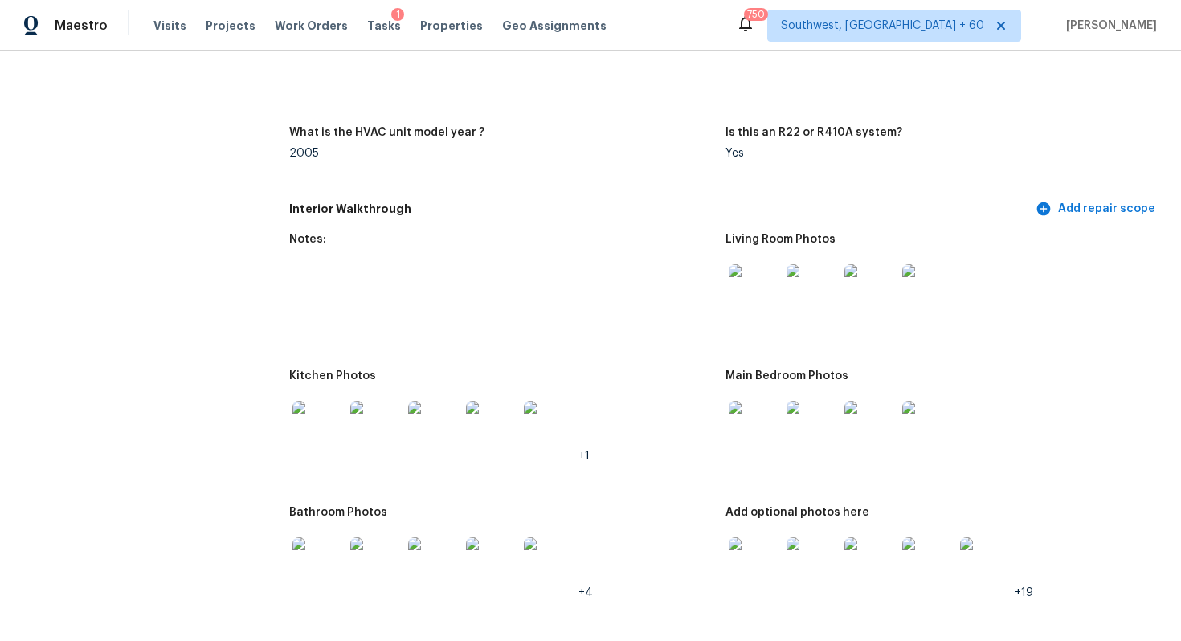
click at [507, 284] on figure "Notes:" at bounding box center [507, 292] width 436 height 117
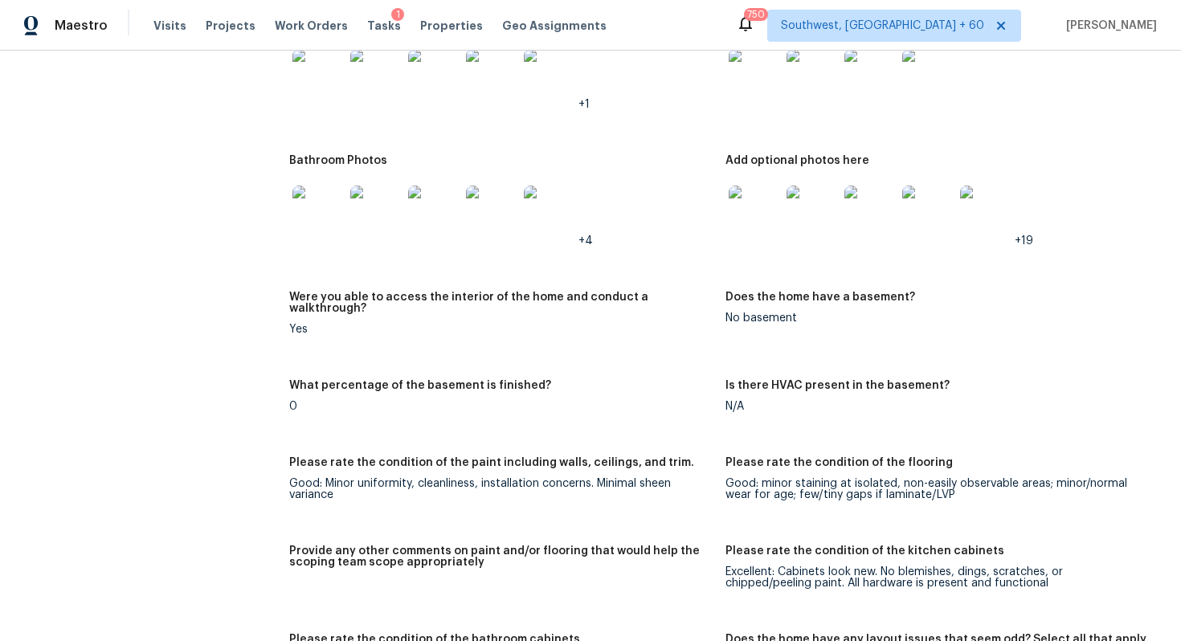
scroll to position [2181, 0]
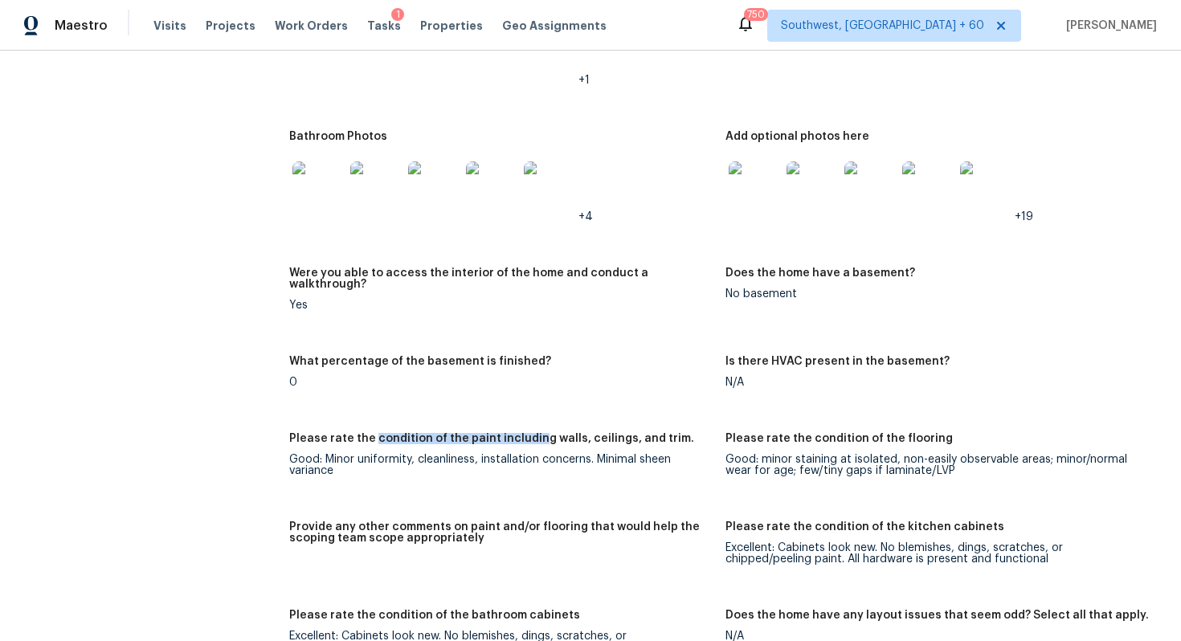
drag, startPoint x: 371, startPoint y: 415, endPoint x: 530, endPoint y: 411, distance: 159.1
click at [532, 433] on h5 "Please rate the condition of the paint including walls, ceilings, and trim." at bounding box center [491, 438] width 405 height 11
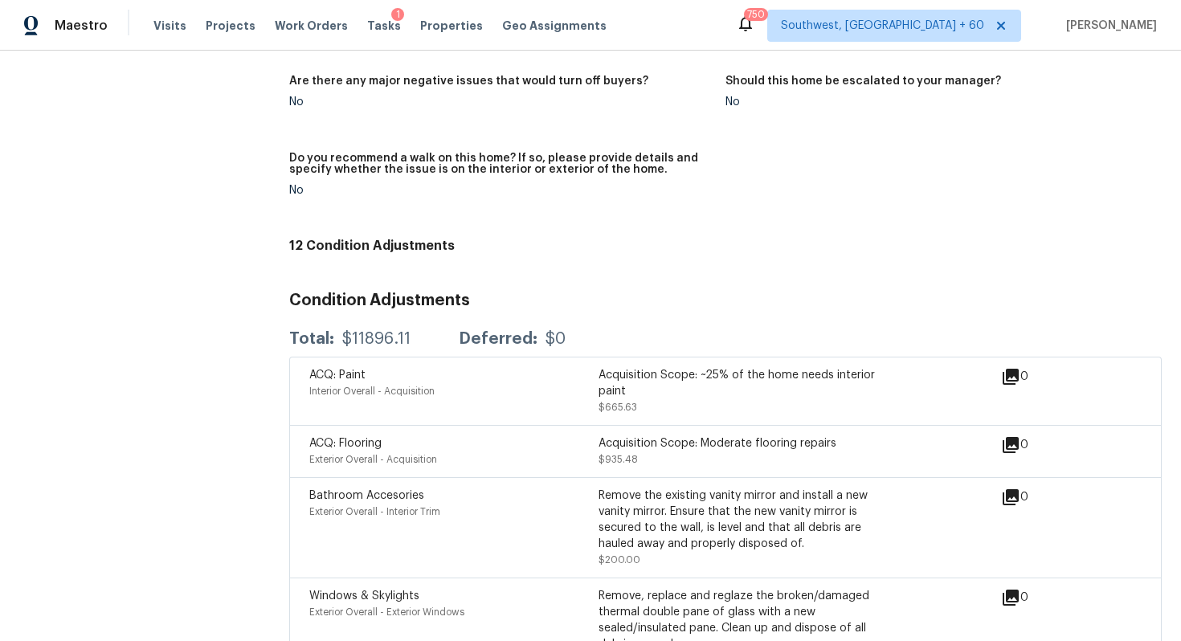
scroll to position [3940, 0]
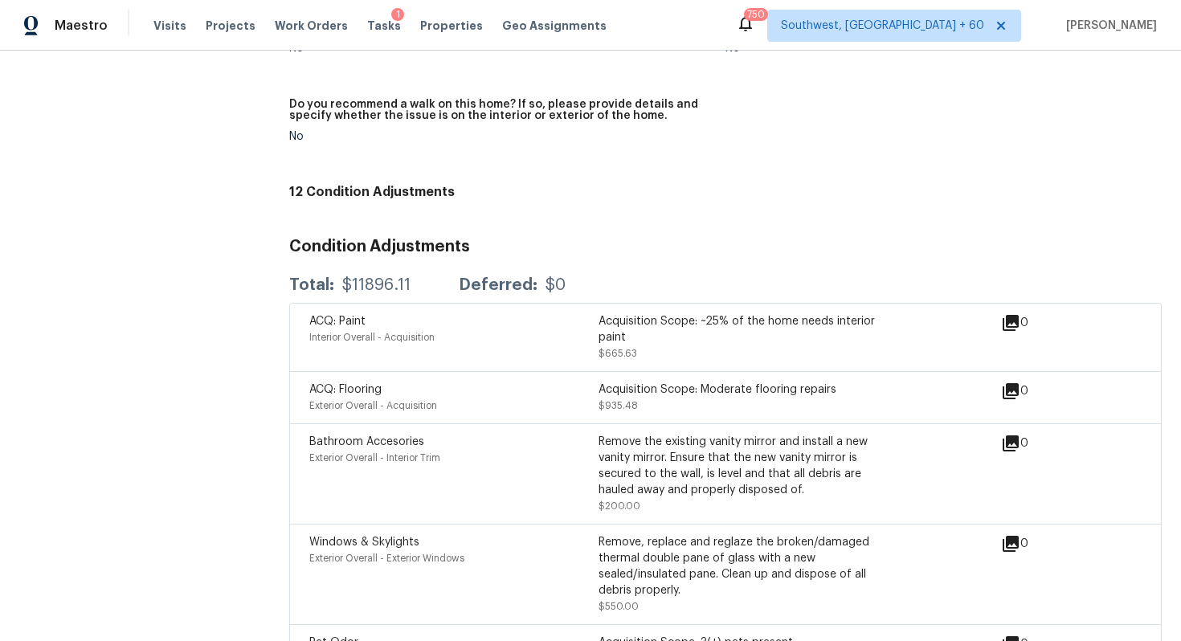
click at [787, 121] on div "Notes: Are any specialty inspections required before making a decision on this …" at bounding box center [725, 51] width 872 height 254
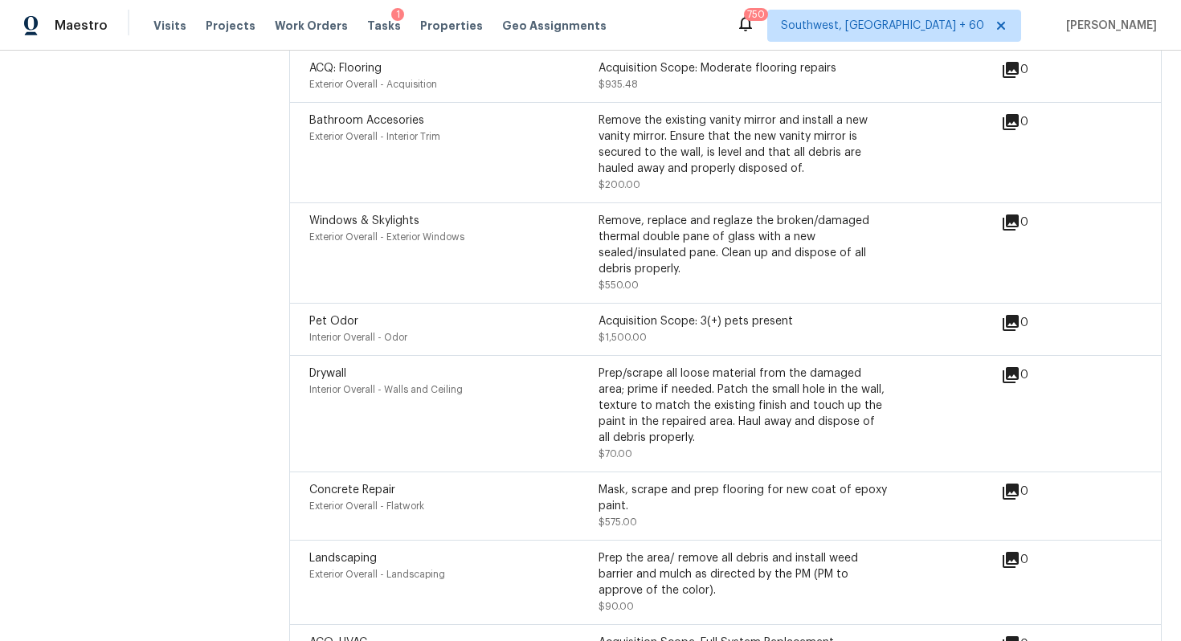
scroll to position [4264, 0]
drag, startPoint x: 403, startPoint y: 360, endPoint x: 498, endPoint y: 360, distance: 94.8
click at [498, 379] on div "Interior Overall - Walls and Ceiling" at bounding box center [453, 387] width 289 height 16
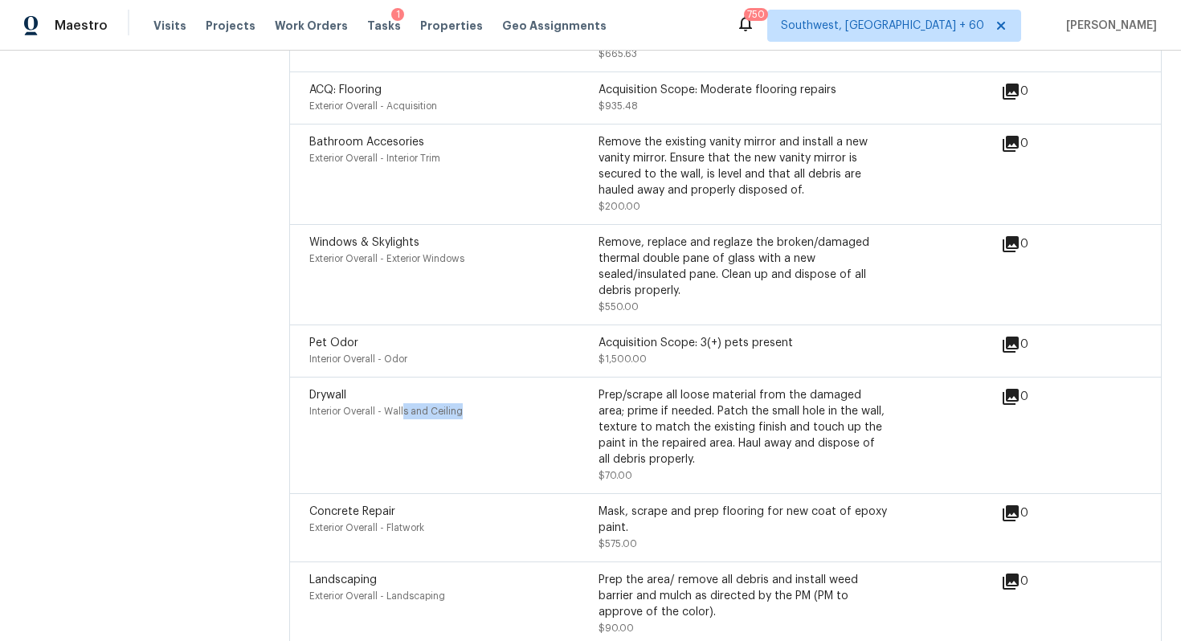
scroll to position [4217, 0]
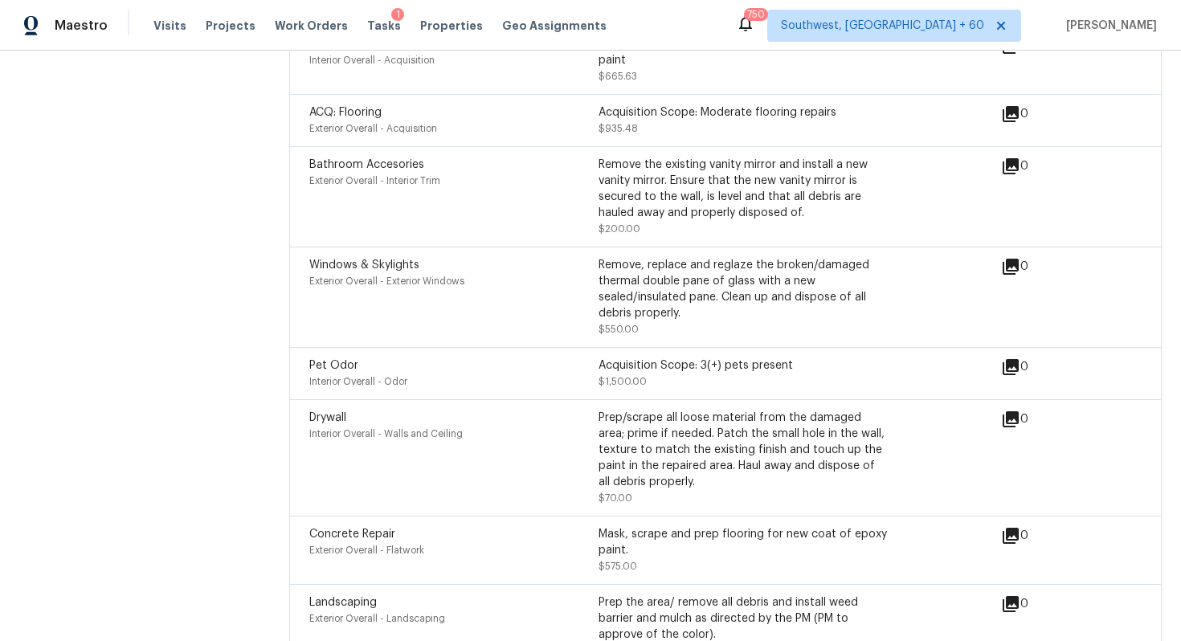
click at [1089, 55] on div "ACQ: Paint Interior Overall - Acquisition Acquisition Scope: ~25% of the home n…" at bounding box center [725, 60] width 872 height 68
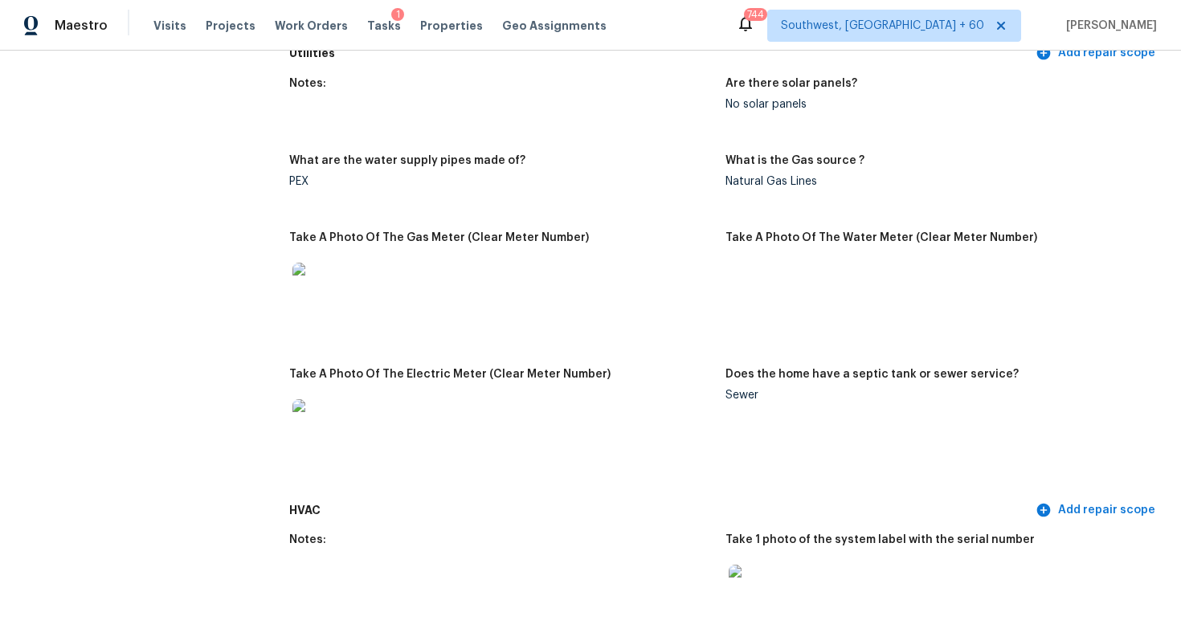
scroll to position [1333, 0]
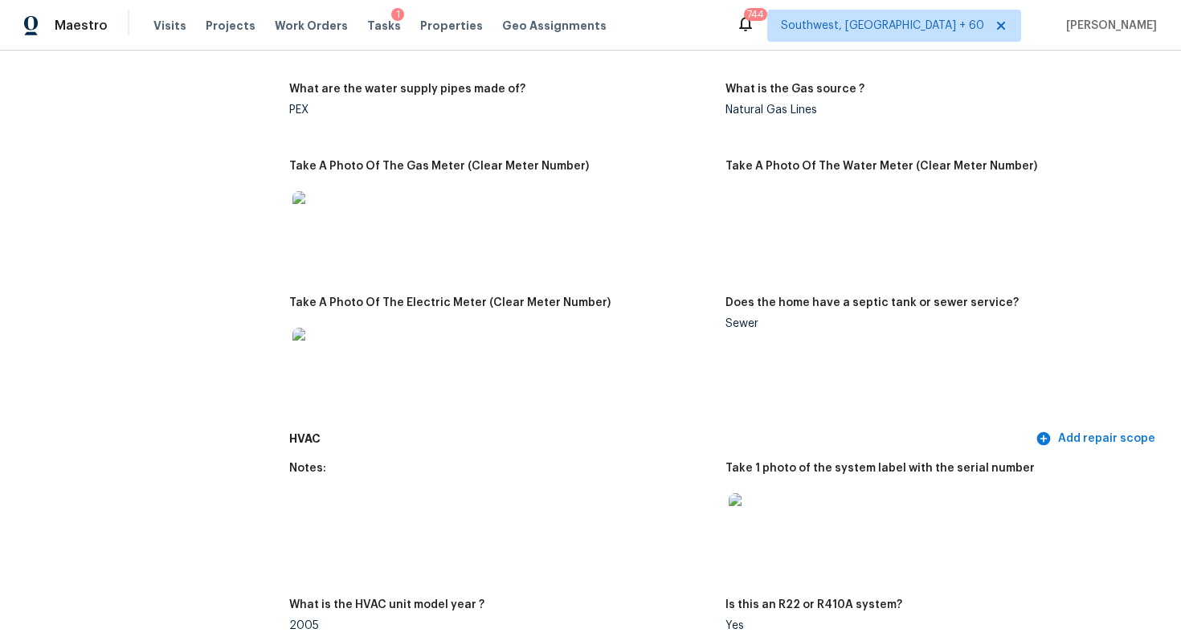
click at [638, 378] on figure "Take A Photo Of The Electric Meter (Clear Meter Number)" at bounding box center [507, 355] width 436 height 117
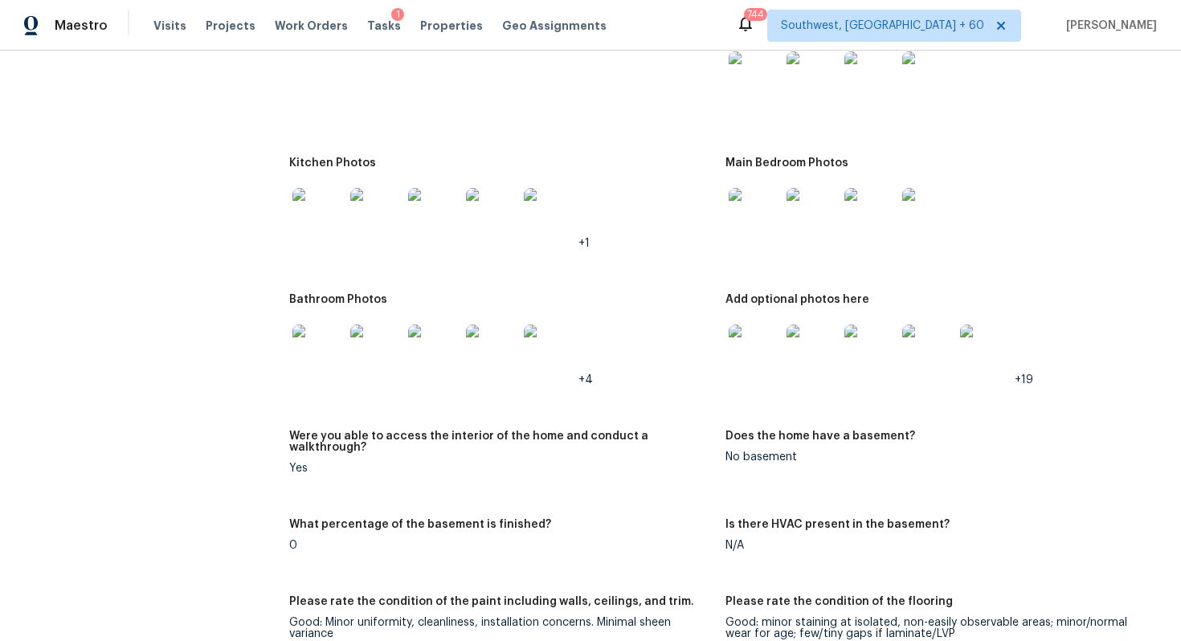
scroll to position [2020, 0]
click at [976, 343] on img at bounding box center [985, 348] width 51 height 51
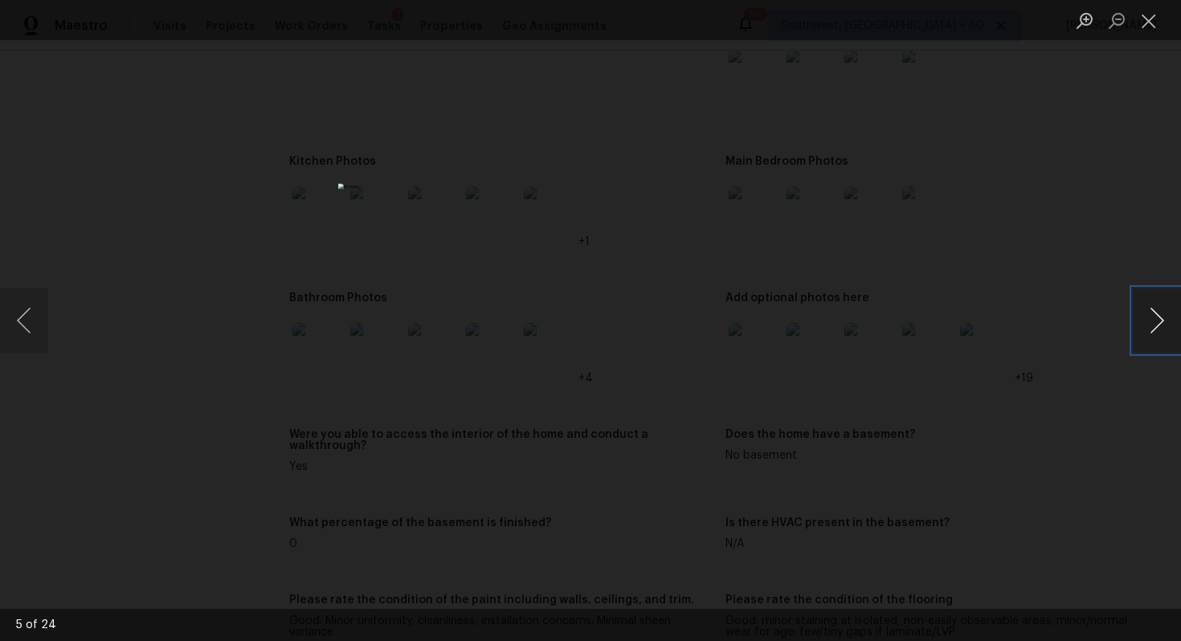
click at [1168, 327] on button "Next image" at bounding box center [1157, 320] width 48 height 64
click at [1168, 328] on button "Next image" at bounding box center [1157, 320] width 48 height 64
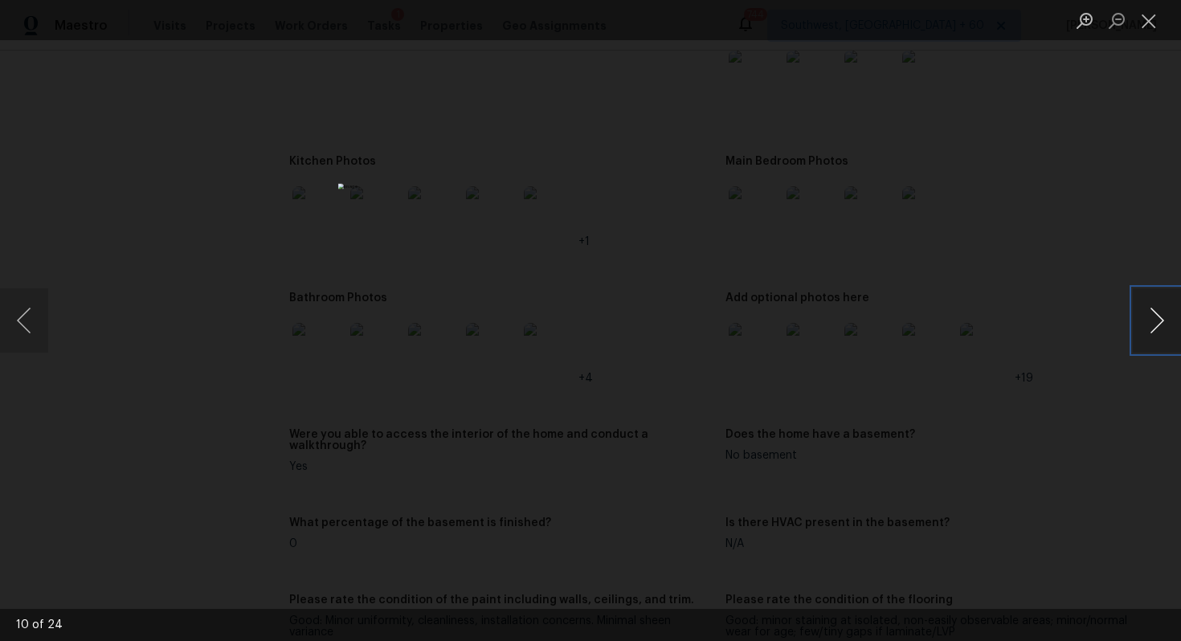
click at [1168, 328] on button "Next image" at bounding box center [1157, 320] width 48 height 64
click at [32, 325] on button "Previous image" at bounding box center [24, 320] width 48 height 64
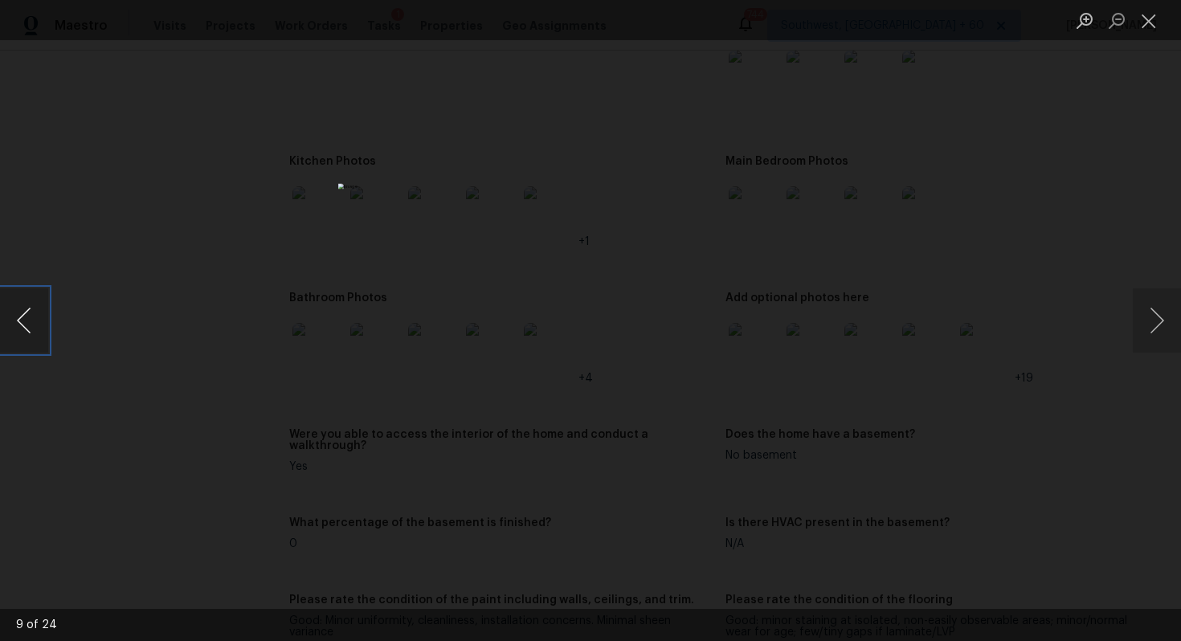
click at [32, 325] on button "Previous image" at bounding box center [24, 320] width 48 height 64
click at [34, 325] on button "Previous image" at bounding box center [24, 320] width 48 height 64
